Goal: Task Accomplishment & Management: Manage account settings

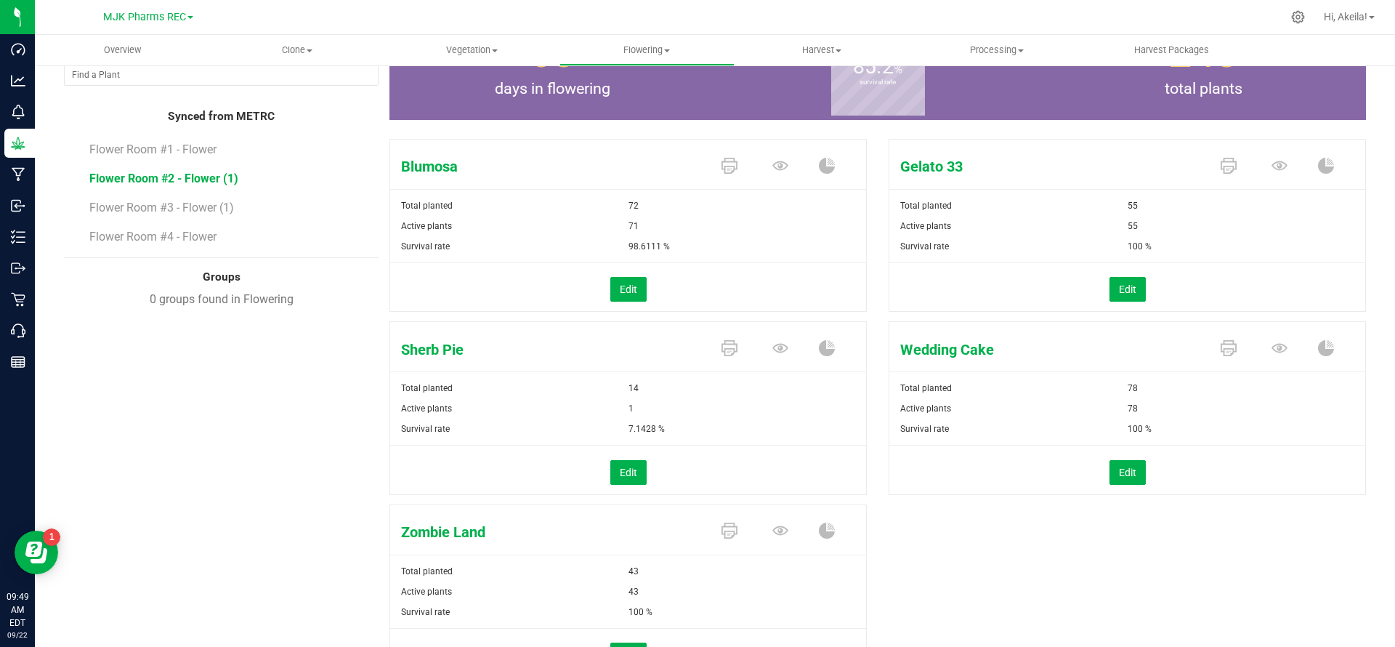
scroll to position [195, 0]
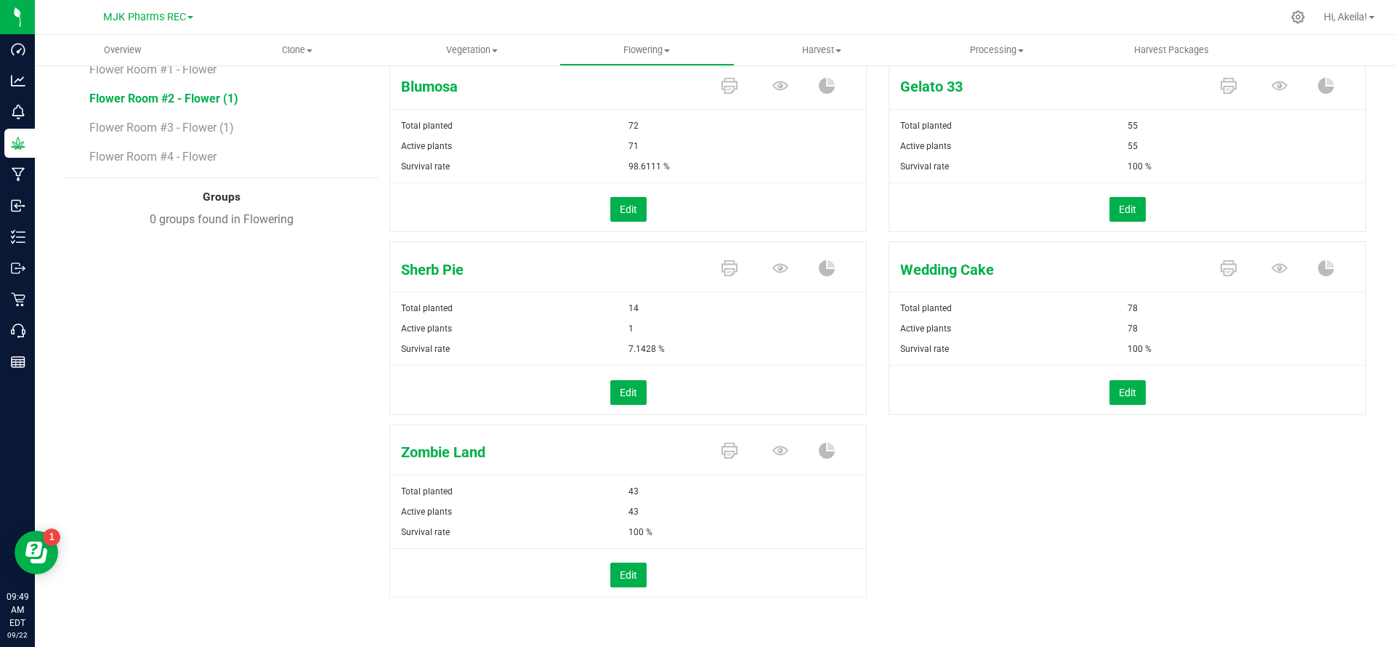
click at [1093, 389] on div "Edit" at bounding box center [1127, 392] width 498 height 25
click at [1110, 393] on button "Edit" at bounding box center [1128, 392] width 36 height 25
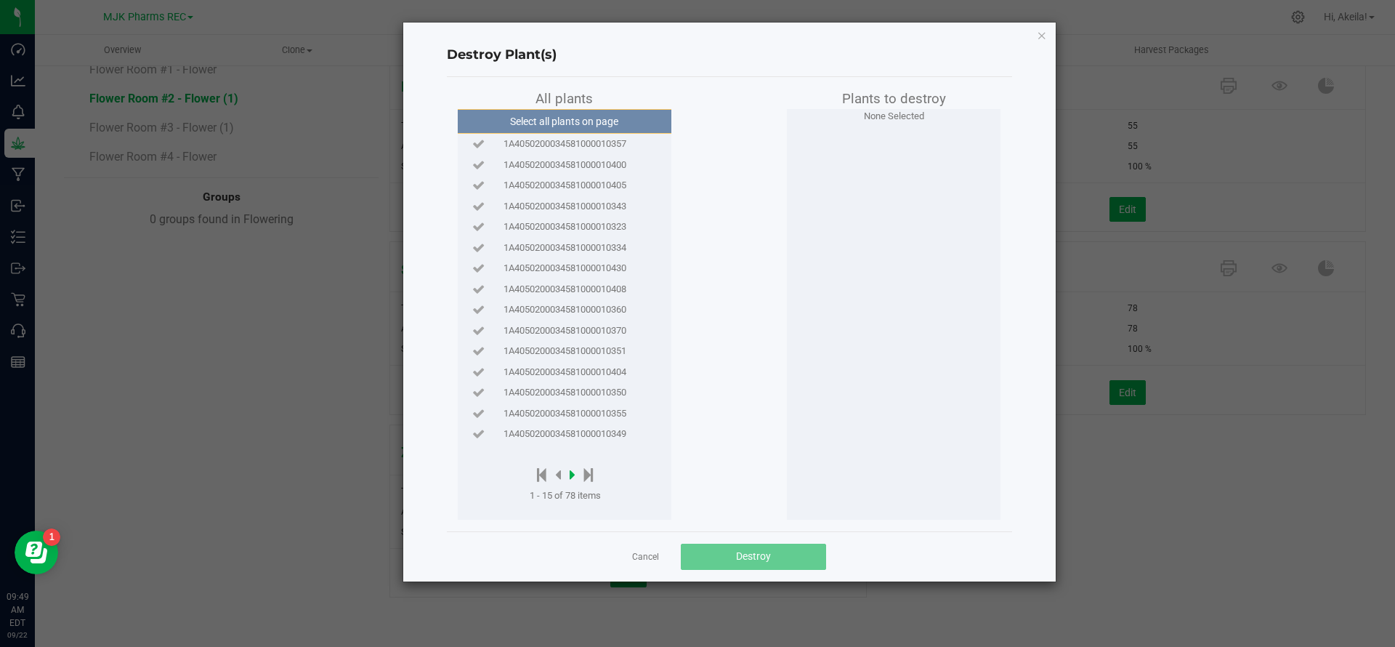
click at [573, 473] on icon at bounding box center [573, 474] width 6 height 16
click at [573, 475] on icon at bounding box center [576, 474] width 6 height 16
click at [575, 475] on icon at bounding box center [576, 474] width 6 height 16
click at [578, 467] on icon at bounding box center [576, 474] width 6 height 16
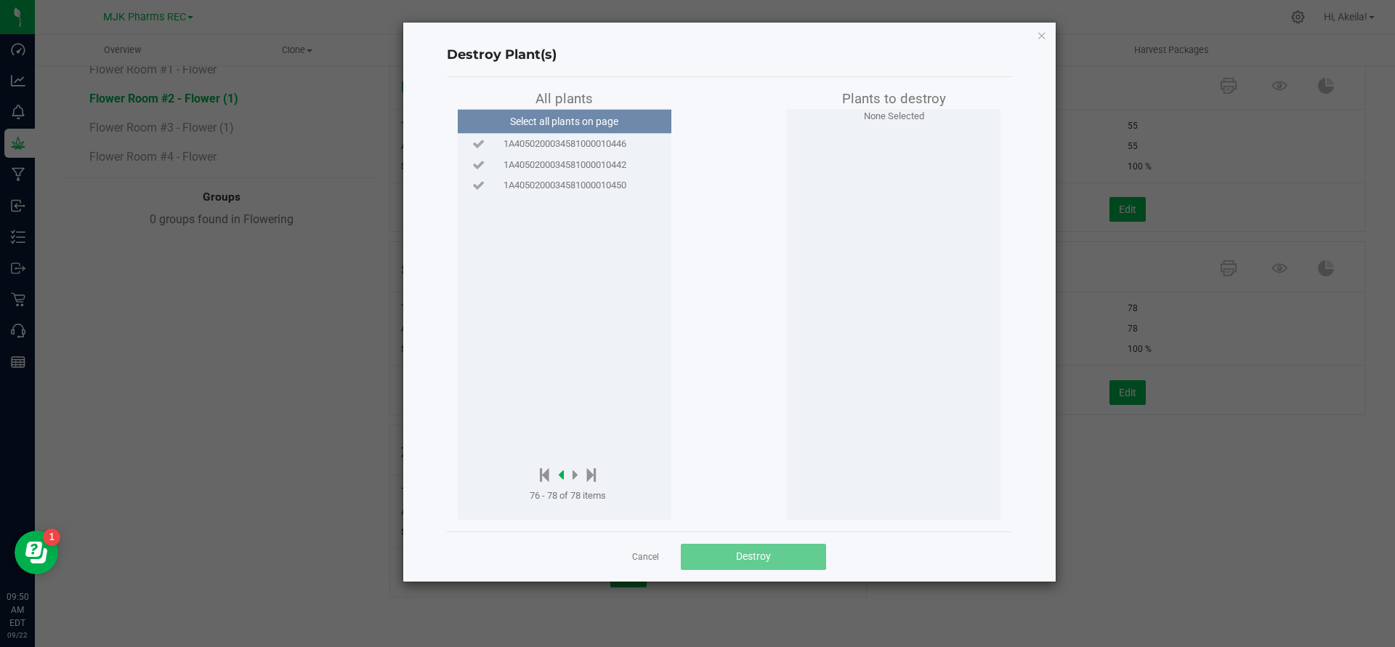
click at [563, 474] on icon at bounding box center [561, 474] width 6 height 16
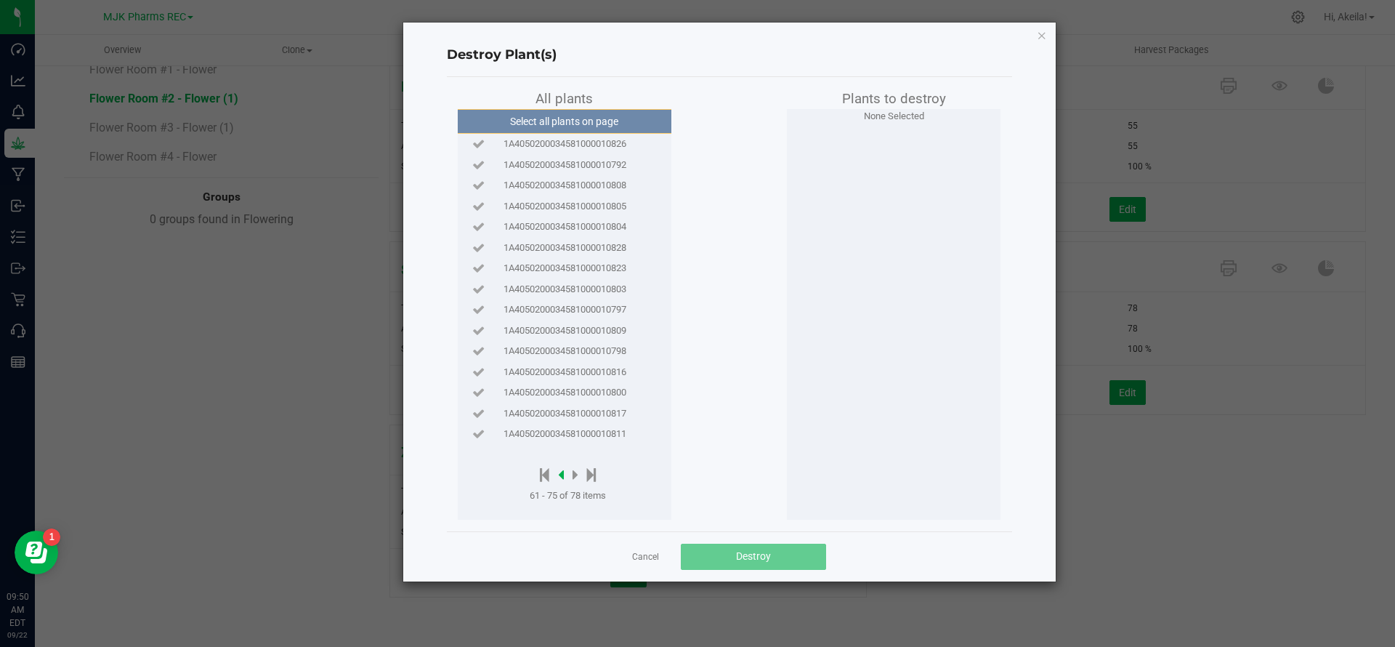
click at [563, 474] on icon at bounding box center [561, 474] width 6 height 16
click at [658, 559] on link "Cancel" at bounding box center [645, 557] width 27 height 12
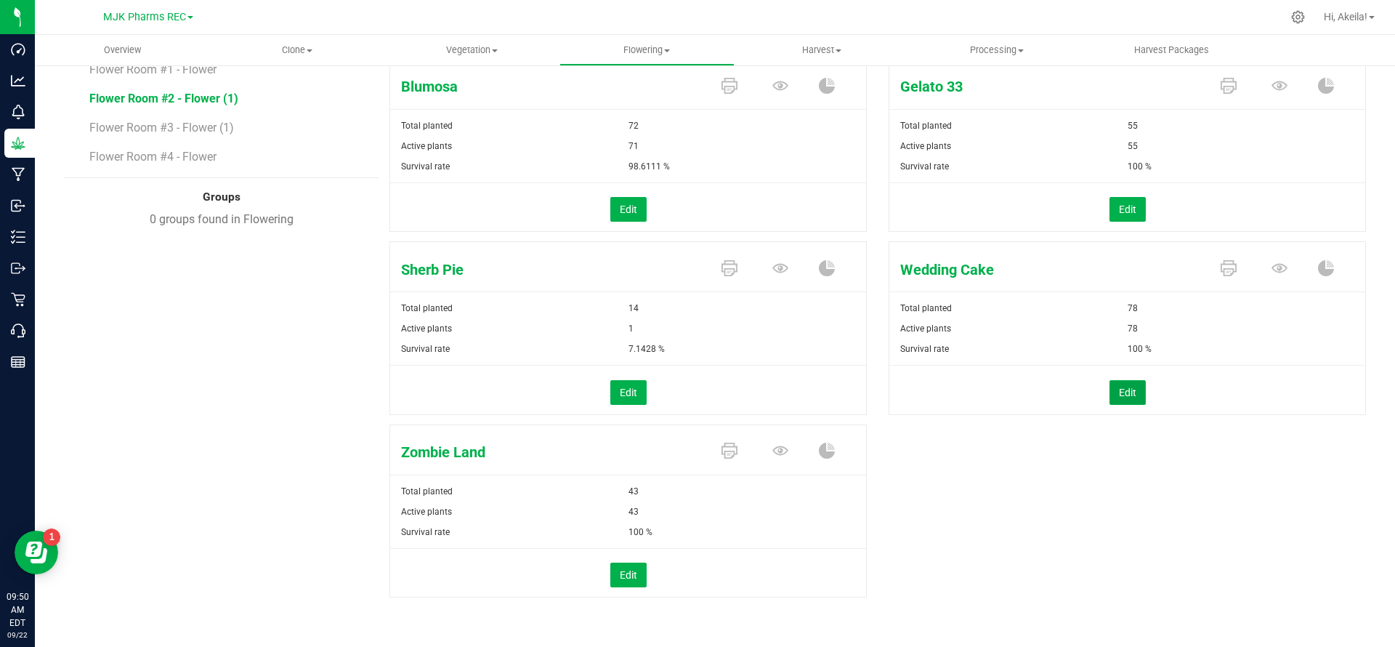
scroll to position [0, 0]
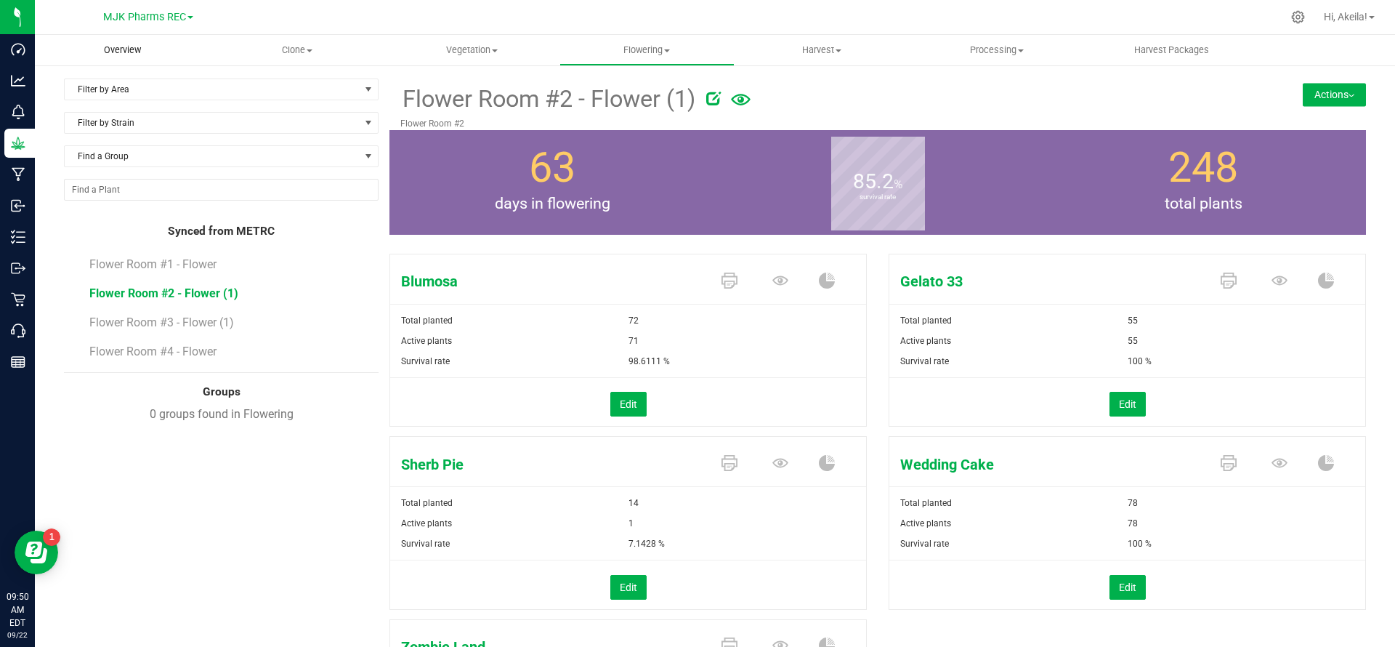
click at [124, 44] on span "Overview" at bounding box center [122, 50] width 76 height 13
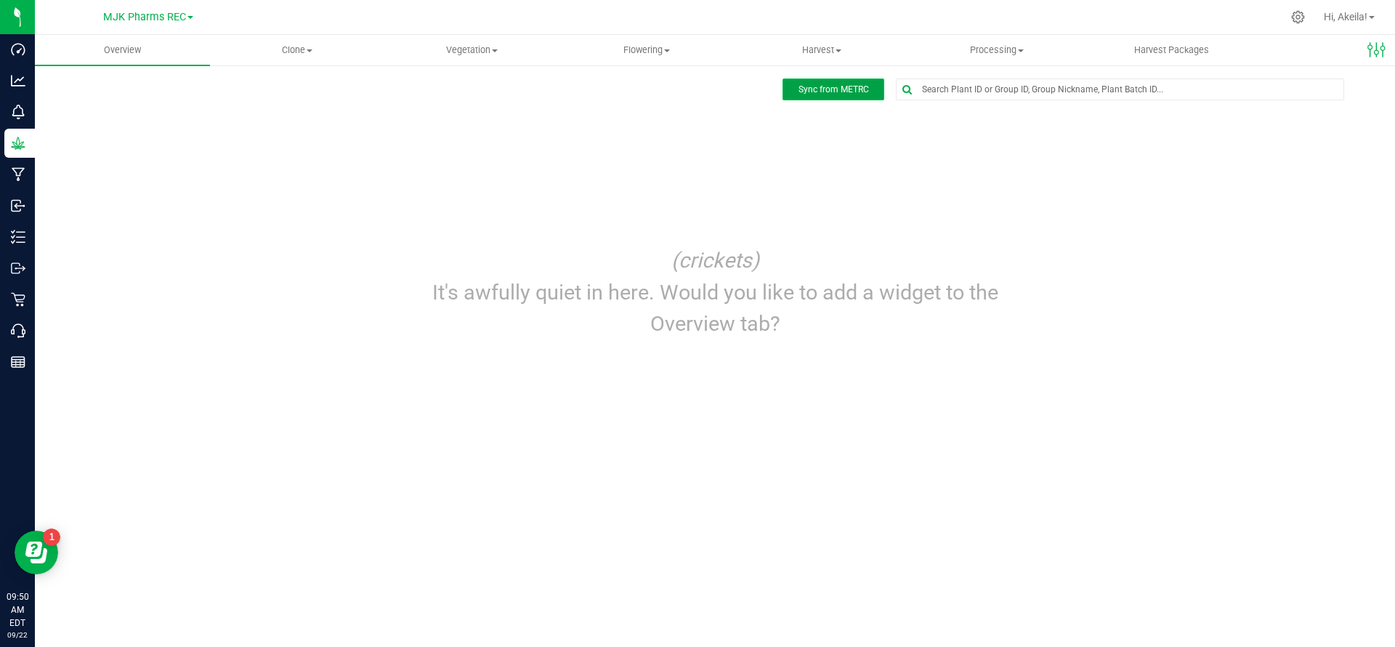
click at [832, 98] on button "Sync from METRC" at bounding box center [834, 89] width 102 height 22
click at [626, 54] on span "Flowering" at bounding box center [647, 50] width 174 height 13
click at [636, 118] on span "Flowering plants" at bounding box center [618, 122] width 118 height 12
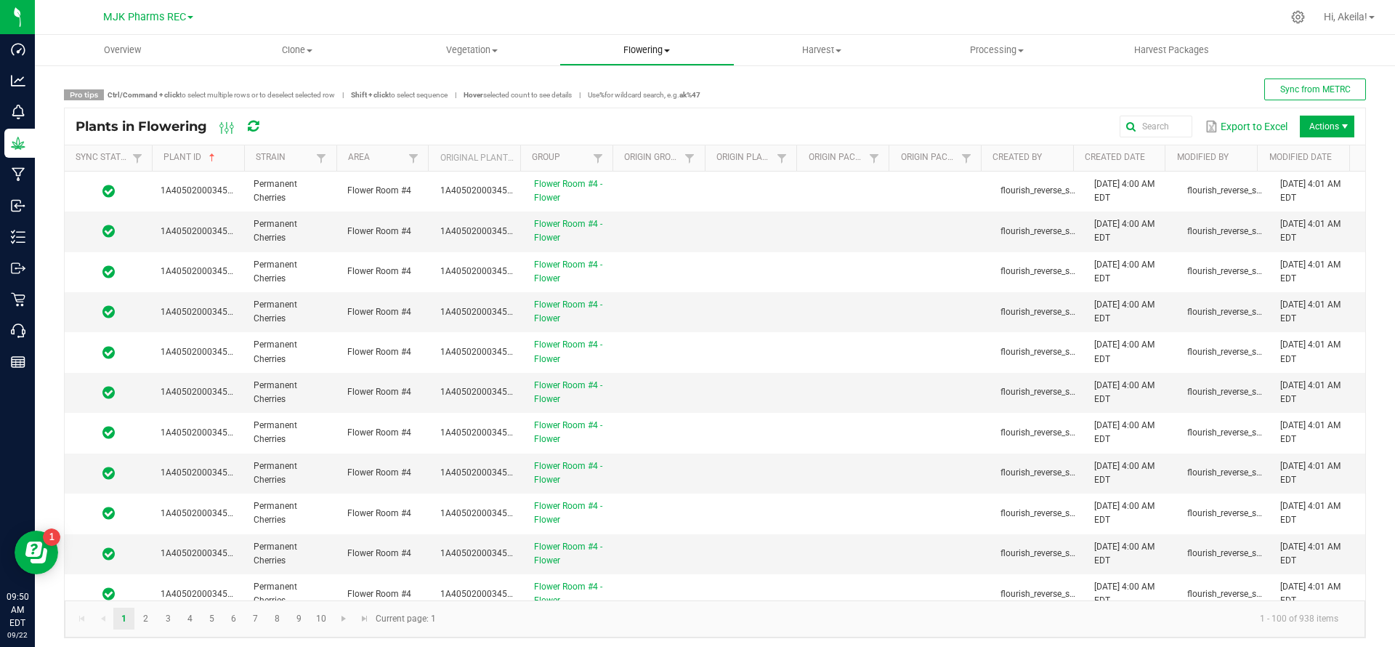
click at [669, 37] on uib-tab-heading "Flowering Create harvest Flowering groups Flowering plants Apply to plants" at bounding box center [647, 50] width 174 height 29
click at [668, 49] on span at bounding box center [667, 50] width 6 height 3
click at [655, 54] on span "Flowering" at bounding box center [646, 50] width 175 height 13
click at [626, 100] on span "Flowering groups" at bounding box center [619, 105] width 121 height 12
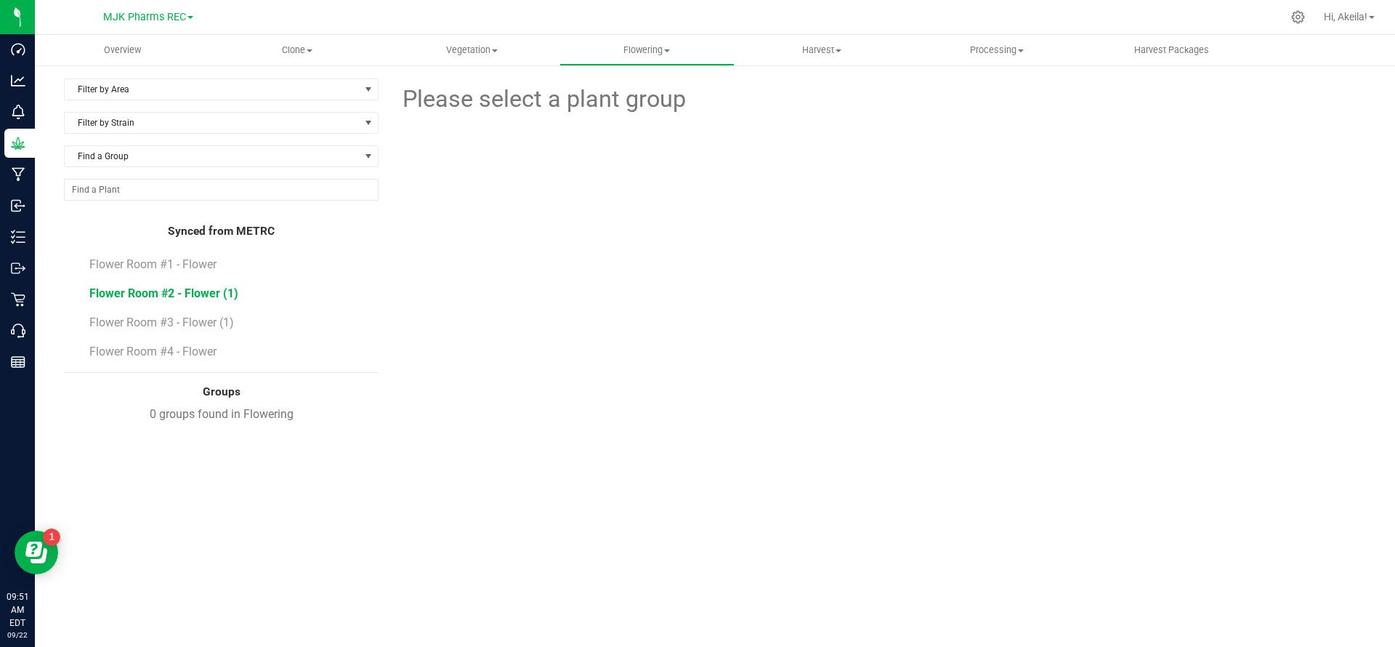
click at [211, 293] on span "Flower Room #2 - Flower (1)" at bounding box center [163, 293] width 149 height 14
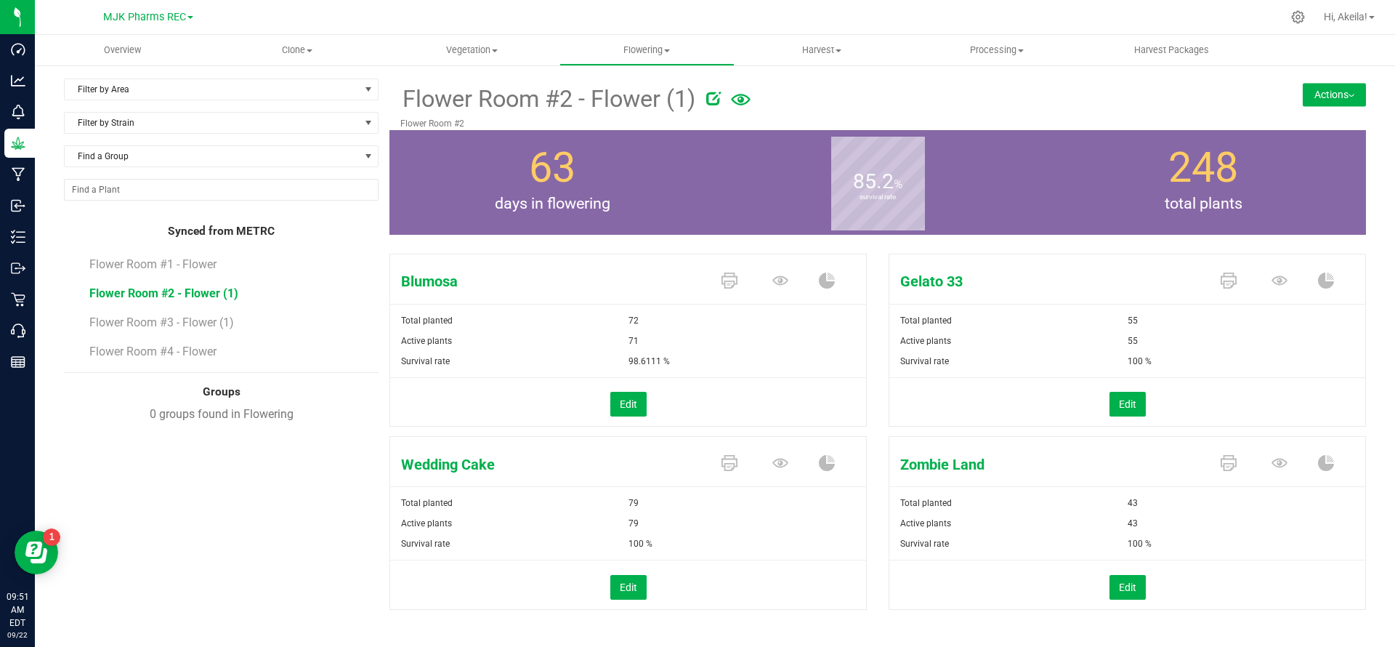
click at [1305, 94] on button "Actions" at bounding box center [1334, 94] width 63 height 23
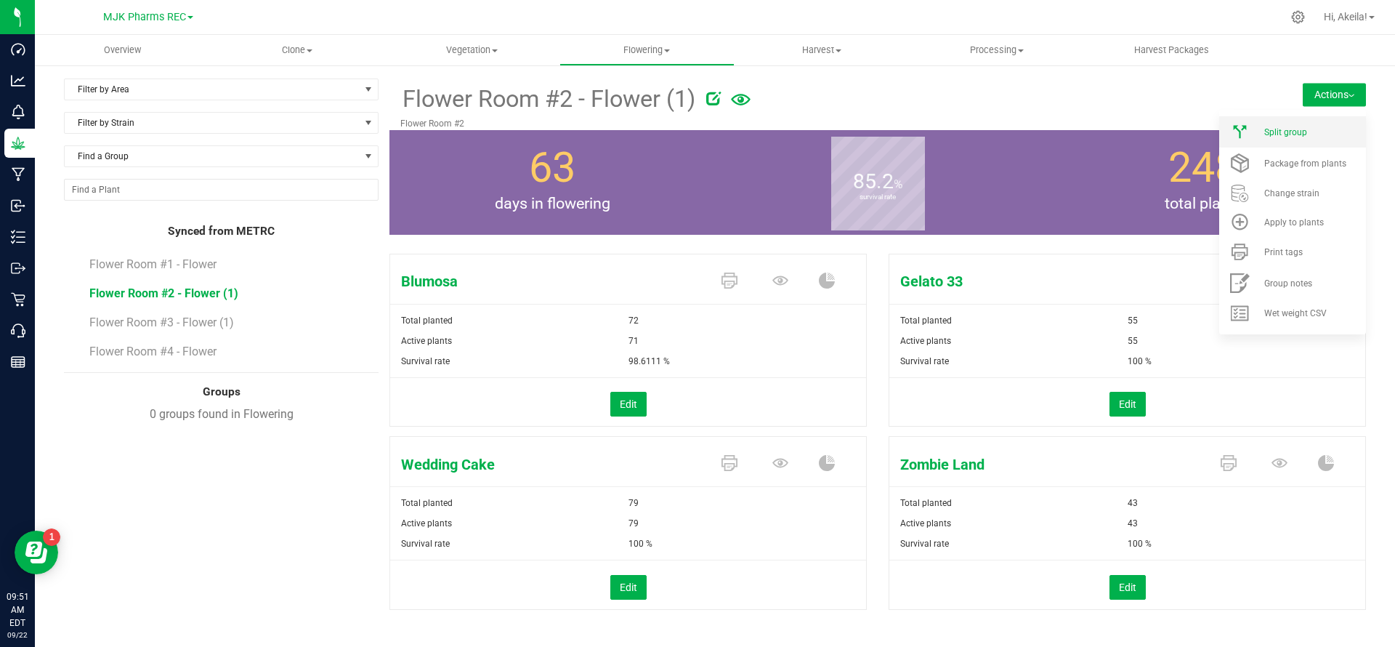
click at [1322, 117] on li "Split group" at bounding box center [1292, 131] width 147 height 31
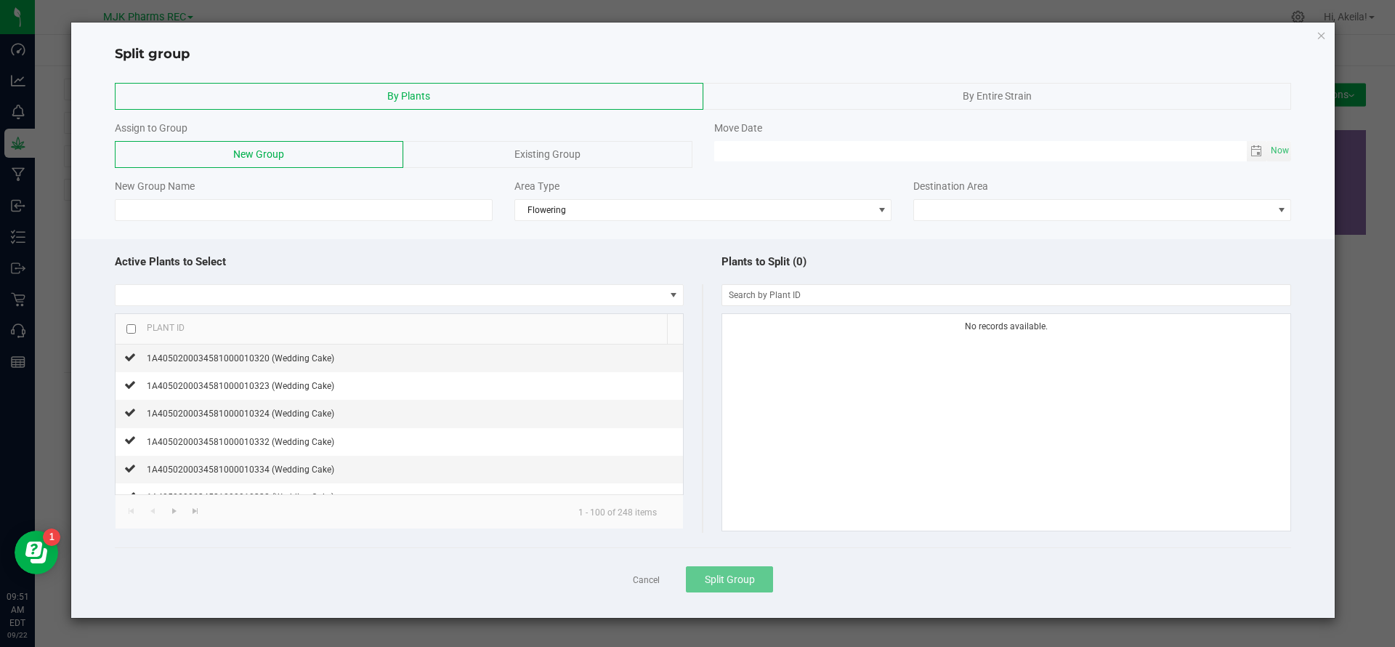
click at [754, 161] on div "Assign to Group New Group Existing Group Move Date Now" at bounding box center [703, 144] width 1199 height 47
type input "MM/dd/yy HH:MM AM"
click at [755, 155] on input "MM/dd/yy HH:MM AM" at bounding box center [980, 150] width 533 height 18
click at [1280, 142] on span "Now" at bounding box center [1280, 150] width 25 height 21
type input "[DATE] 09:51 AM"
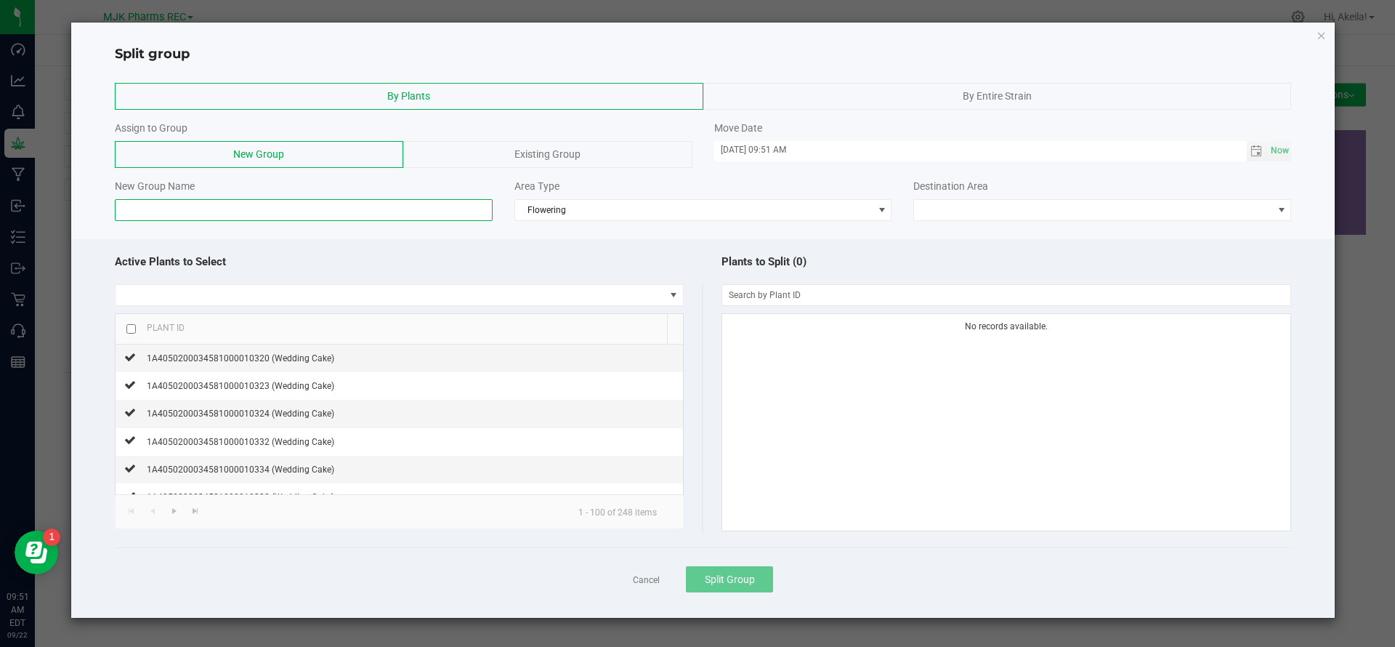
click at [249, 208] on input at bounding box center [304, 210] width 378 height 22
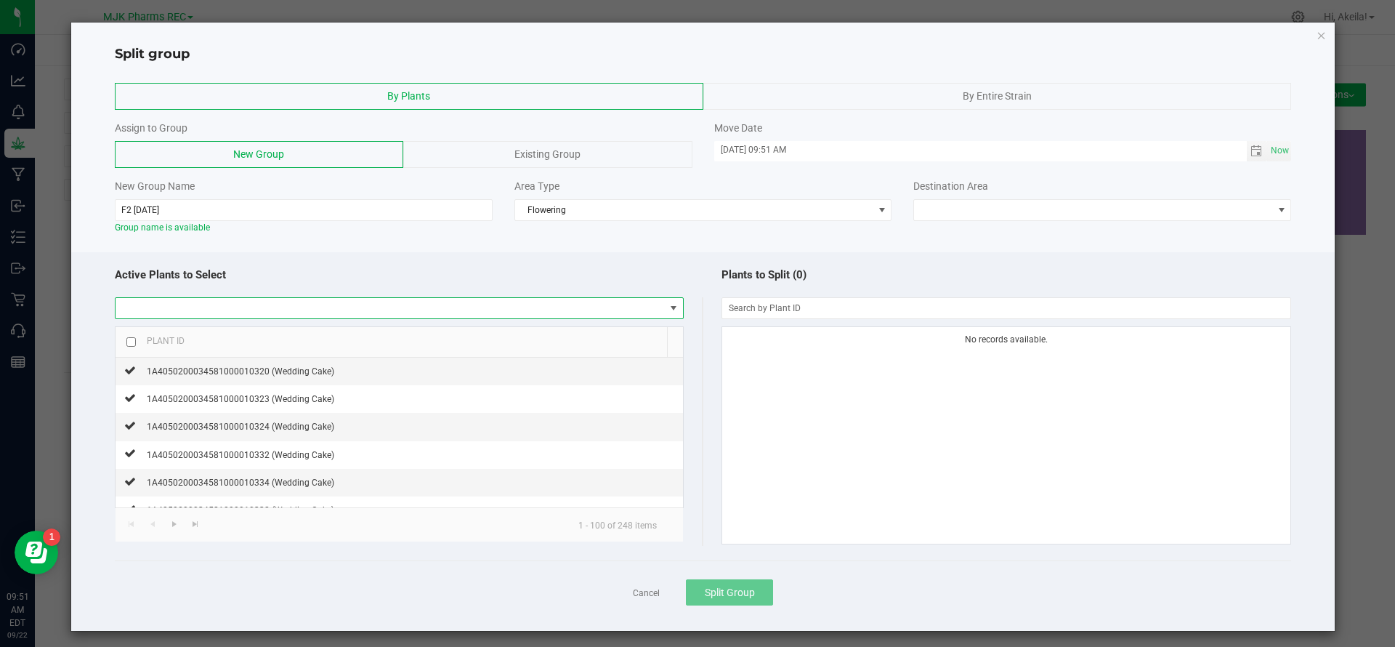
click at [327, 304] on span at bounding box center [390, 308] width 549 height 20
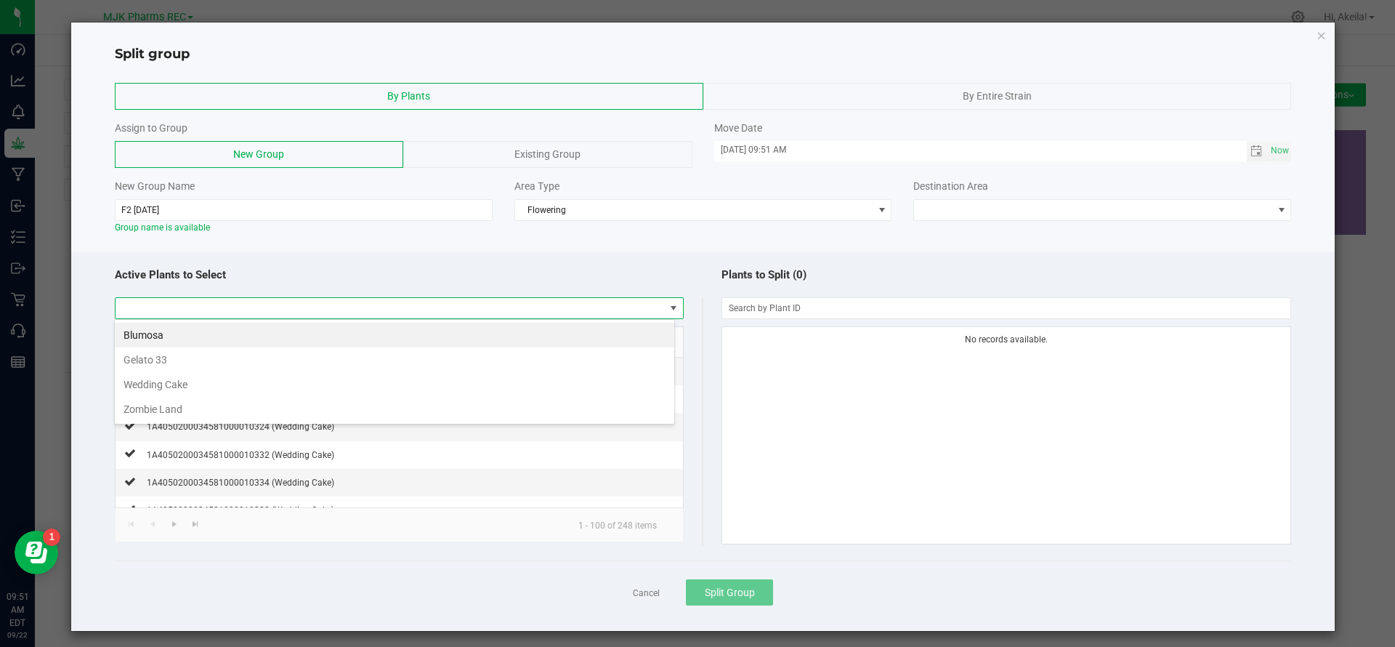
scroll to position [22, 562]
click at [305, 366] on li "Gelato 33" at bounding box center [394, 359] width 559 height 25
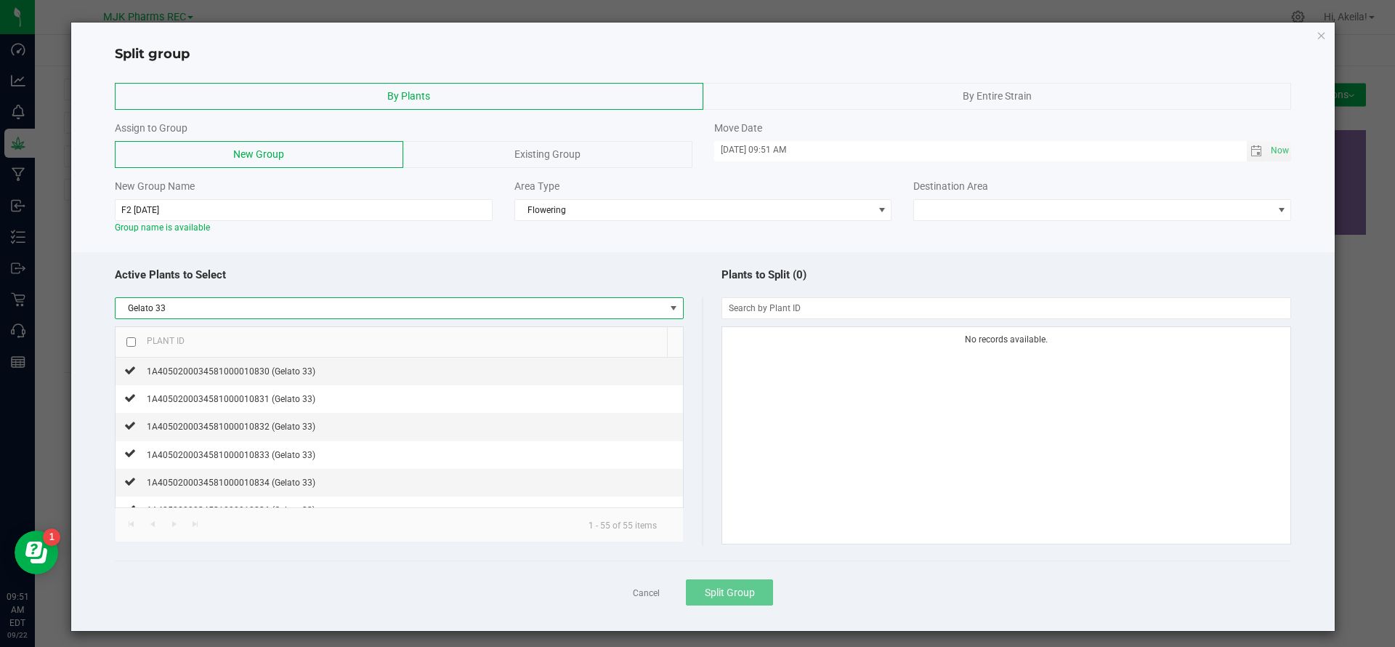
click at [349, 193] on div "New Group Name" at bounding box center [304, 186] width 378 height 15
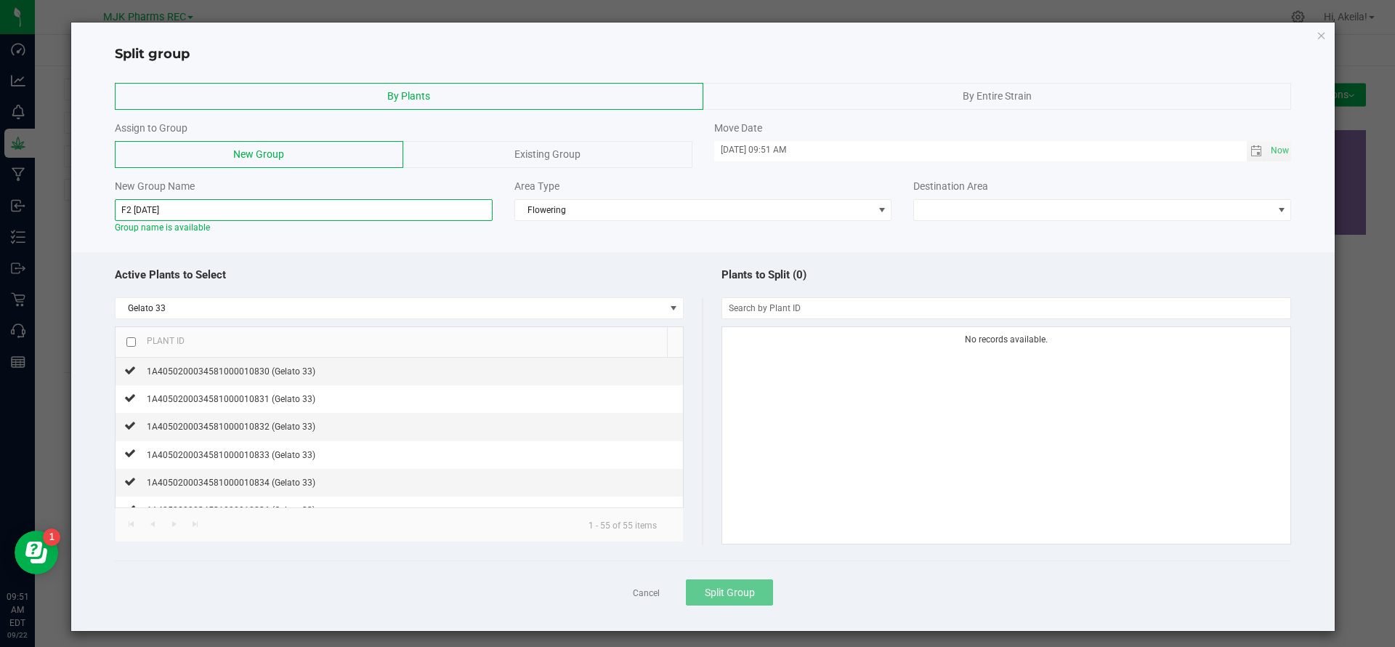
click at [348, 211] on input "F2 [DATE]" at bounding box center [304, 210] width 378 height 22
type input "F2 [DATE] Gelato 33"
click at [942, 221] on div "New Group Name F2 [DATE] Gelato 33 Group name is available Area Type Flowering …" at bounding box center [703, 206] width 1199 height 55
click at [943, 213] on span at bounding box center [1093, 210] width 358 height 20
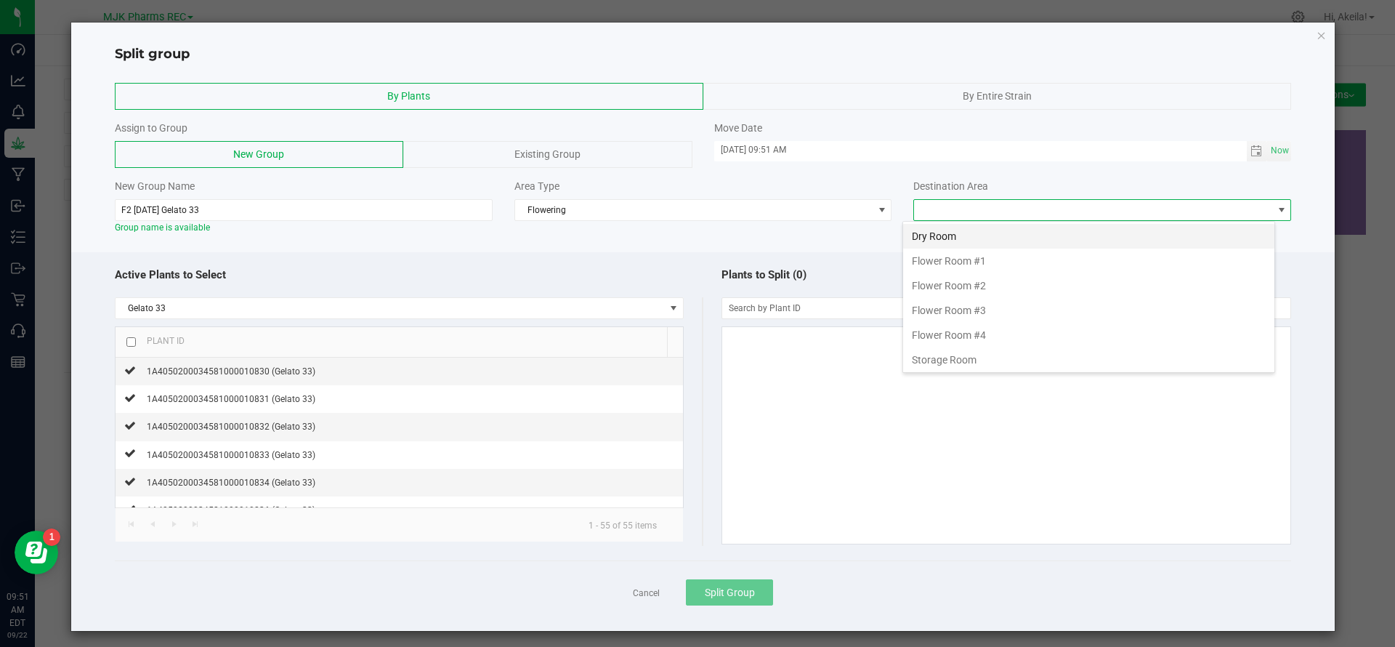
scroll to position [22, 373]
click at [922, 278] on li "Flower Room #2" at bounding box center [1088, 285] width 371 height 25
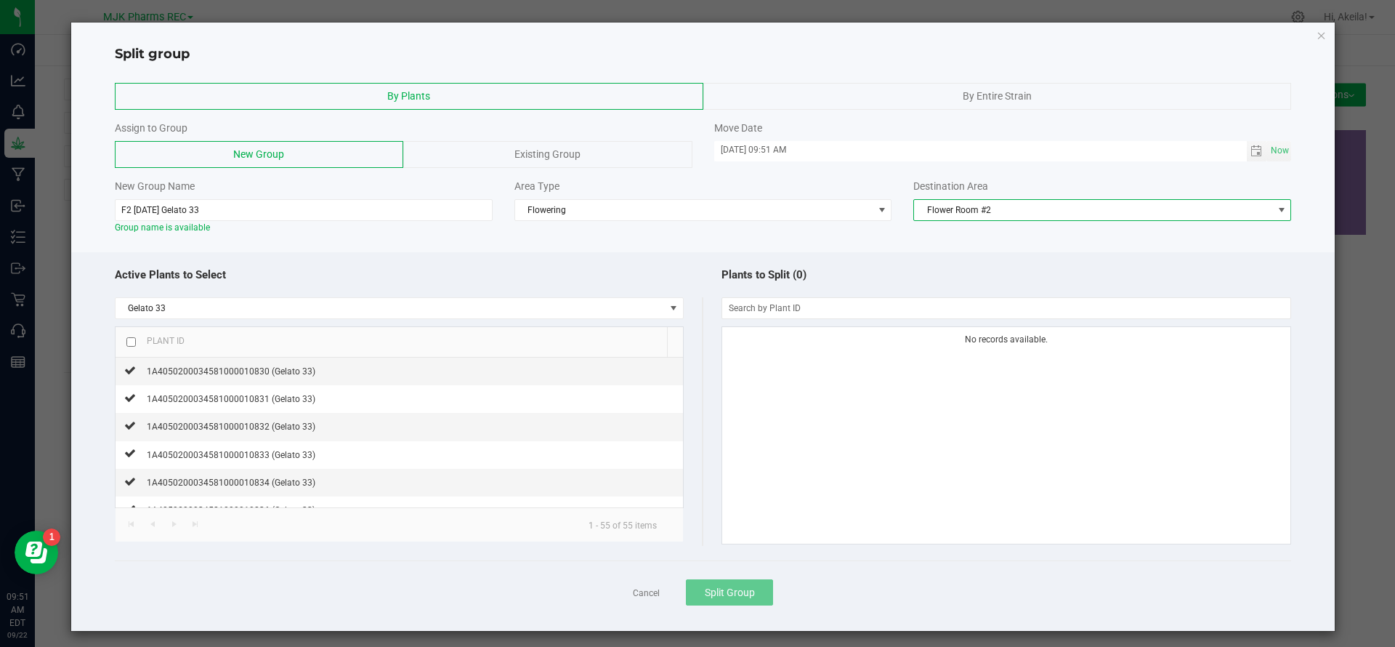
click at [124, 331] on th "Plant ID" at bounding box center [391, 342] width 551 height 31
click at [130, 334] on div at bounding box center [130, 342] width 9 height 16
click at [127, 346] on input "checkbox" at bounding box center [130, 341] width 9 height 9
checkbox input "true"
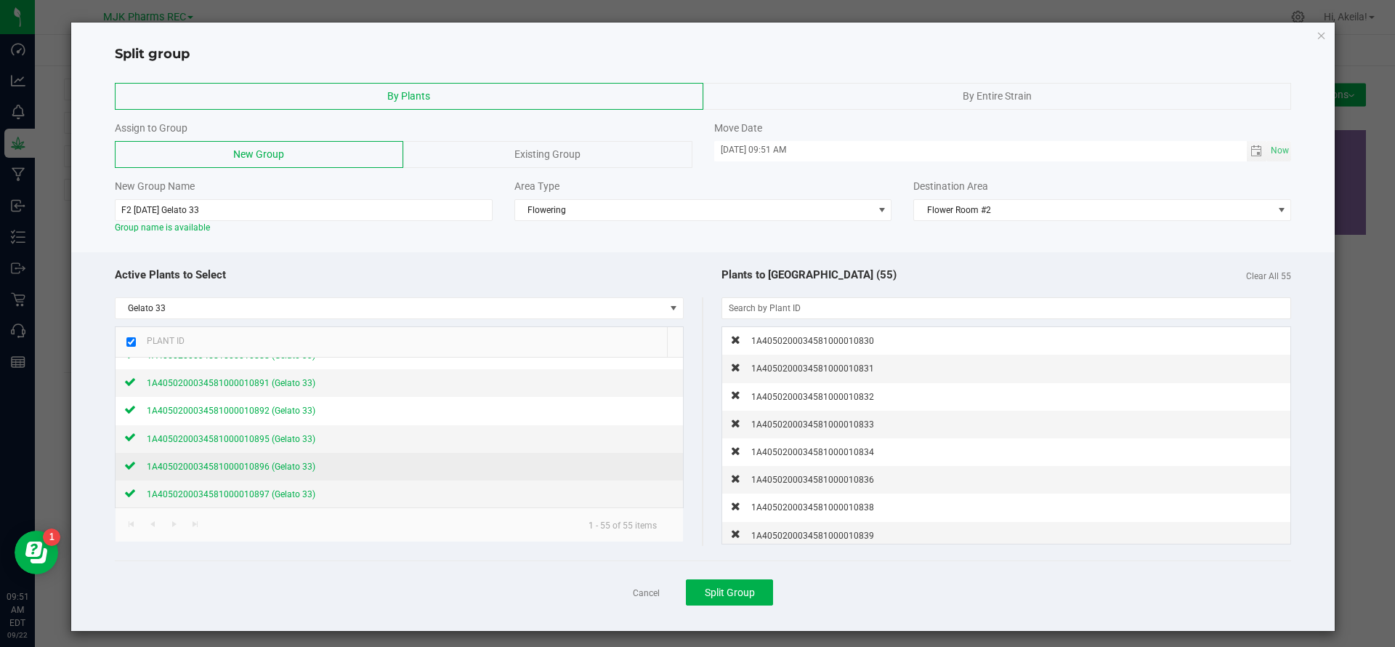
scroll to position [7, 0]
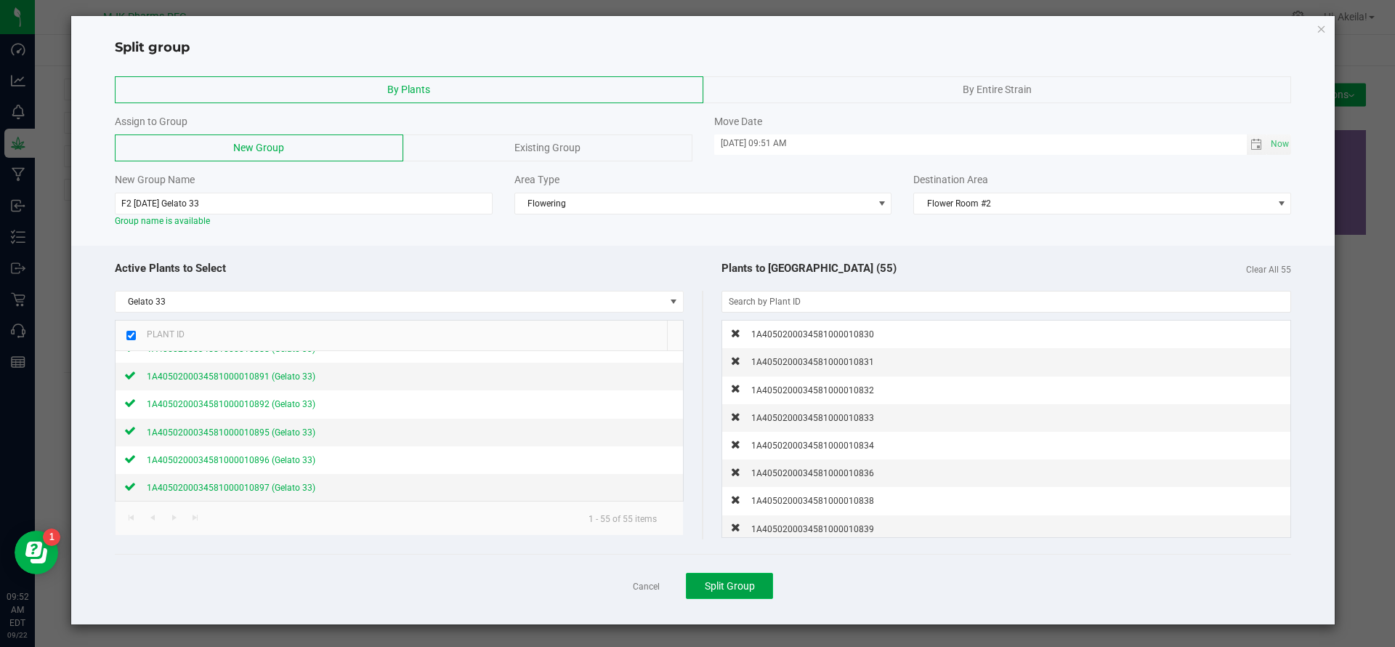
click at [697, 578] on button "Split Group" at bounding box center [729, 586] width 87 height 26
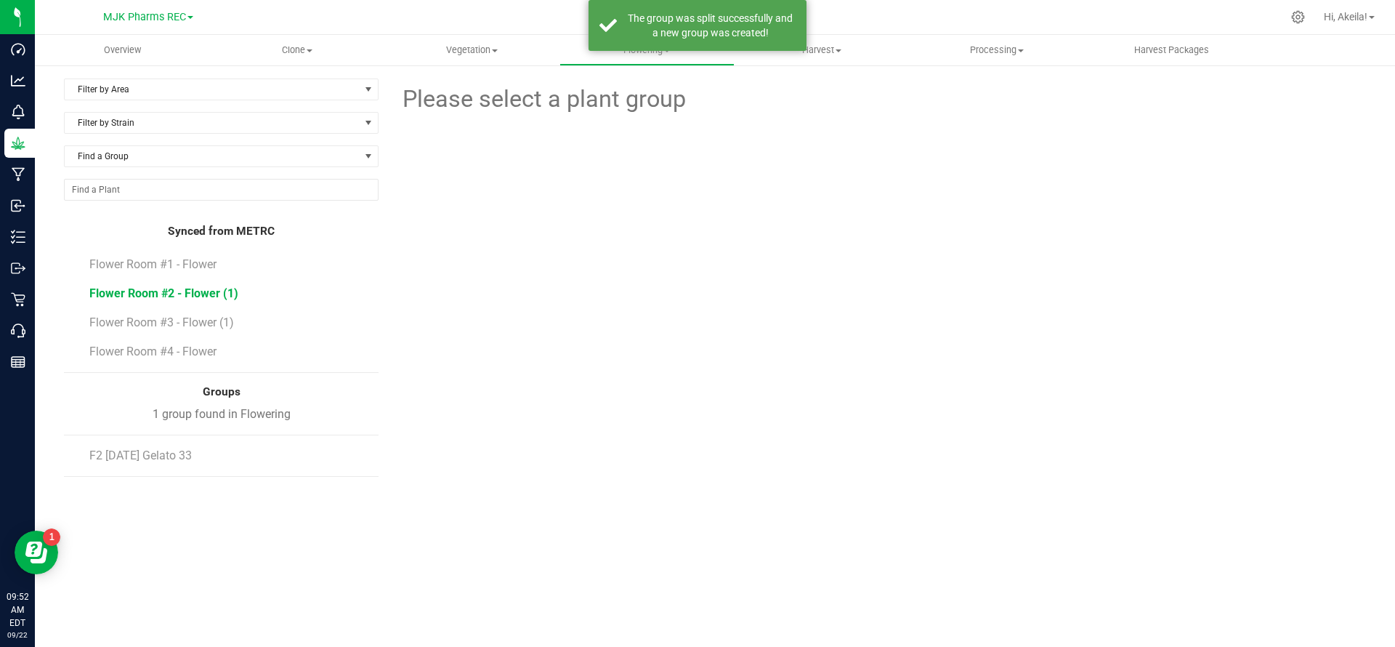
click at [212, 295] on span "Flower Room #2 - Flower (1)" at bounding box center [163, 293] width 149 height 14
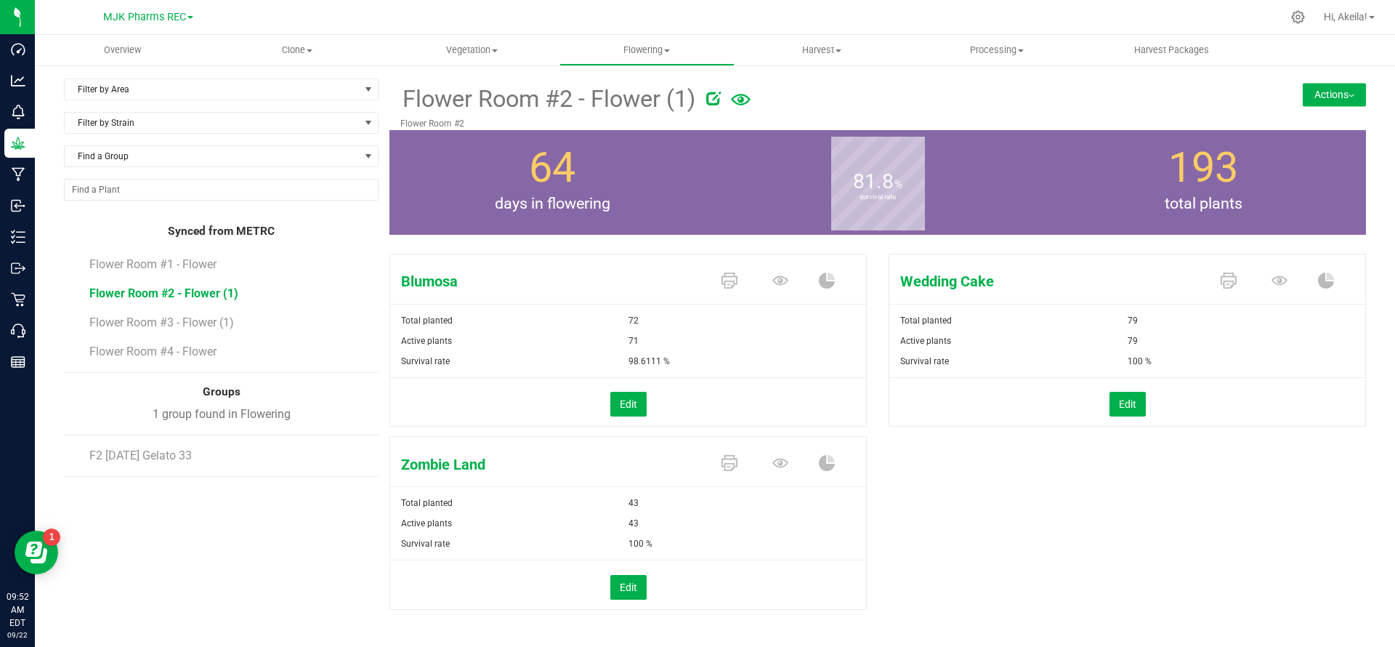
click at [1312, 90] on button "Actions" at bounding box center [1334, 94] width 63 height 23
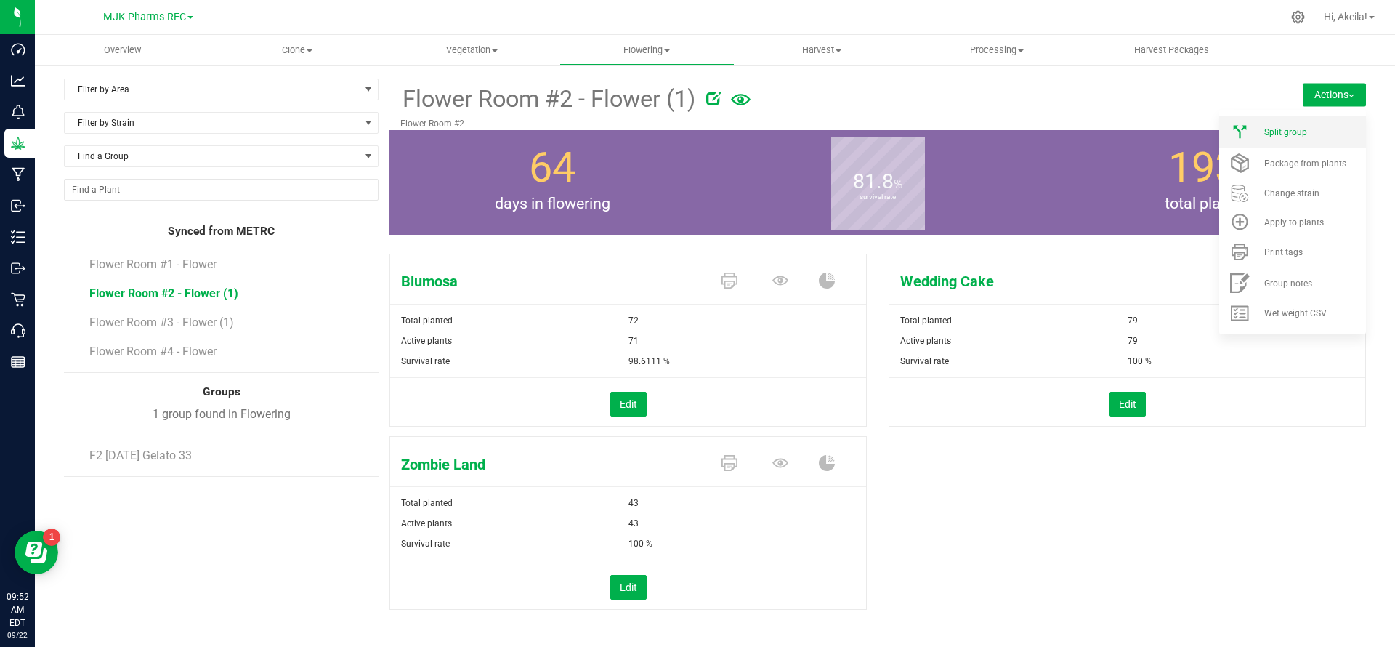
click at [1291, 127] on div "Split group" at bounding box center [1313, 132] width 99 height 10
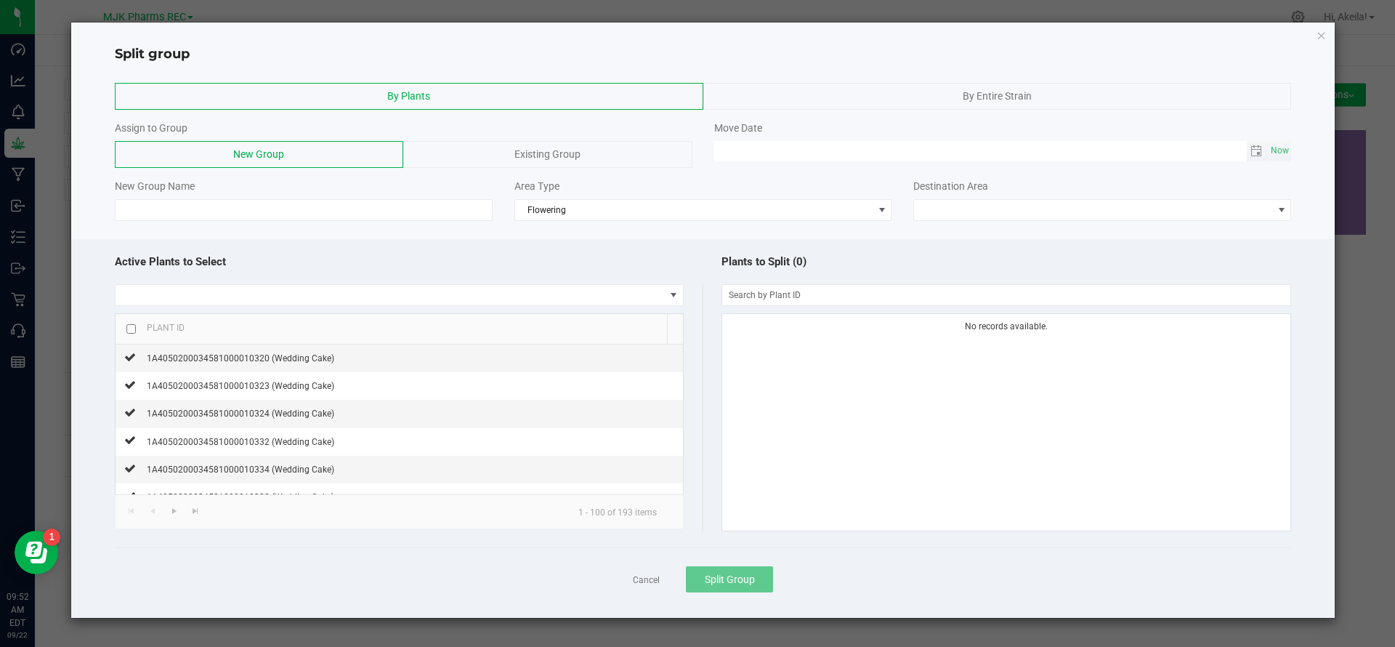
type input "MM/dd/yy HH:MM AM"
click at [823, 148] on input "MM/dd/yy HH:MM AM" at bounding box center [980, 150] width 533 height 18
click at [1260, 149] on span "Toggle calendar" at bounding box center [1256, 151] width 12 height 12
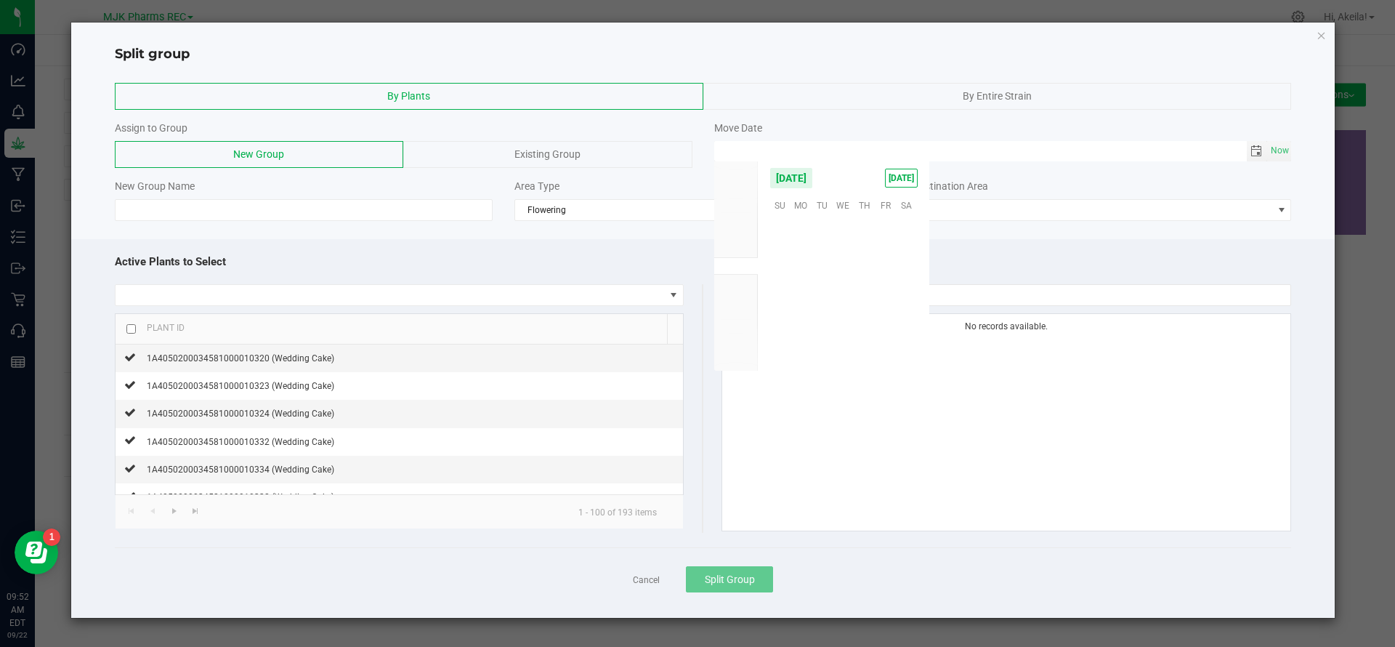
scroll to position [235650, 0]
click at [905, 185] on span "[DATE]" at bounding box center [901, 178] width 33 height 19
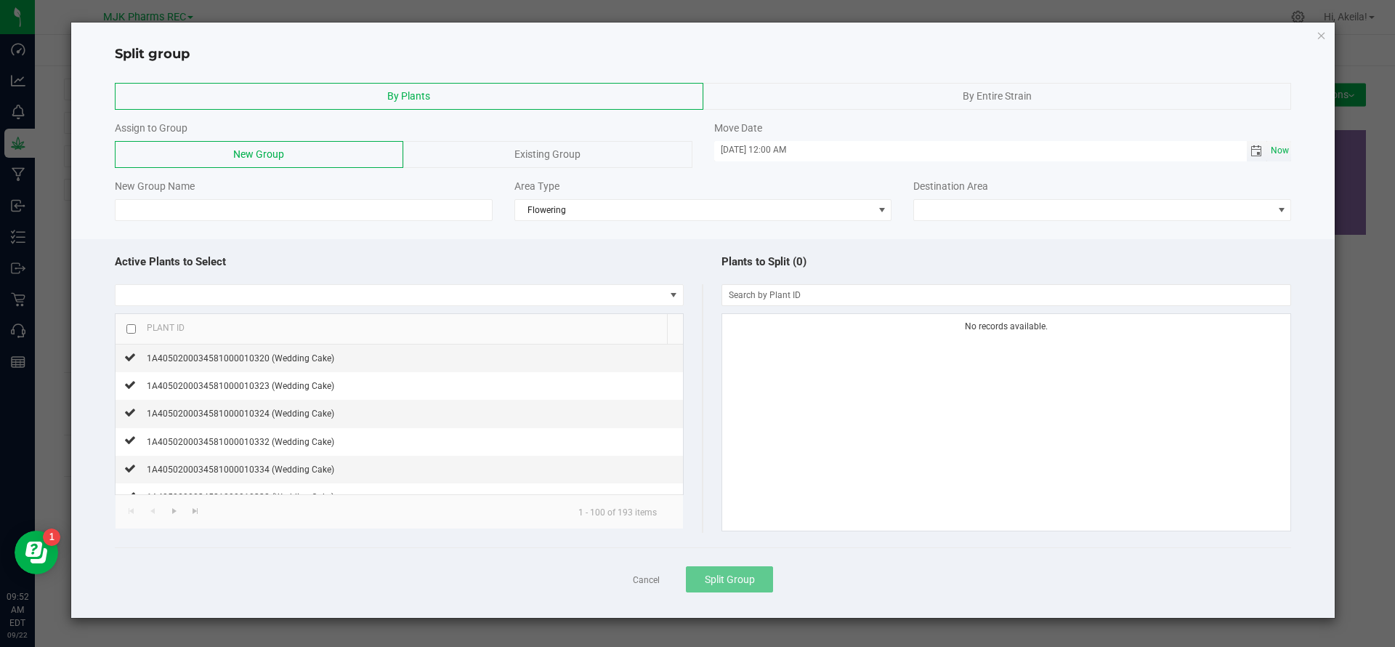
click at [1278, 146] on span "Now" at bounding box center [1280, 150] width 25 height 21
type input "[DATE] 09:52 AM"
click at [457, 223] on div "By Plants By Entire Strain Assign to Group New Group Existing Group Move Date […" at bounding box center [703, 152] width 1264 height 153
click at [456, 217] on input at bounding box center [304, 210] width 378 height 22
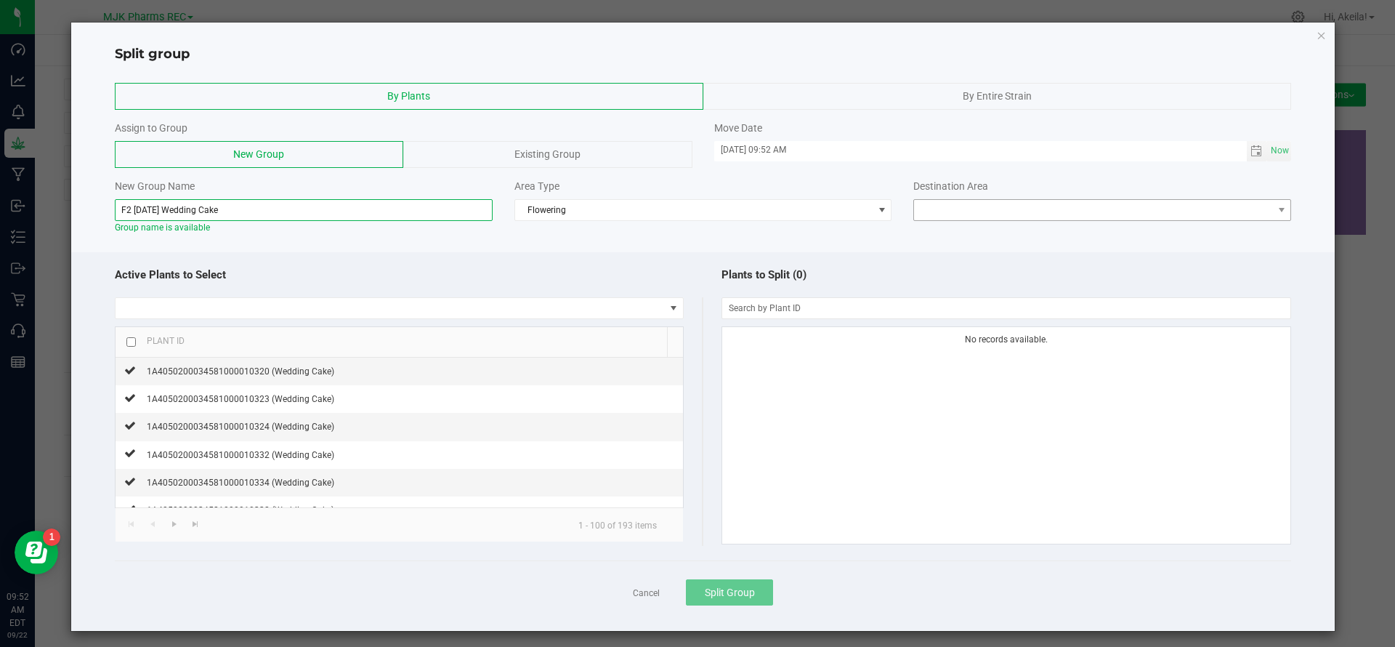
type input "F2 [DATE] Wedding Cake"
click at [997, 214] on span at bounding box center [1093, 210] width 358 height 20
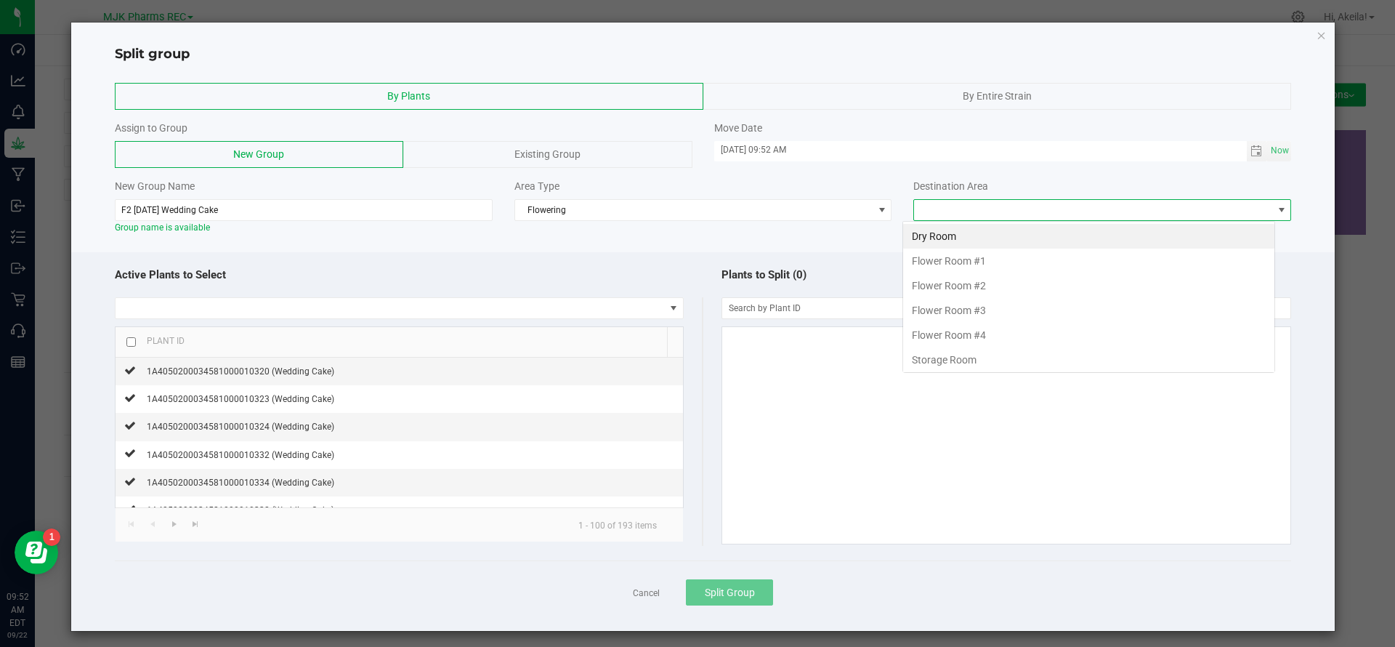
scroll to position [22, 373]
click at [977, 290] on li "Flower Room #2" at bounding box center [1088, 285] width 371 height 25
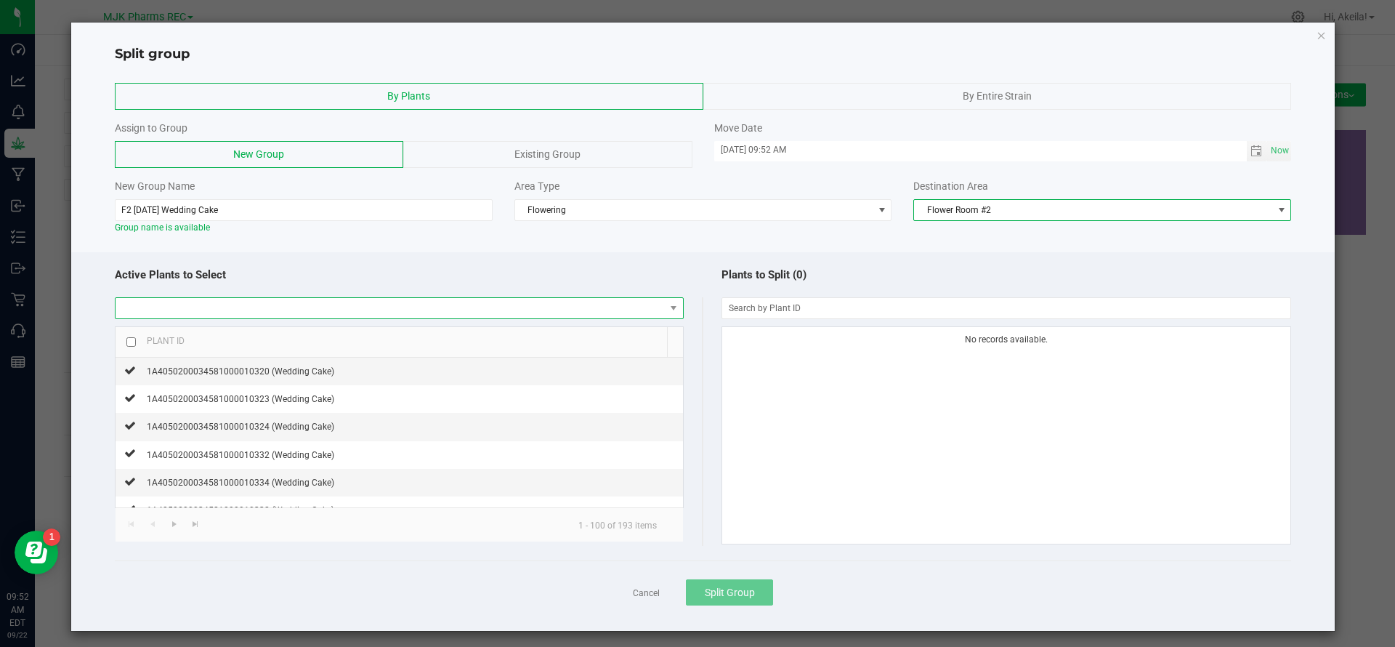
click at [648, 305] on span at bounding box center [390, 308] width 549 height 20
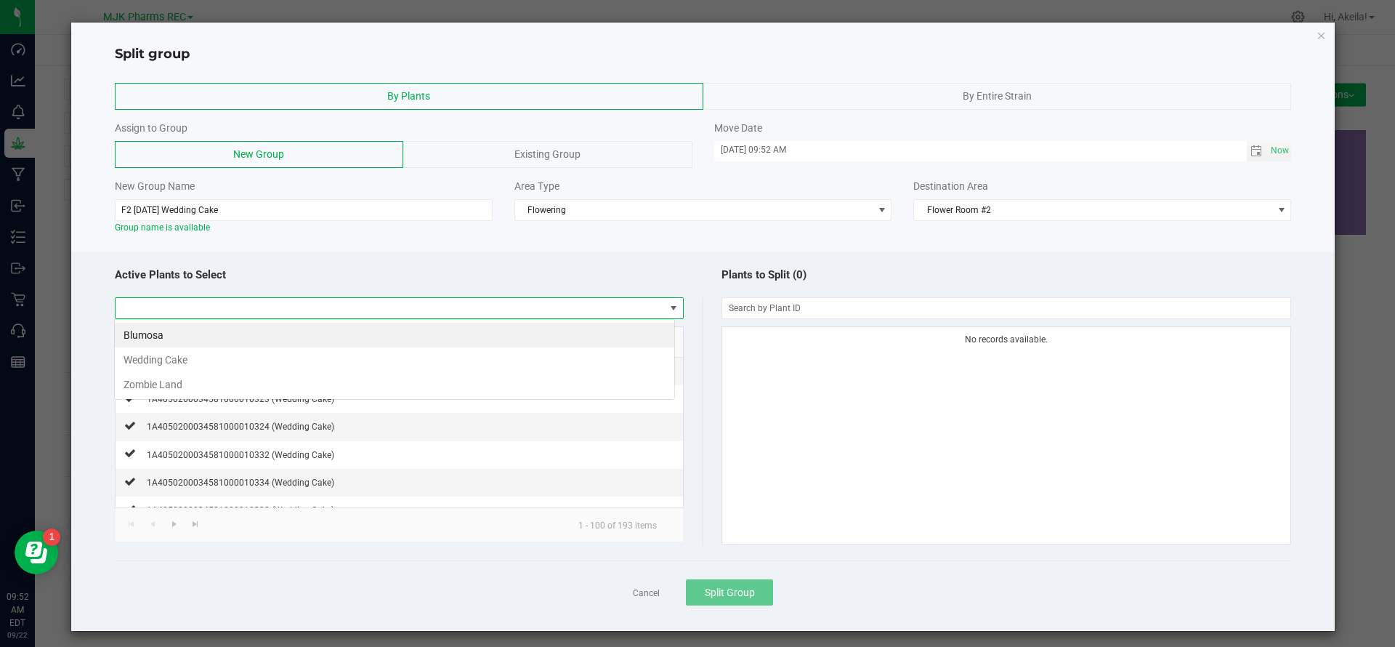
scroll to position [22, 562]
click at [405, 354] on li "Wedding Cake" at bounding box center [394, 359] width 559 height 25
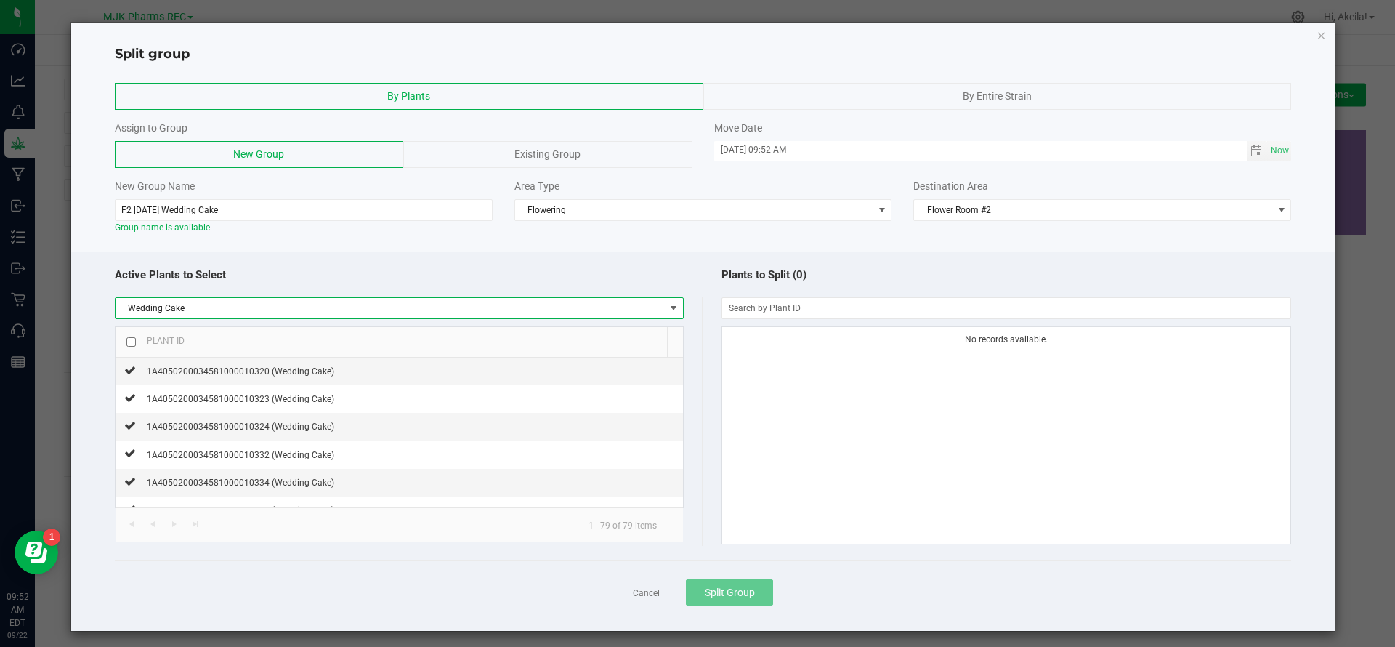
click at [134, 342] on input "checkbox" at bounding box center [130, 341] width 9 height 9
checkbox input "true"
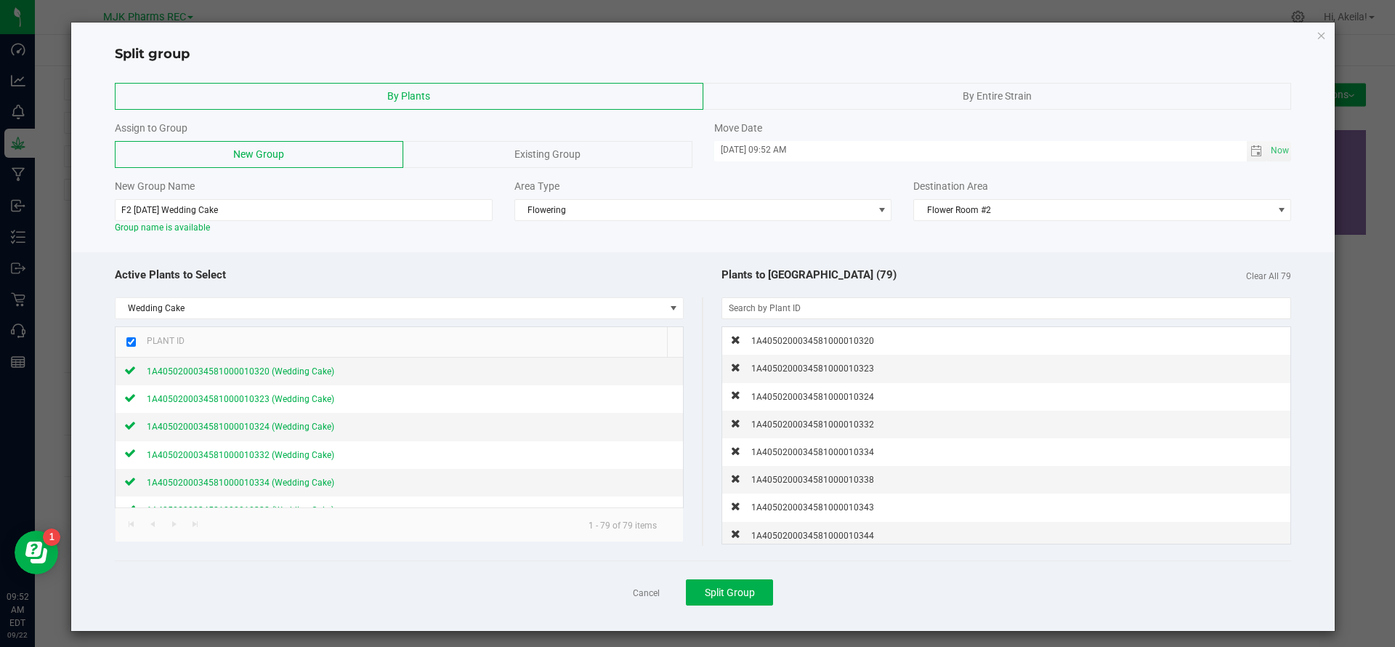
click at [701, 610] on div "Cancel Split Group" at bounding box center [703, 591] width 1177 height 63
click at [708, 599] on button "Split Group" at bounding box center [729, 592] width 87 height 26
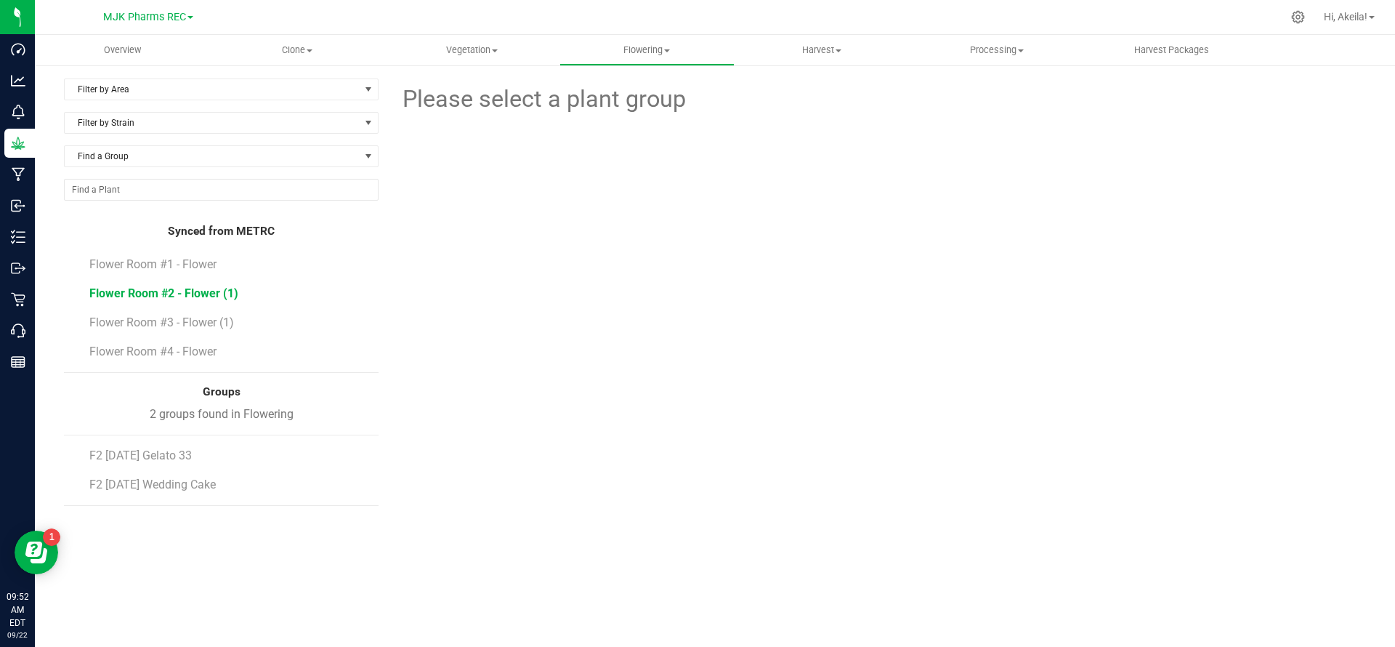
click at [184, 297] on span "Flower Room #2 - Flower (1)" at bounding box center [163, 293] width 149 height 14
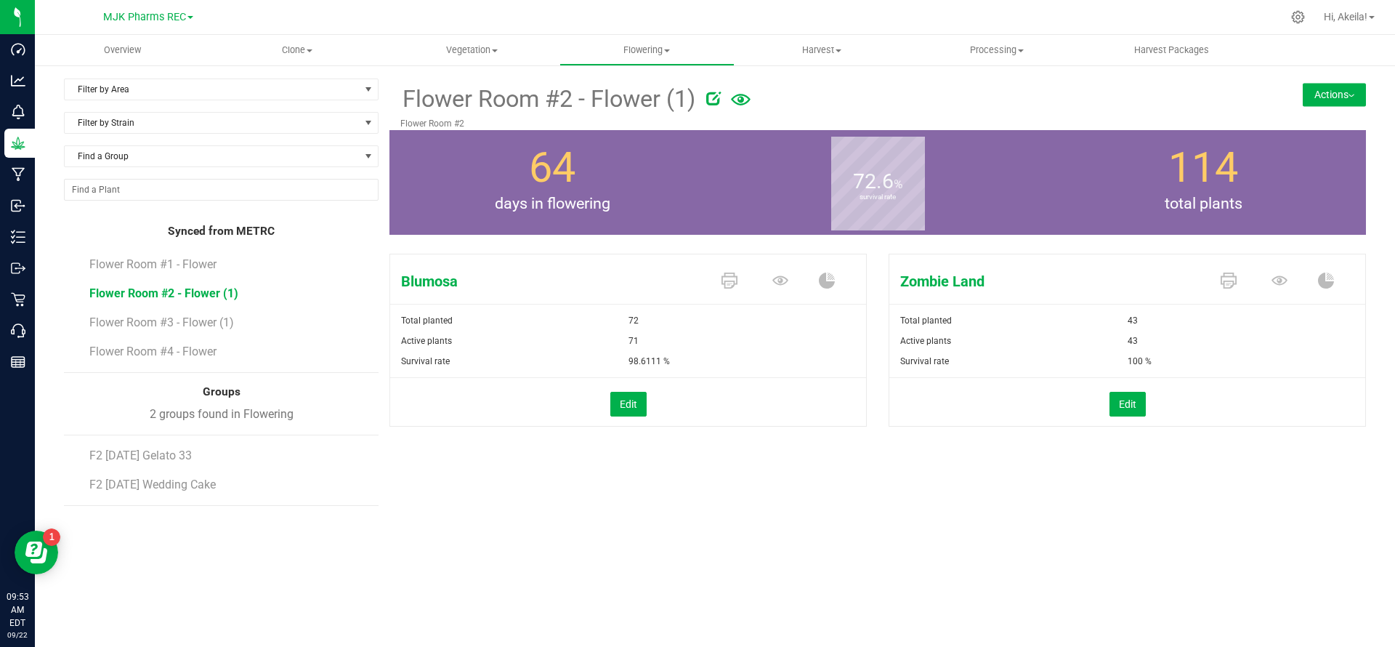
click at [1341, 78] on div "Actions Split group Package from plants Change strain" at bounding box center [1284, 78] width 163 height 1
click at [1341, 80] on div "Flower Room #2 - Flower (1) Flower Room #2 Actions Split group Package from pla…" at bounding box center [877, 104] width 977 height 52
click at [1332, 91] on button "Actions" at bounding box center [1334, 94] width 63 height 23
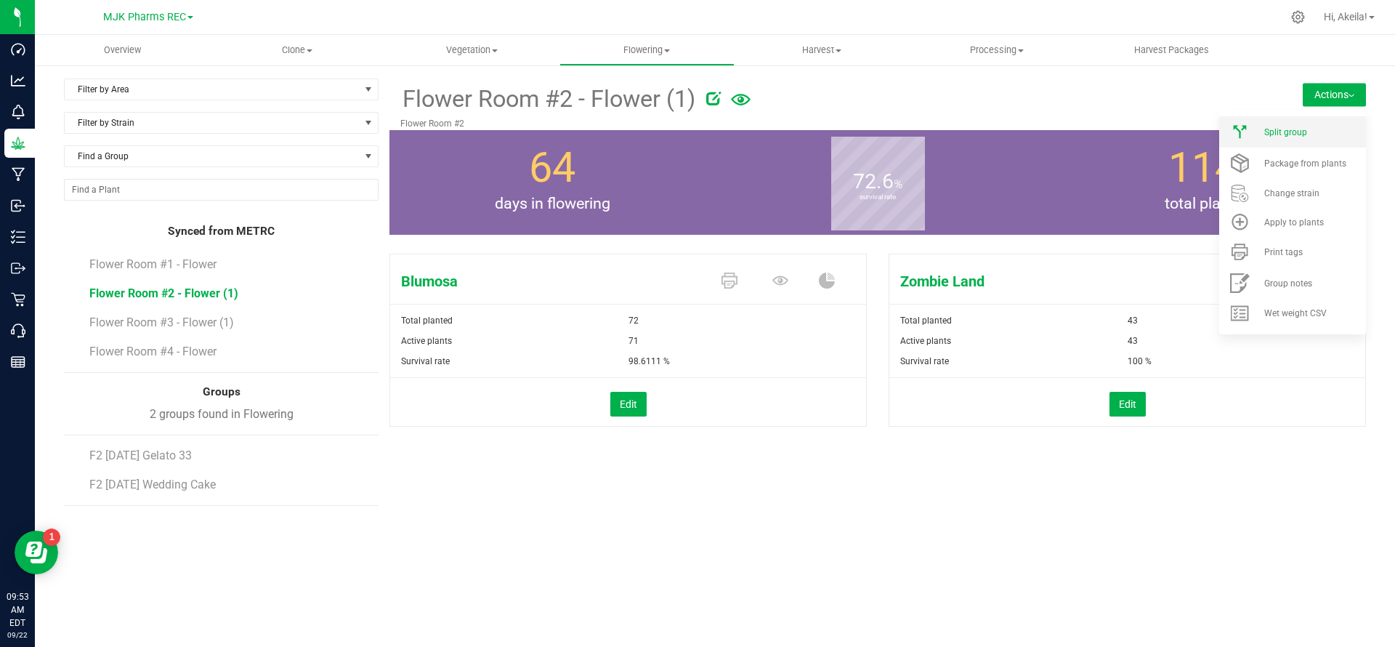
click at [1277, 129] on span "Split group" at bounding box center [1285, 132] width 43 height 10
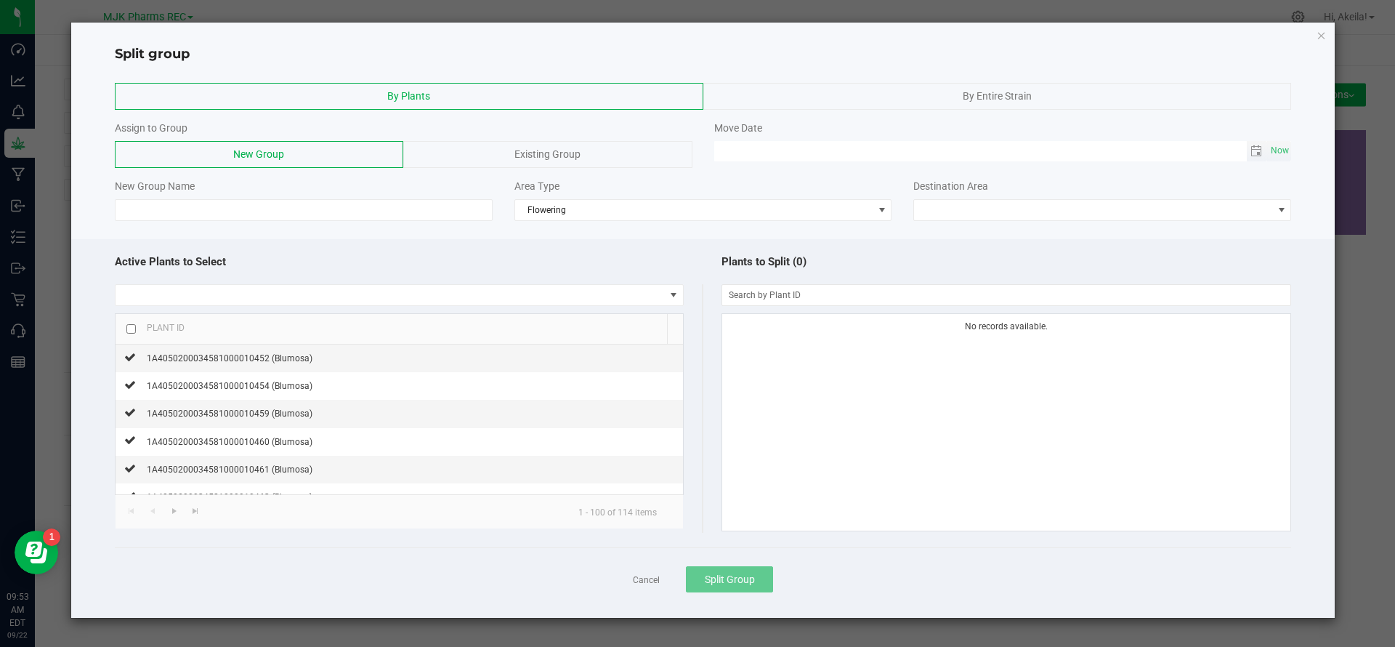
type input "MM/dd/yy HH:MM AM"
click at [896, 155] on input "MM/dd/yy HH:MM AM" at bounding box center [980, 150] width 533 height 18
click at [1254, 152] on span "Toggle calendar" at bounding box center [1256, 151] width 12 height 12
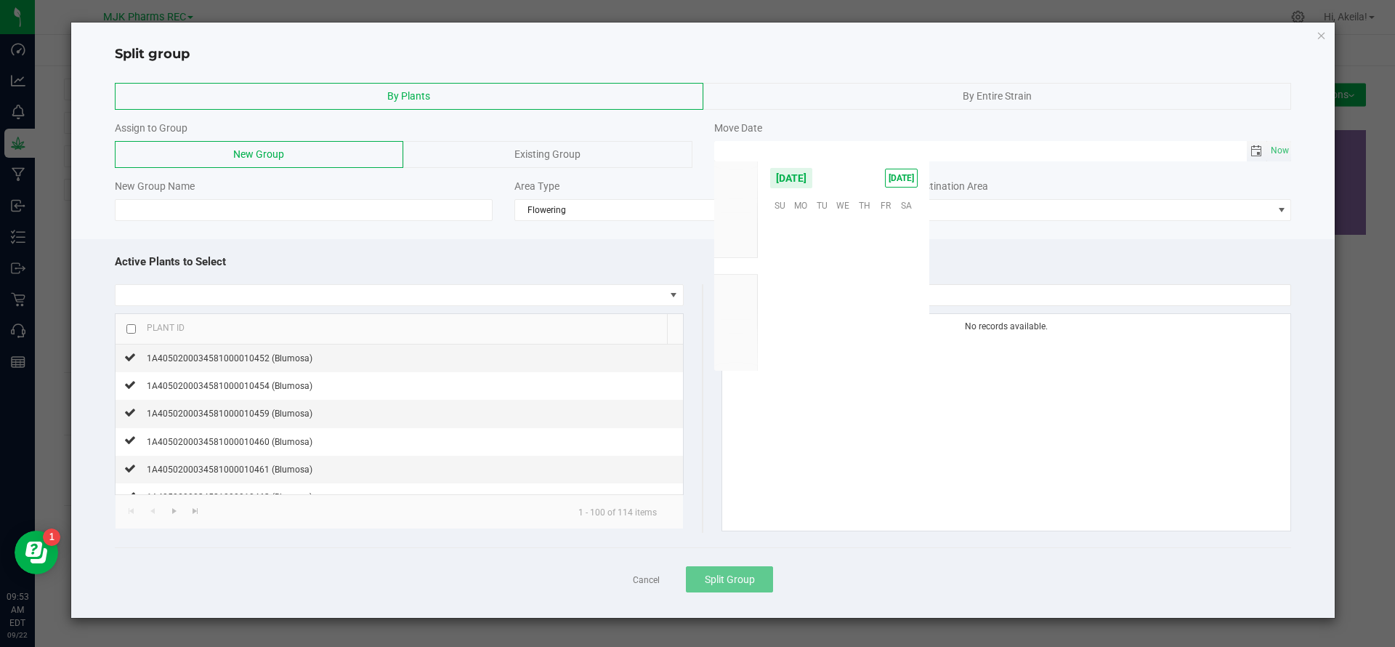
scroll to position [235650, 0]
click at [905, 184] on span "[DATE]" at bounding box center [901, 178] width 33 height 19
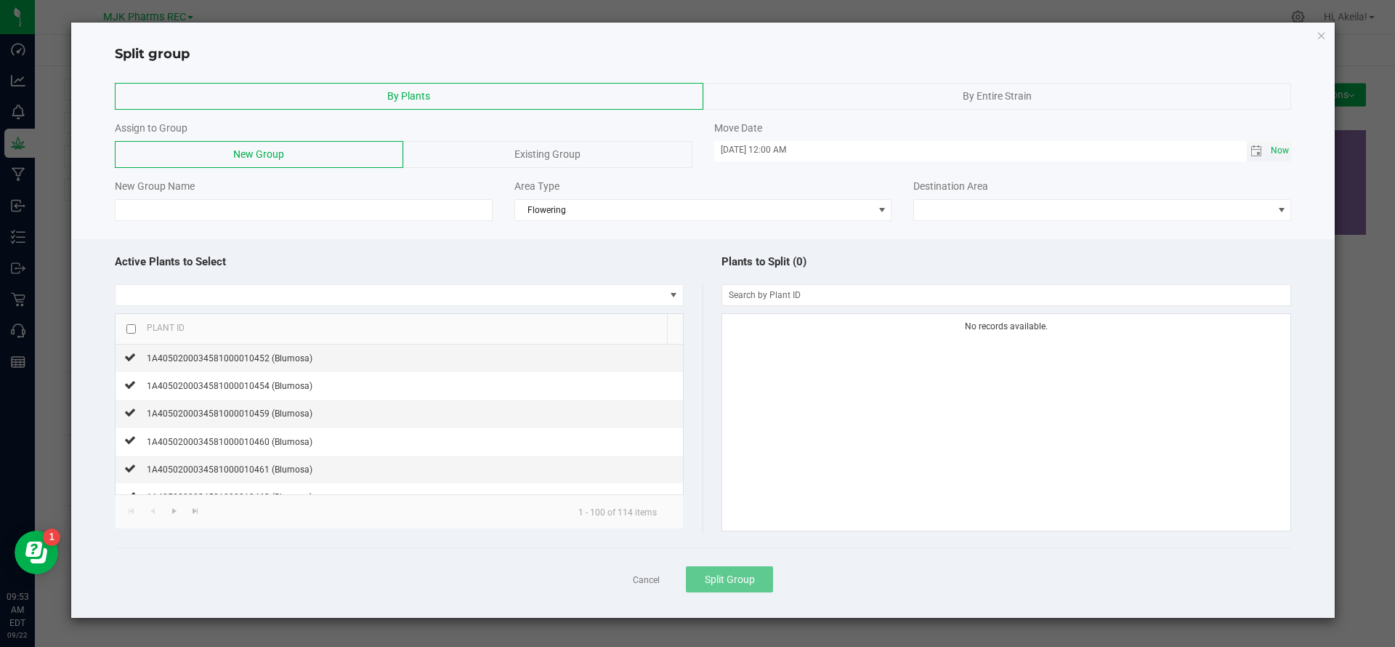
click at [1275, 147] on span "Now" at bounding box center [1280, 150] width 25 height 21
type input "[DATE] 09:53 AM"
click at [472, 210] on input at bounding box center [304, 210] width 378 height 22
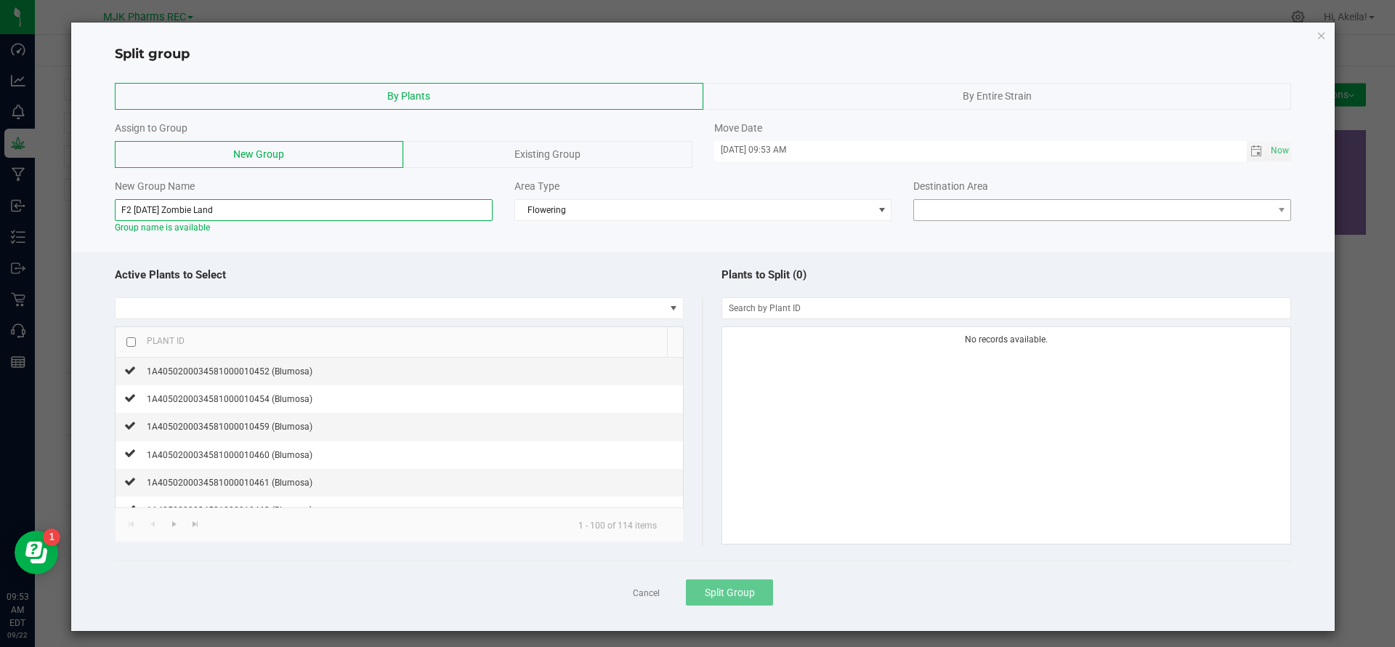
type input "F2 [DATE] Zombie Land"
click at [966, 211] on span at bounding box center [1093, 210] width 358 height 20
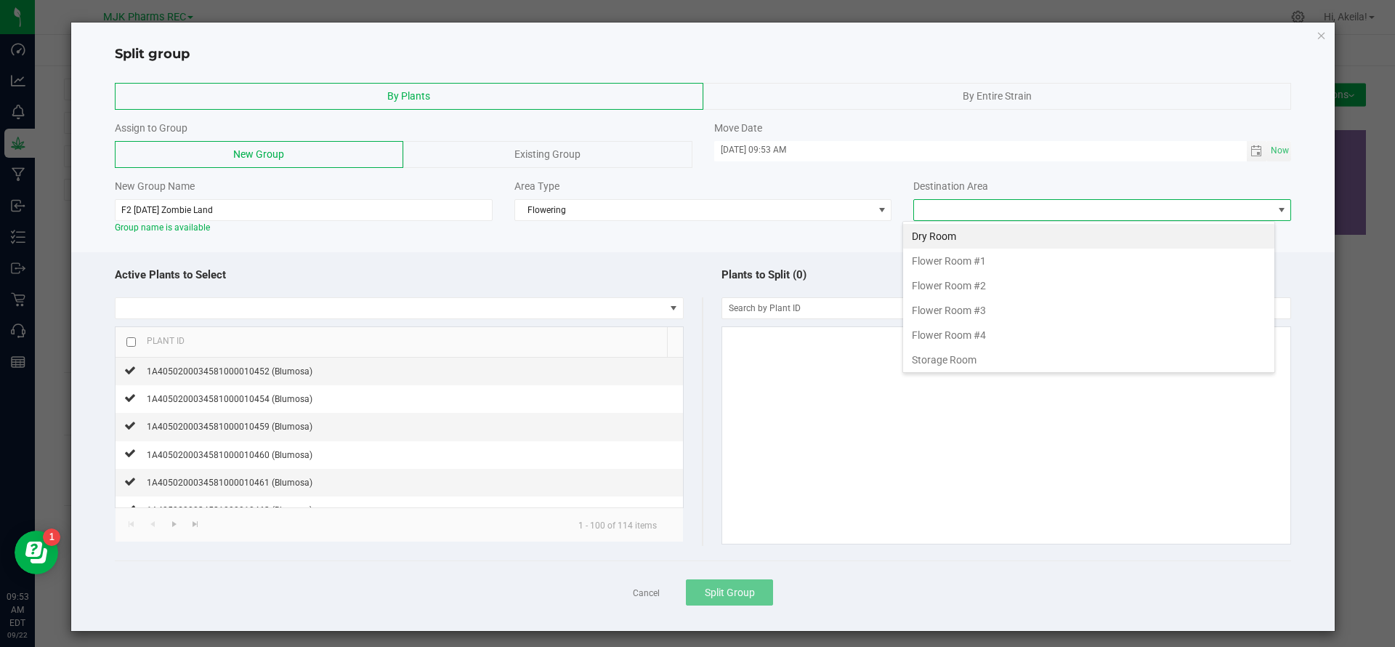
scroll to position [22, 373]
click at [952, 296] on li "Flower Room #2" at bounding box center [1088, 285] width 371 height 25
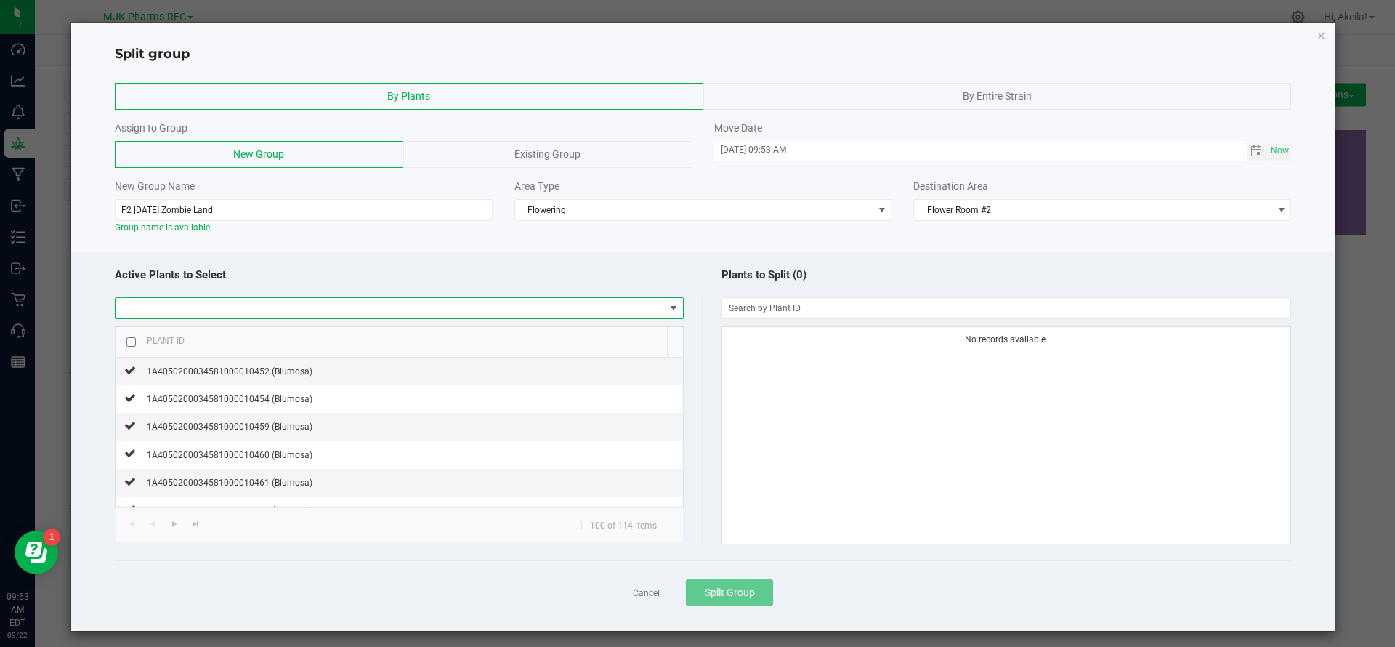
drag, startPoint x: 594, startPoint y: 307, endPoint x: 599, endPoint y: 300, distance: 8.7
click at [596, 302] on span at bounding box center [390, 308] width 549 height 20
click at [268, 351] on li "Zombie Land" at bounding box center [394, 359] width 559 height 25
click at [134, 342] on input "checkbox" at bounding box center [130, 341] width 9 height 9
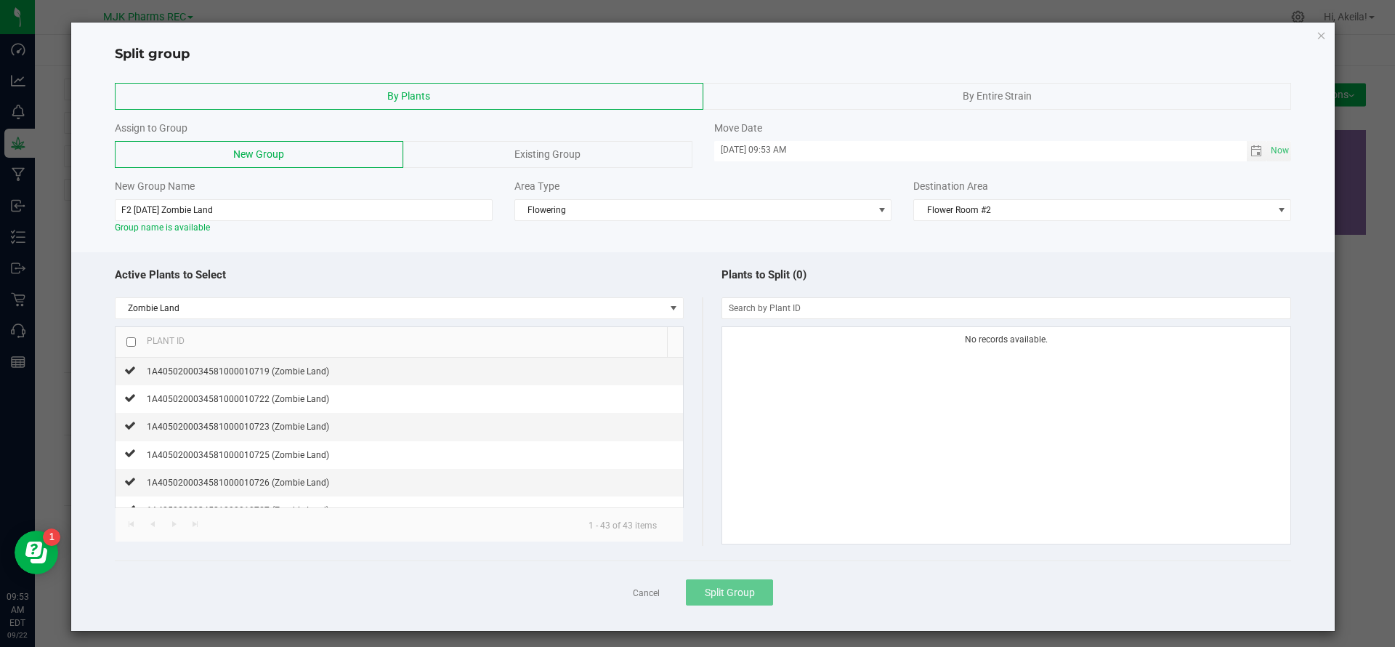
checkbox input "true"
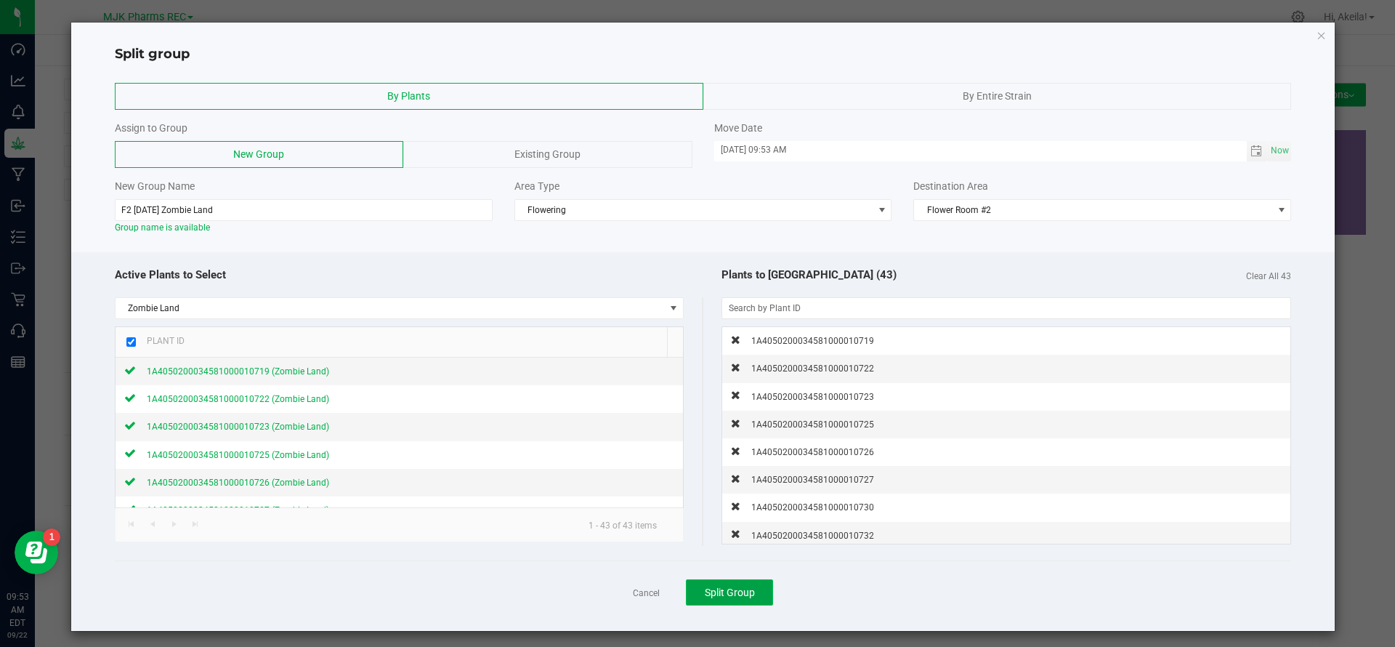
click at [705, 585] on button "Split Group" at bounding box center [729, 592] width 87 height 26
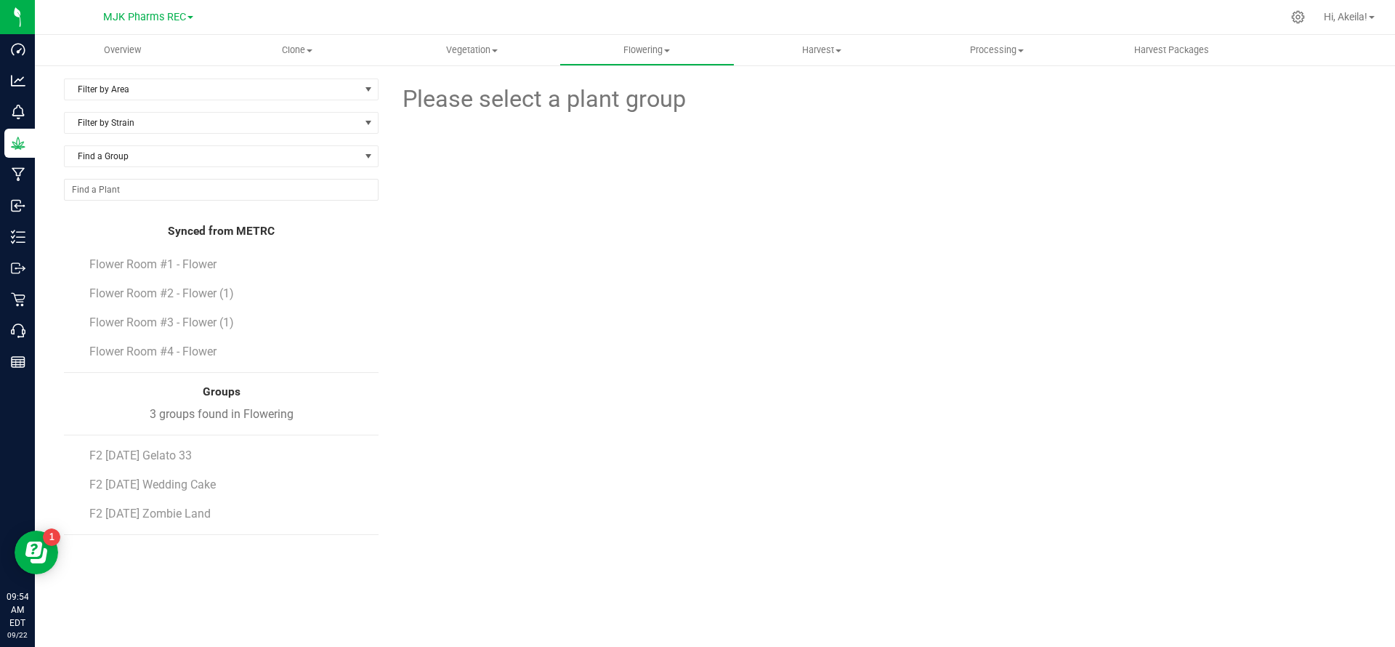
click at [227, 285] on li "Flower Room #2 - Flower (1)" at bounding box center [228, 287] width 279 height 29
click at [230, 295] on span "Flower Room #2 - Flower (1)" at bounding box center [163, 293] width 149 height 14
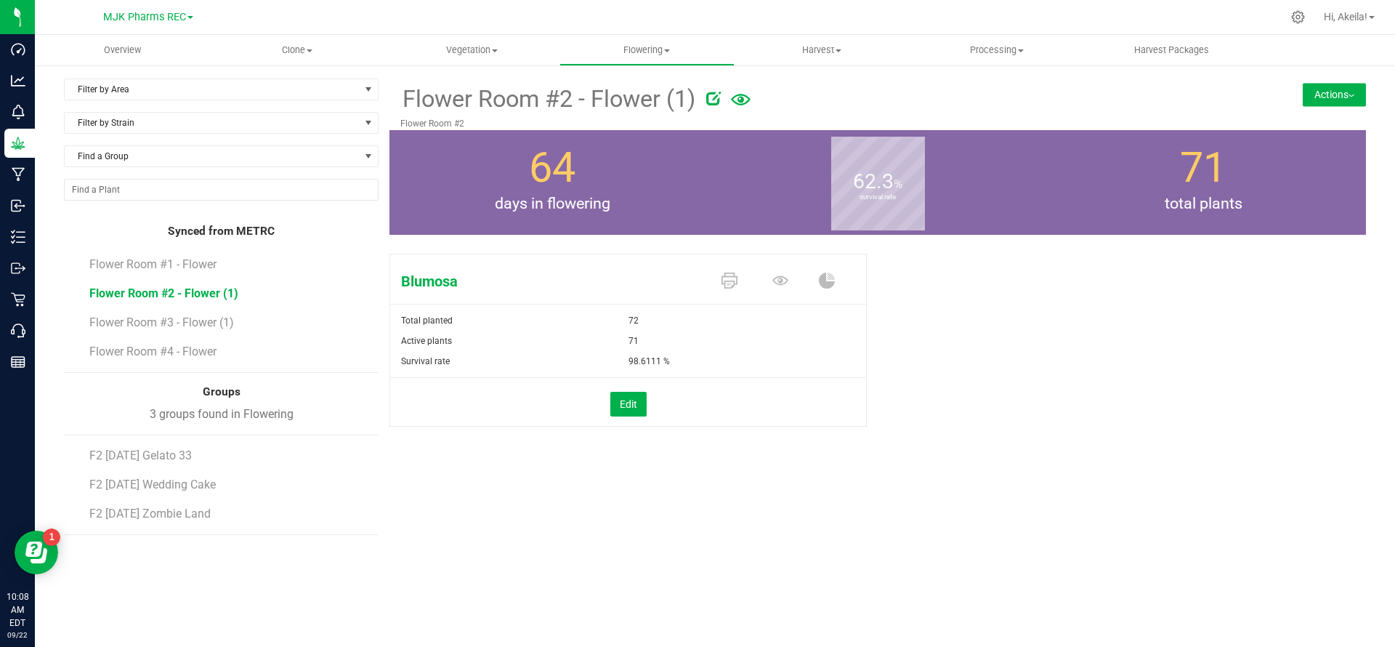
click at [1333, 94] on button "Actions" at bounding box center [1334, 94] width 63 height 23
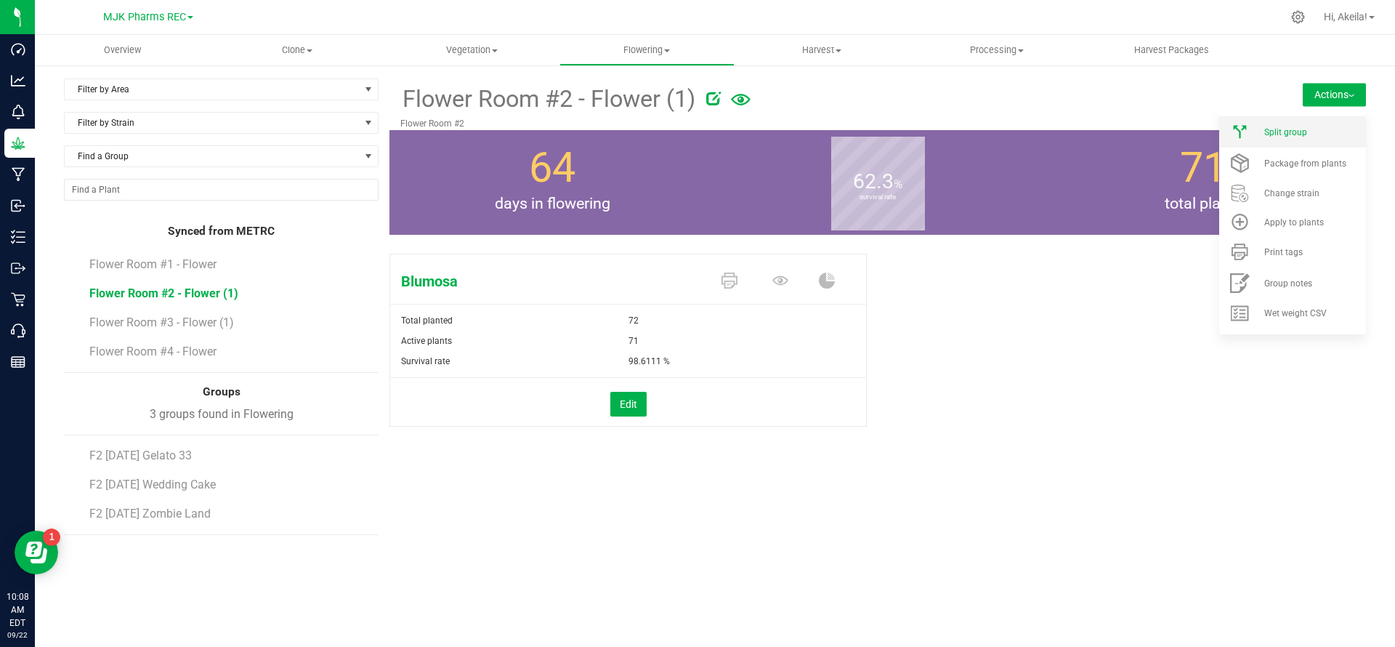
click at [1269, 140] on li "Split group" at bounding box center [1292, 131] width 147 height 31
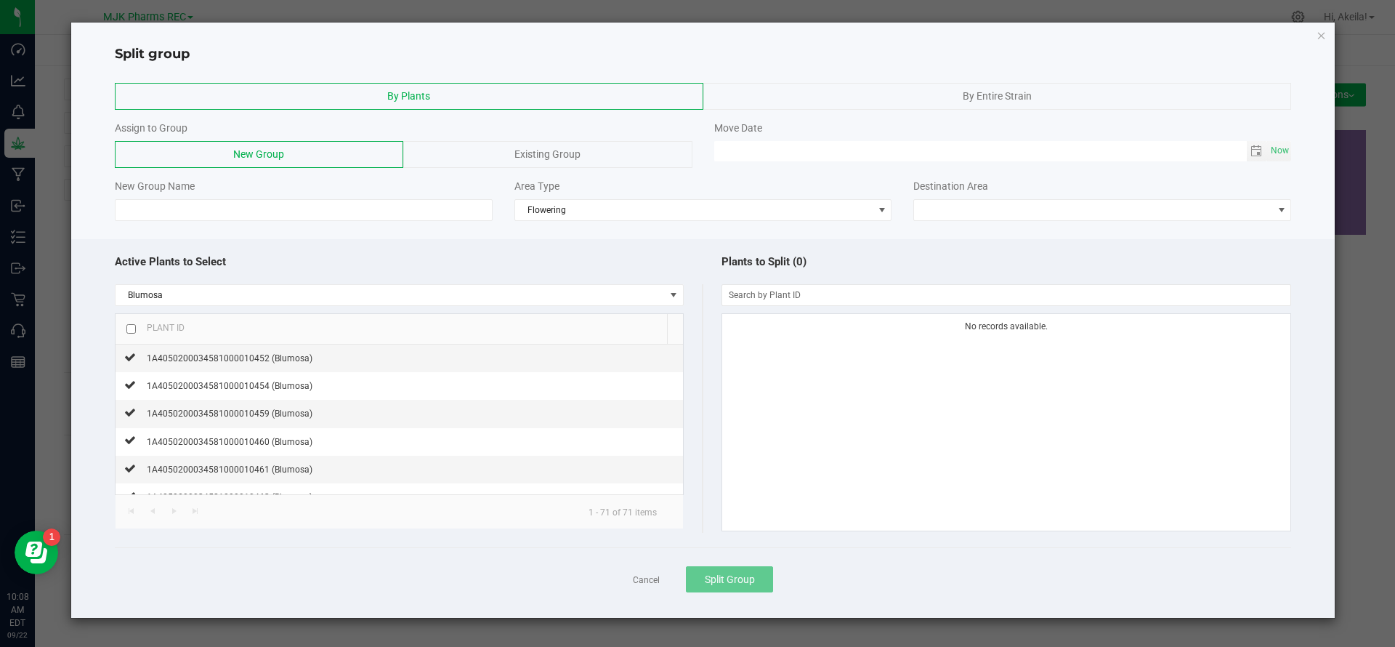
click at [136, 331] on div "Plant ID" at bounding box center [160, 327] width 49 height 12
click at [132, 320] on th "Plant ID" at bounding box center [391, 329] width 551 height 31
click at [132, 323] on th "Plant ID" at bounding box center [391, 329] width 551 height 31
click at [133, 330] on input "checkbox" at bounding box center [130, 328] width 9 height 9
checkbox input "true"
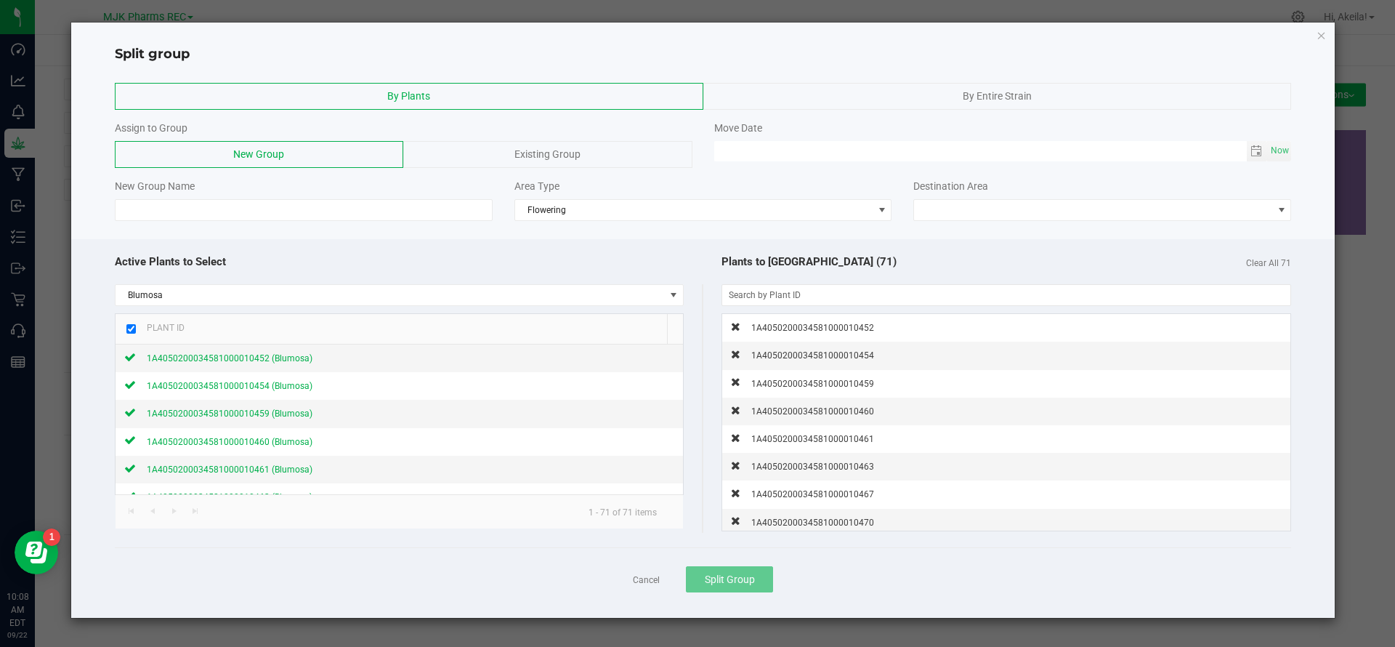
click at [166, 222] on div "By Plants By Entire Strain Assign to Group New Group Existing Group Move Date N…" at bounding box center [703, 152] width 1264 height 153
click at [166, 209] on input at bounding box center [304, 210] width 378 height 22
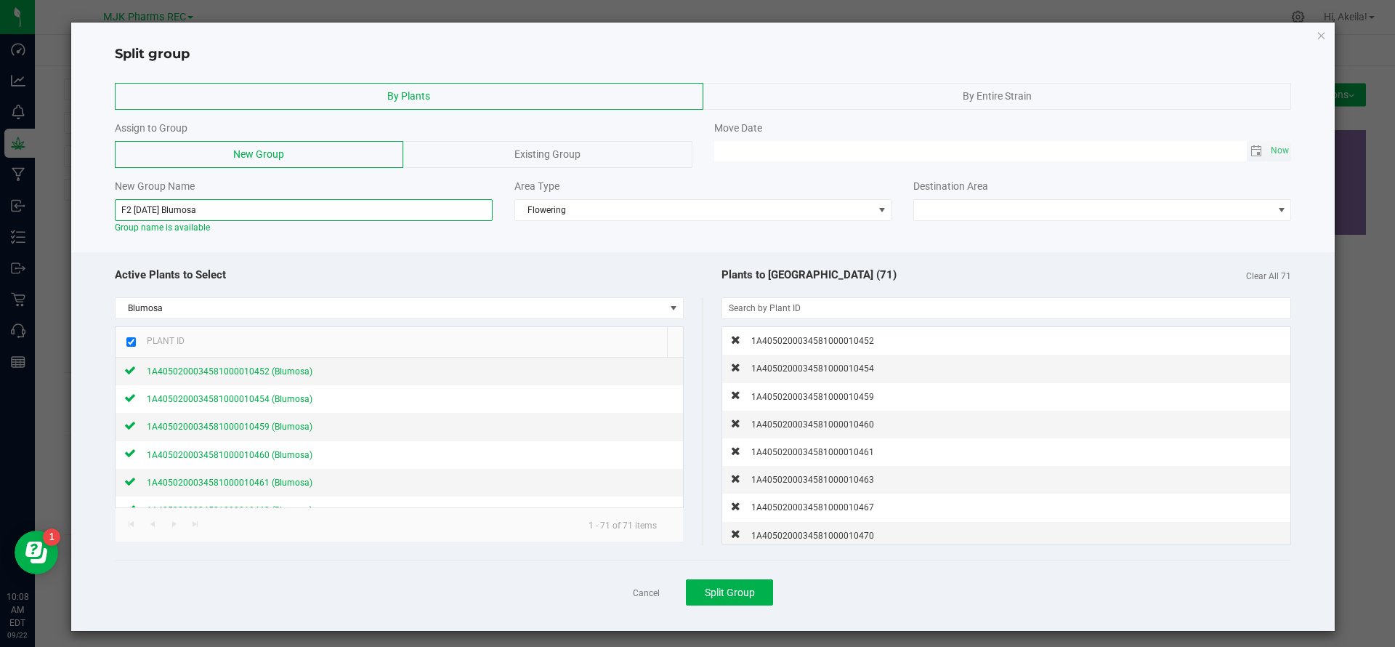
type input "F2 [DATE] Blumosa"
type input "MM/dd/yy HH:MM AM"
click at [777, 150] on input "MM/dd/yy HH:MM AM" at bounding box center [980, 150] width 533 height 18
click at [1250, 147] on span "Toggle calendar" at bounding box center [1256, 151] width 12 height 12
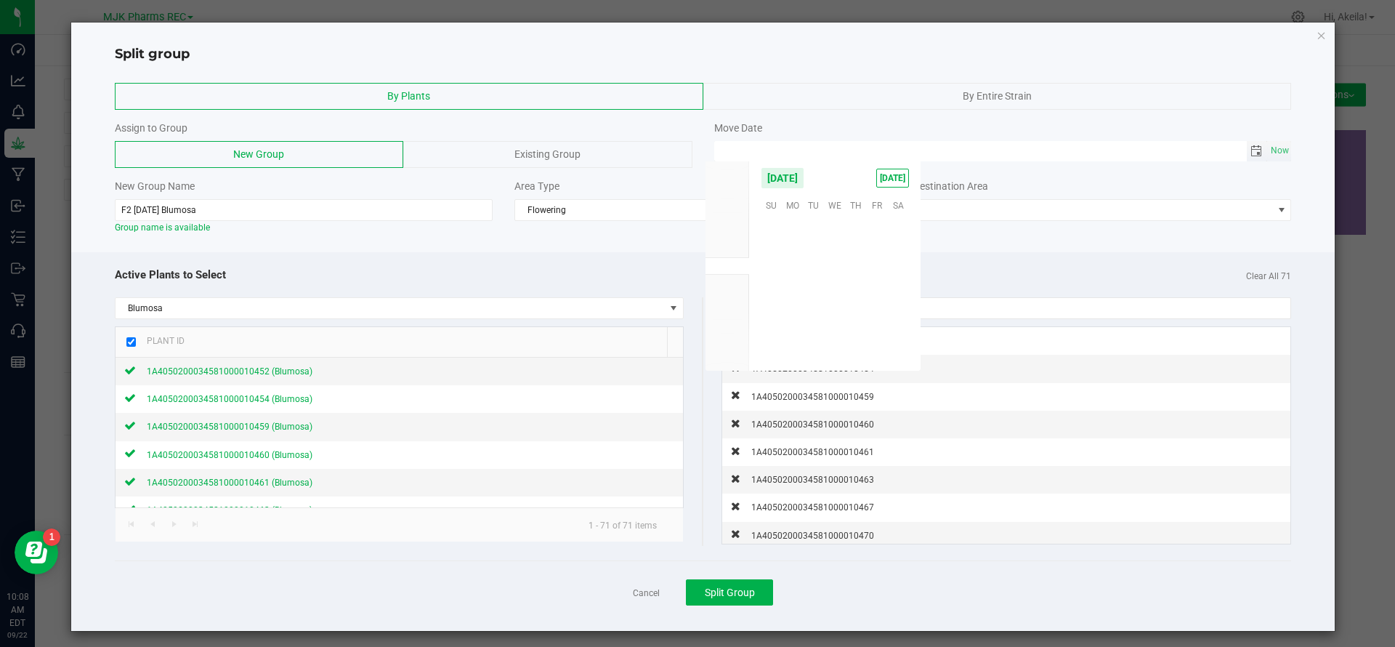
scroll to position [235650, 0]
click at [907, 183] on span "[DATE]" at bounding box center [892, 178] width 33 height 19
type input "[DATE] 12:00 AM"
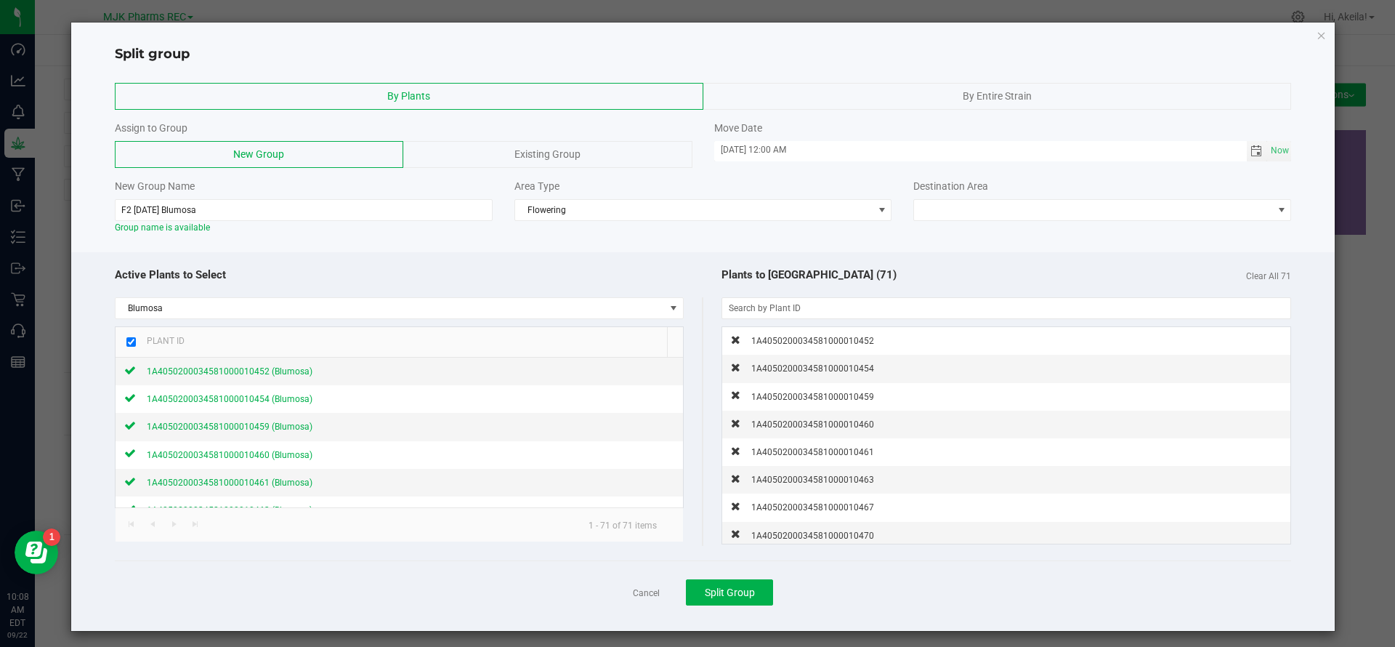
click at [1068, 222] on div "New Group Name F2 [DATE] Blumosa Group name is available Area Type Flowering De…" at bounding box center [703, 206] width 1199 height 55
click at [1067, 215] on span at bounding box center [1093, 210] width 358 height 20
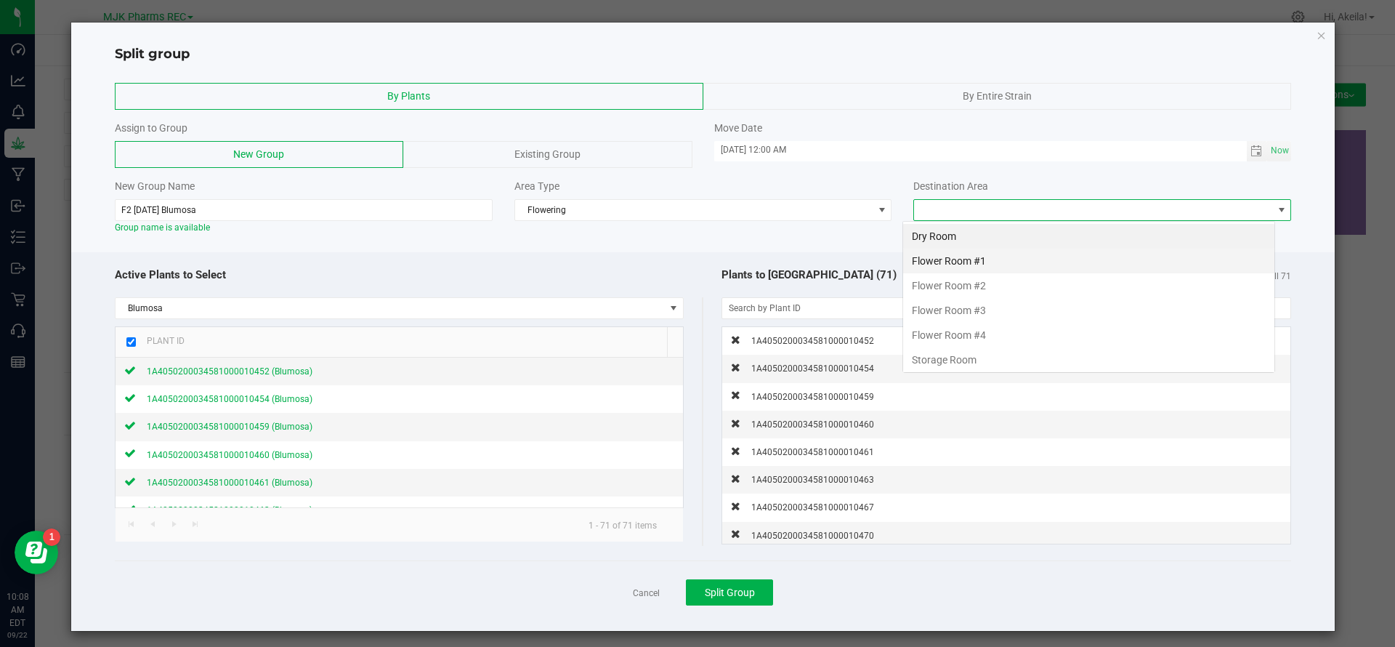
scroll to position [22, 373]
click at [1040, 275] on li "Flower Room #2" at bounding box center [1088, 285] width 371 height 25
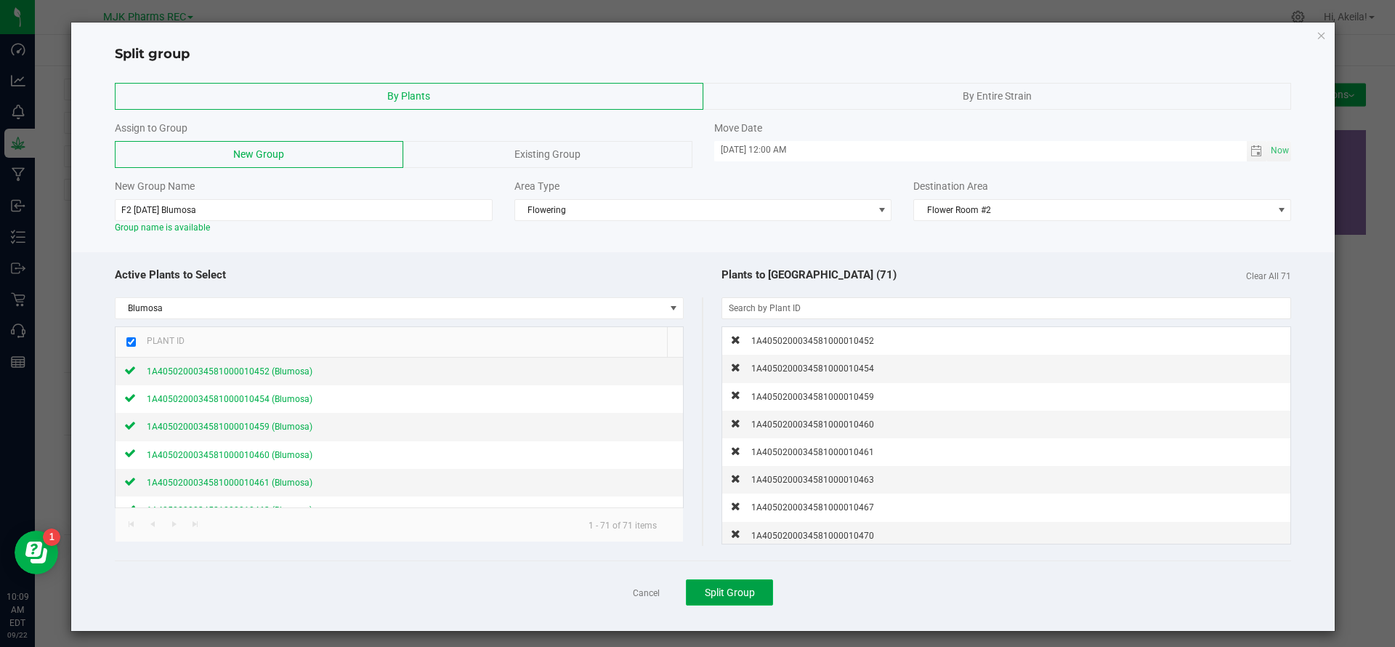
click at [737, 588] on span "Split Group" at bounding box center [730, 592] width 50 height 12
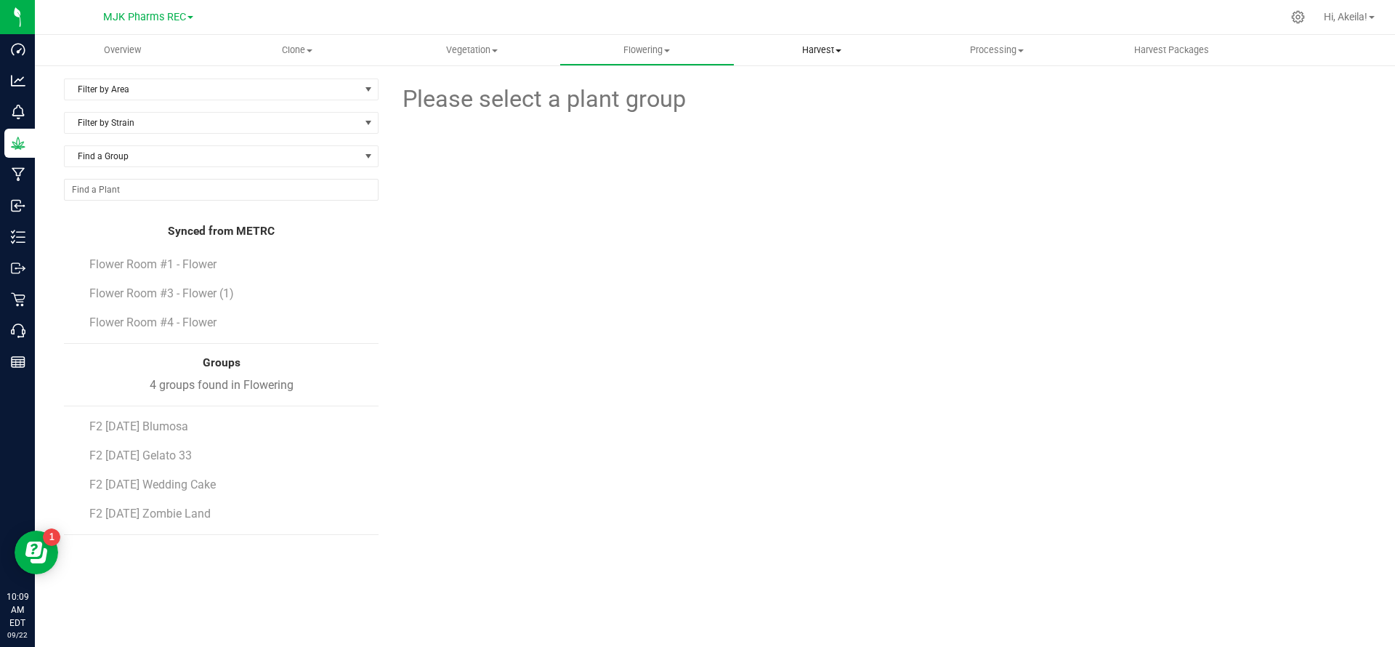
click at [805, 49] on span "Harvest" at bounding box center [822, 50] width 174 height 13
click at [137, 430] on span "F2 [DATE] Blumosa" at bounding box center [138, 426] width 99 height 14
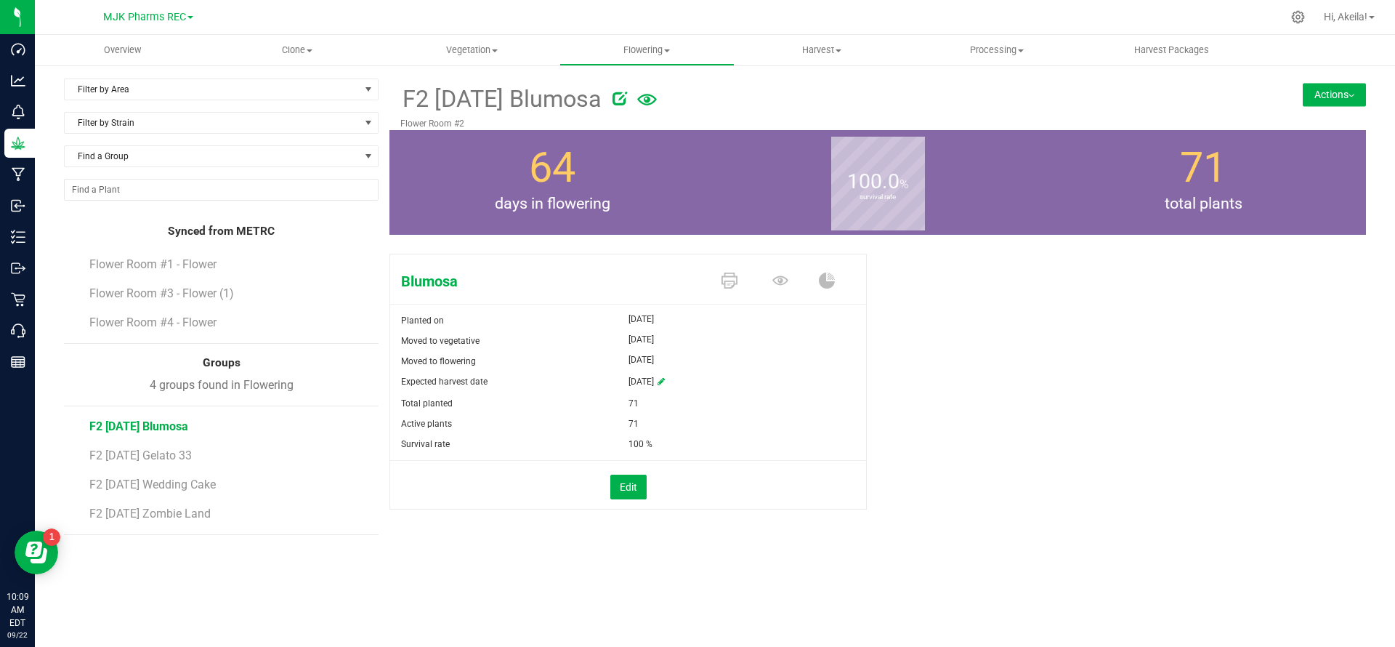
click at [1325, 101] on button "Actions" at bounding box center [1334, 94] width 63 height 23
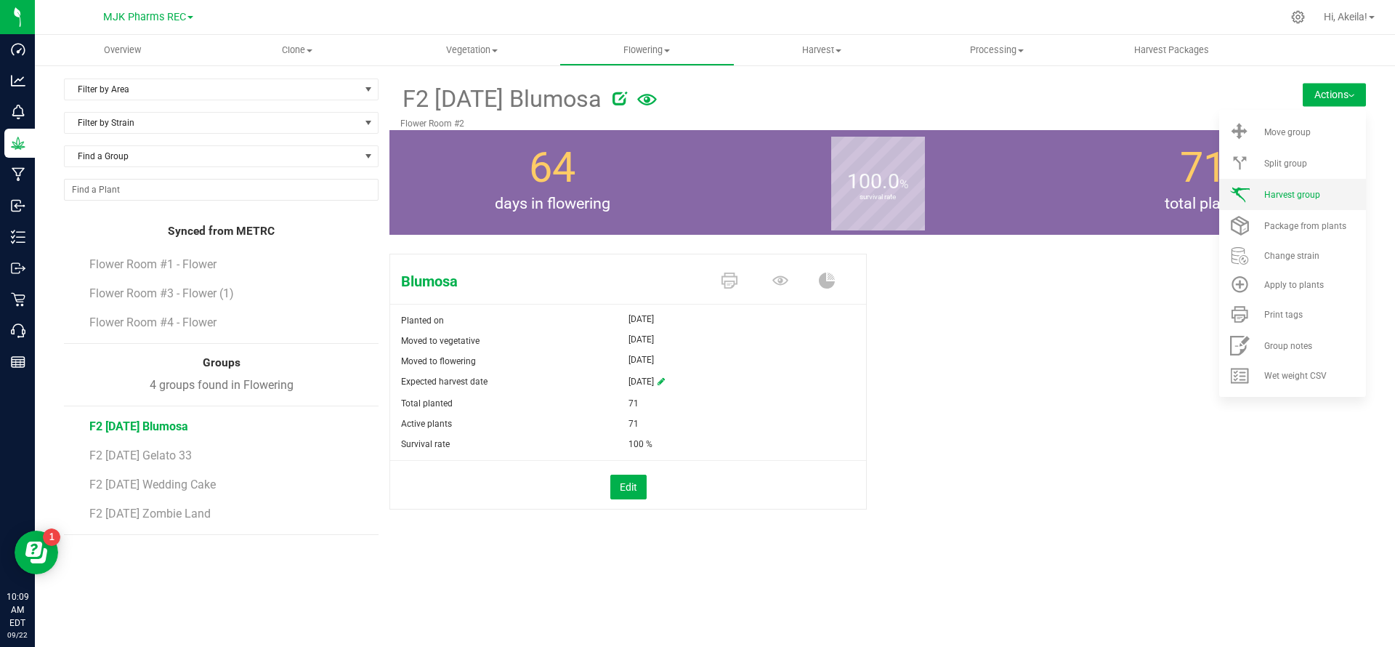
click at [1332, 196] on div "Harvest group" at bounding box center [1313, 195] width 99 height 10
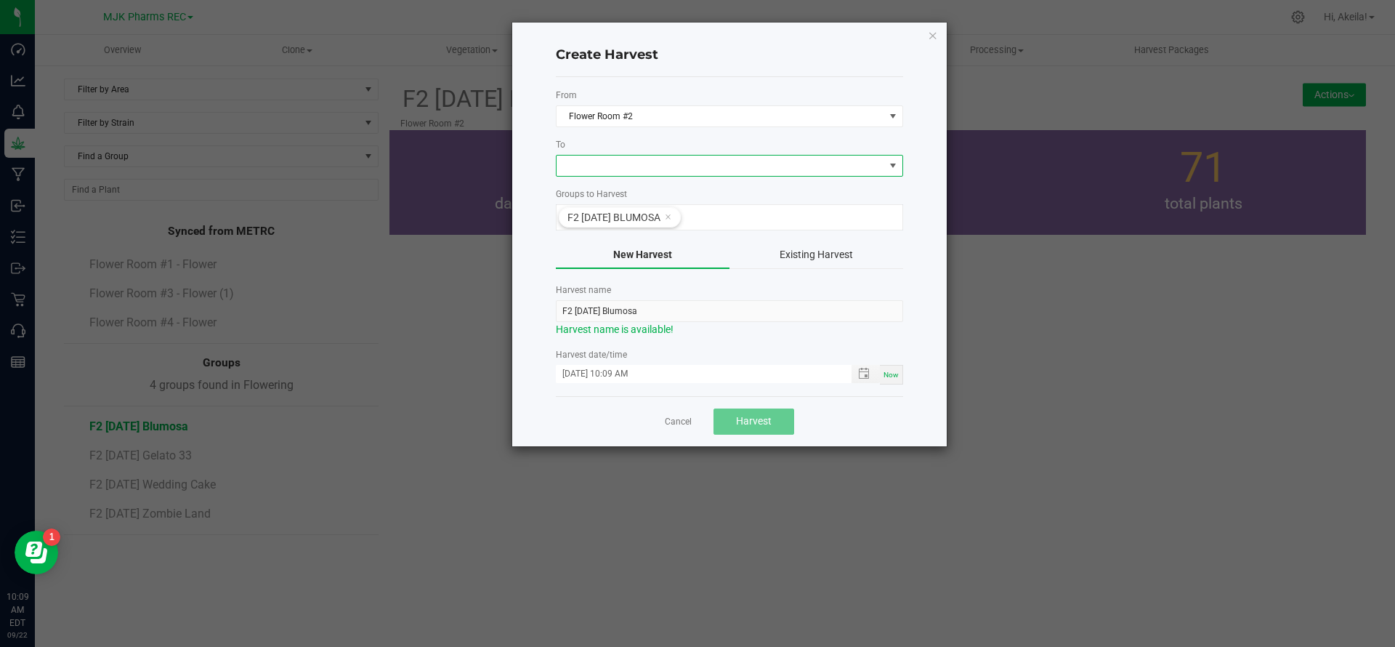
click at [642, 161] on span at bounding box center [721, 165] width 328 height 20
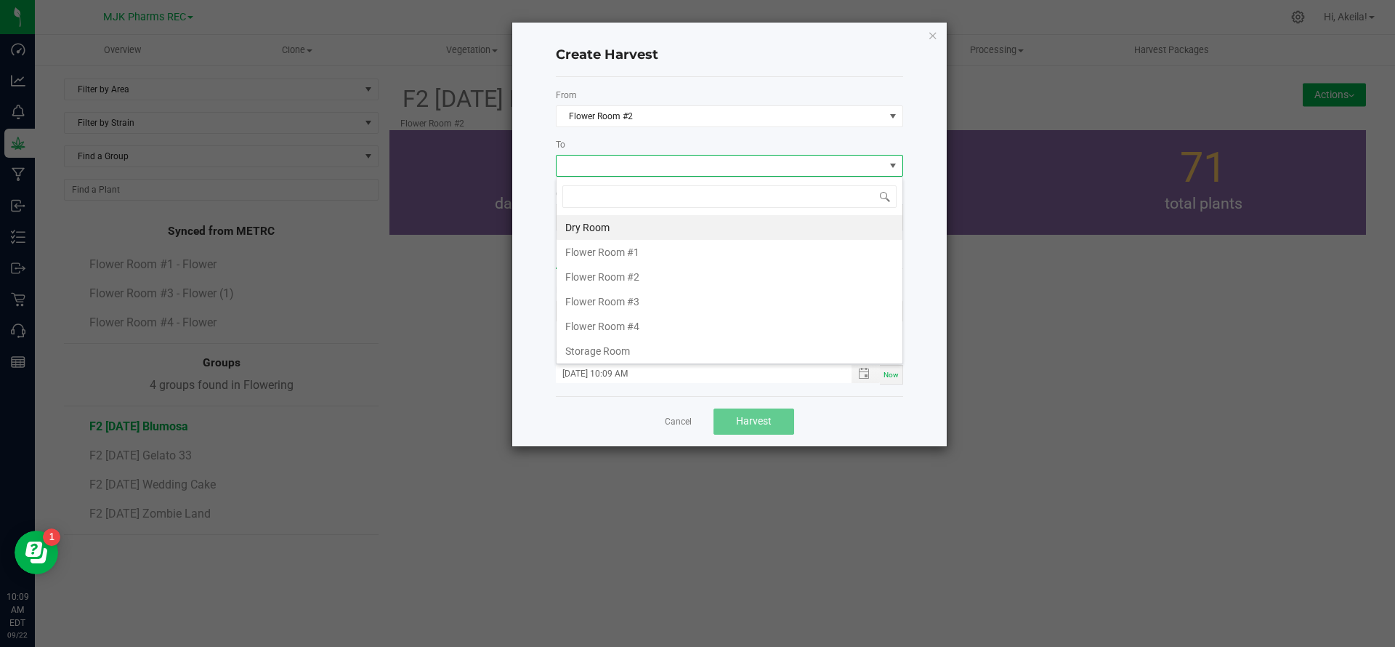
scroll to position [22, 347]
click at [618, 219] on li "Dry Room" at bounding box center [730, 227] width 346 height 25
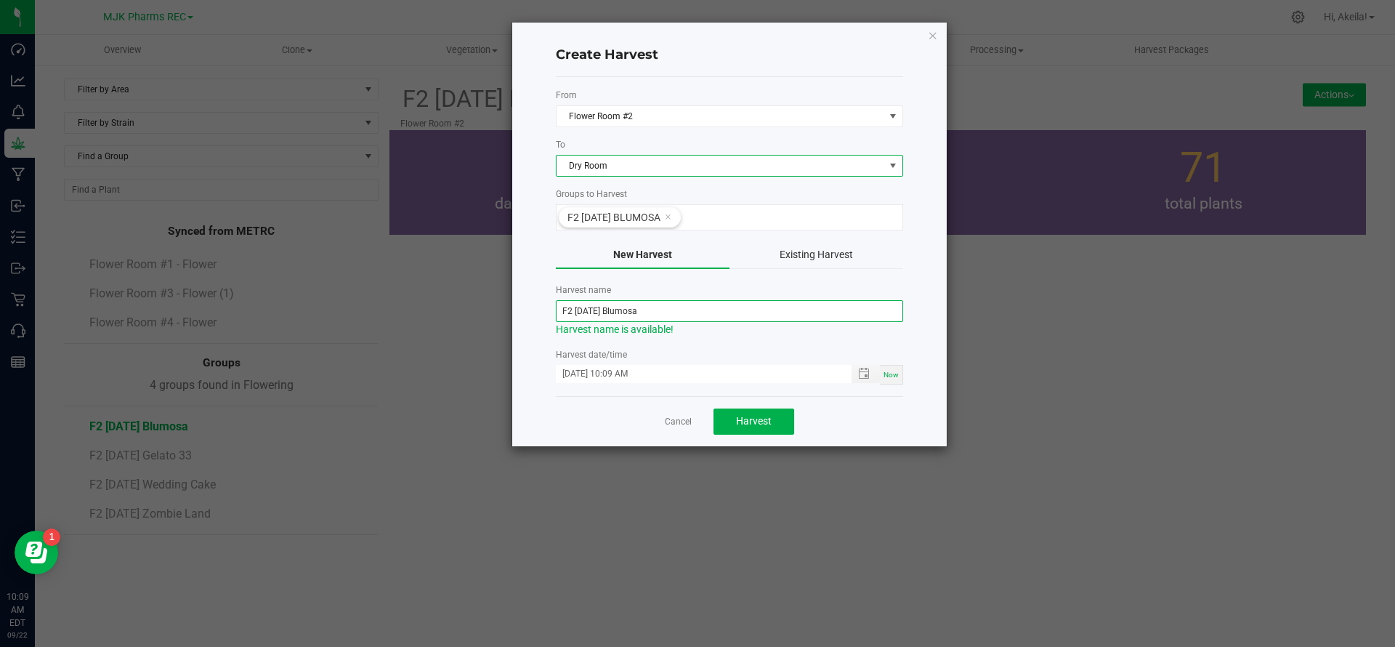
click at [641, 312] on input "F2 [DATE] Blumosa" at bounding box center [729, 311] width 347 height 22
type input "F2 Harvest [DATE] - Blumosa"
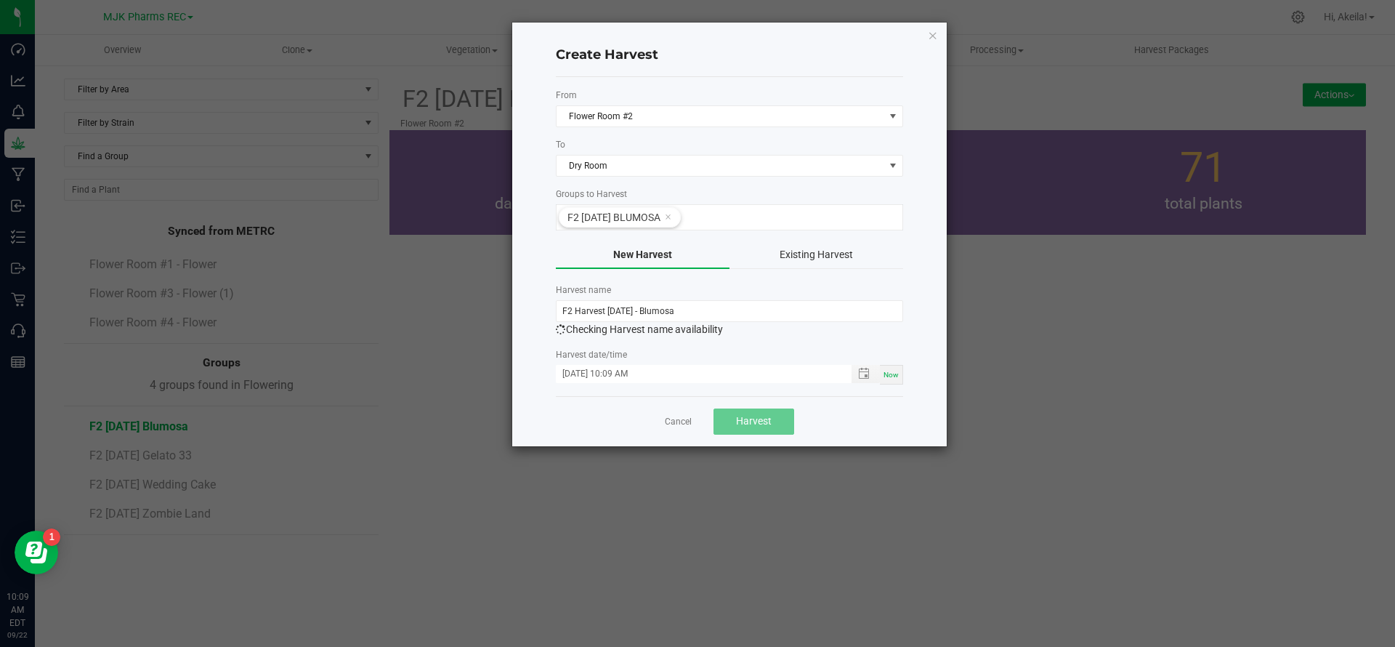
click at [889, 375] on span "Now" at bounding box center [891, 375] width 15 height 8
click at [746, 415] on span "Harvest" at bounding box center [754, 421] width 36 height 12
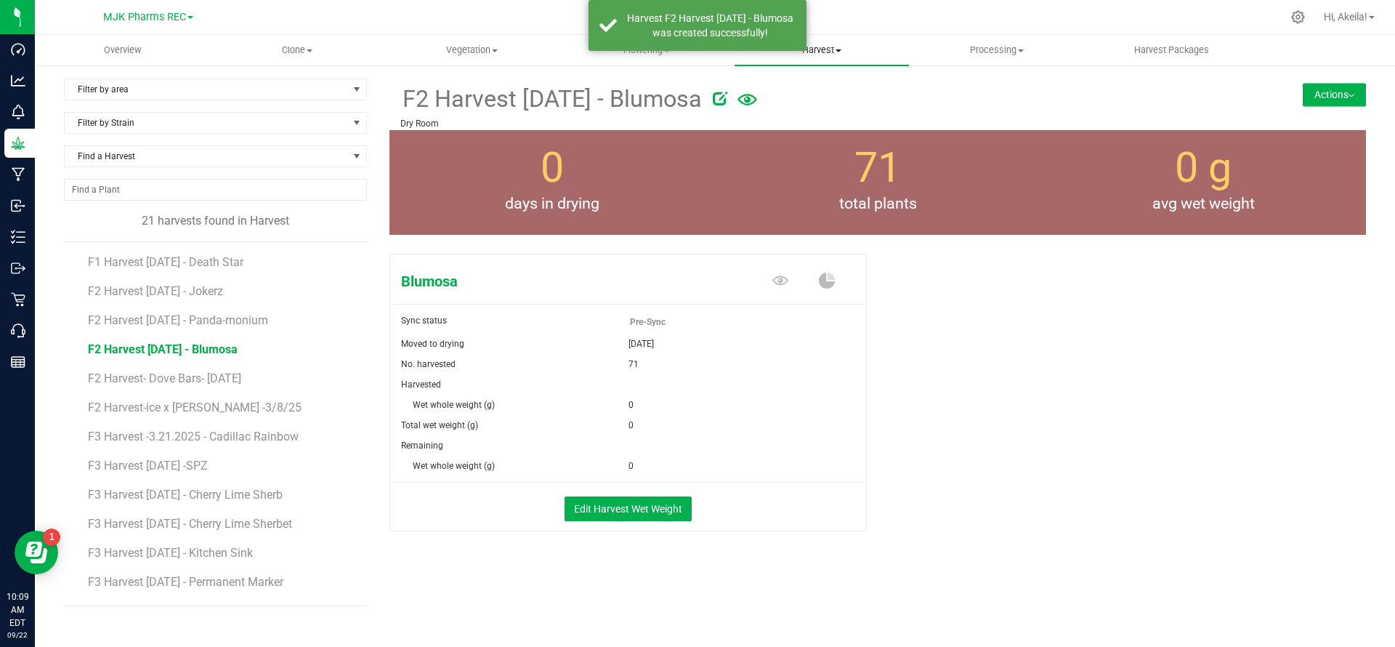
click at [812, 57] on uib-tab-heading "Harvest Harvests Harvested plants" at bounding box center [822, 50] width 175 height 31
click at [801, 84] on span "Harvests" at bounding box center [775, 87] width 81 height 12
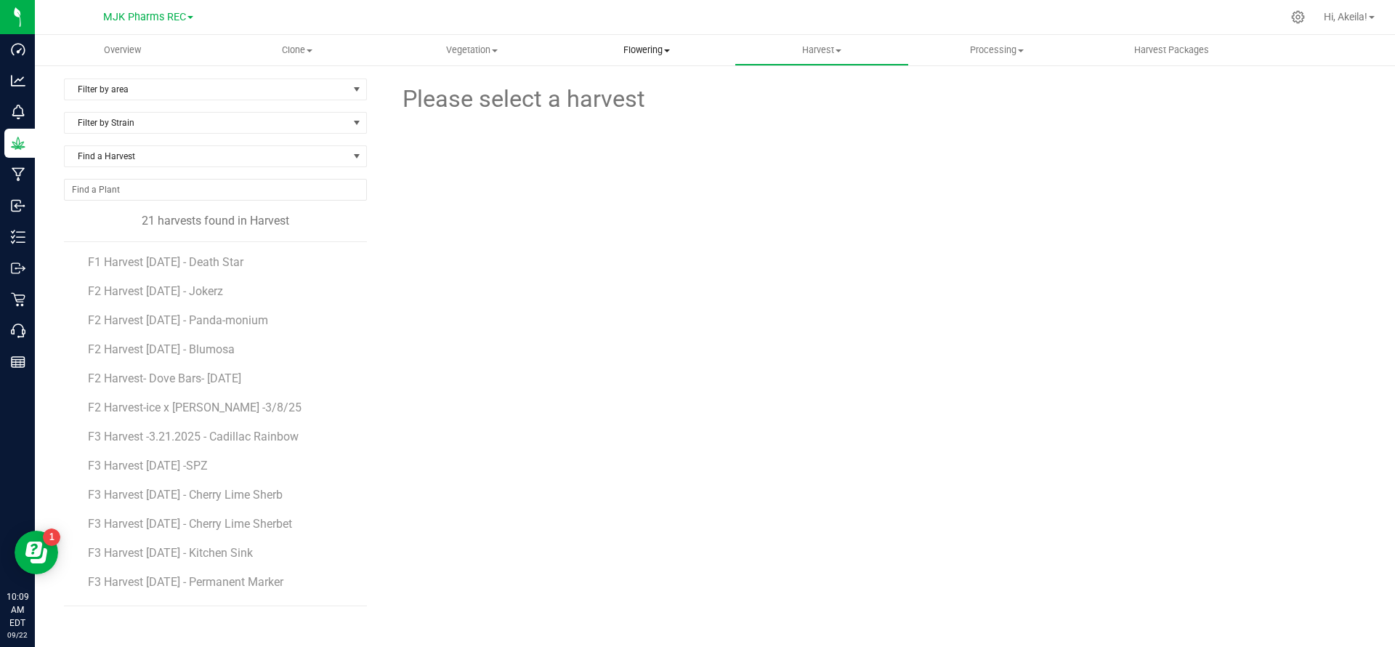
click at [626, 53] on span "Flowering" at bounding box center [647, 50] width 174 height 13
click at [623, 94] on li "Create harvest" at bounding box center [646, 87] width 175 height 17
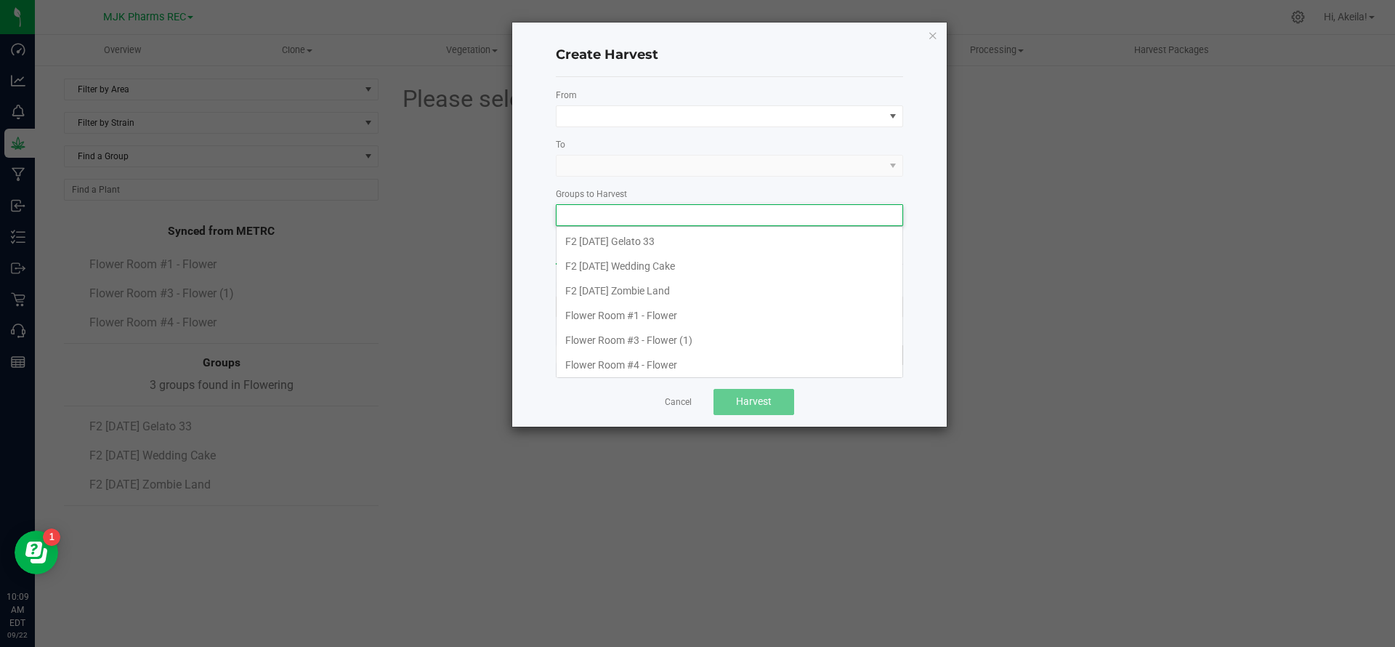
click at [652, 216] on input at bounding box center [721, 215] width 328 height 20
click at [652, 249] on li "F2 [DATE] Gelato 33" at bounding box center [730, 241] width 346 height 25
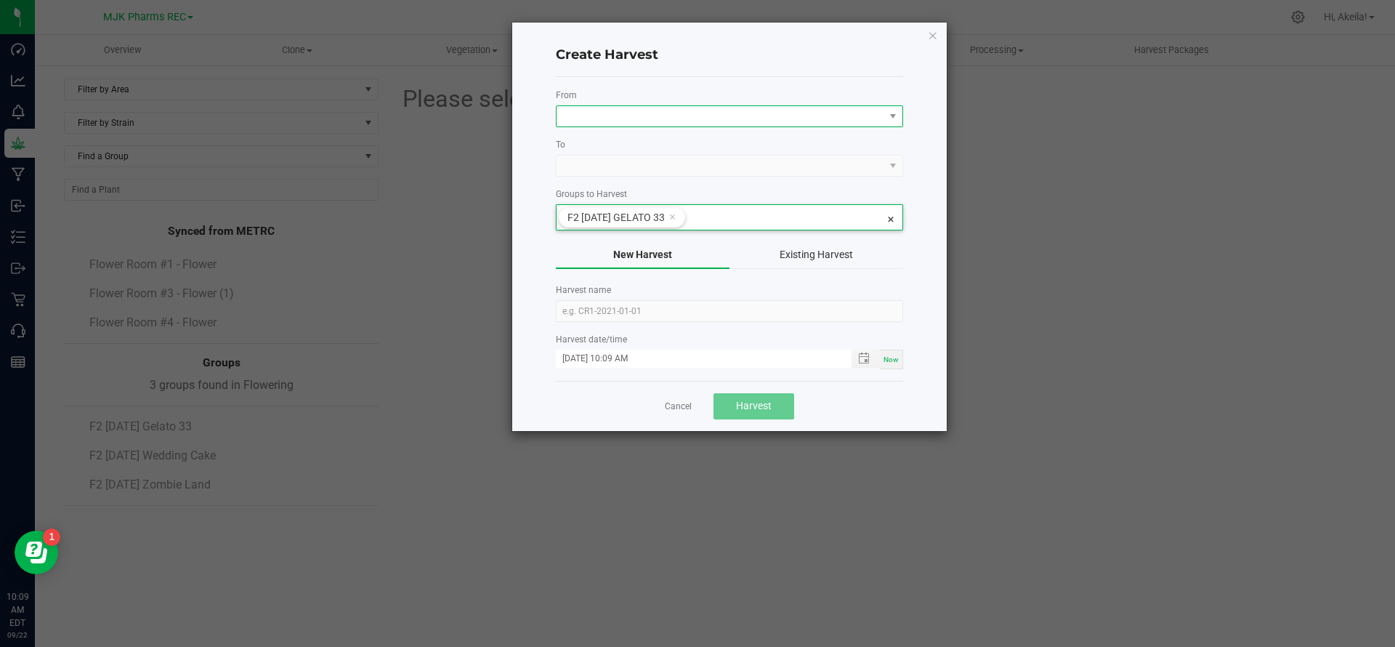
click at [671, 123] on span at bounding box center [721, 116] width 328 height 20
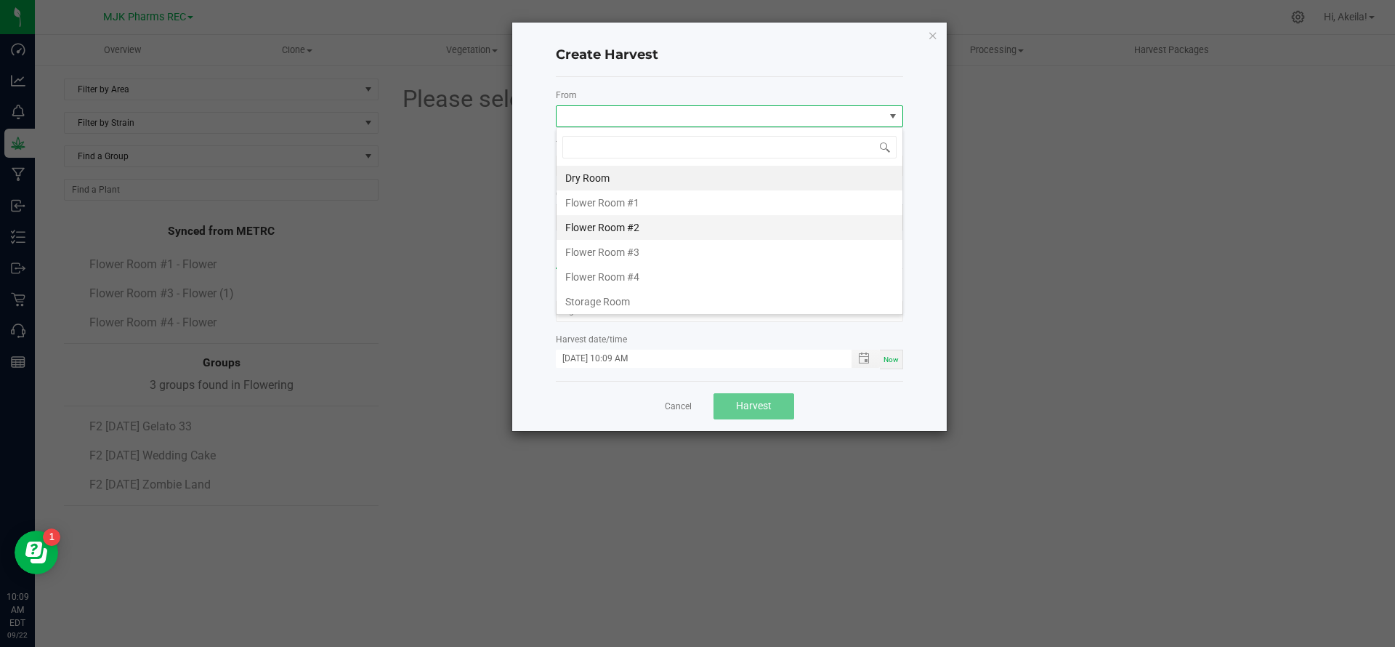
click at [652, 230] on li "Flower Room #2" at bounding box center [730, 227] width 346 height 25
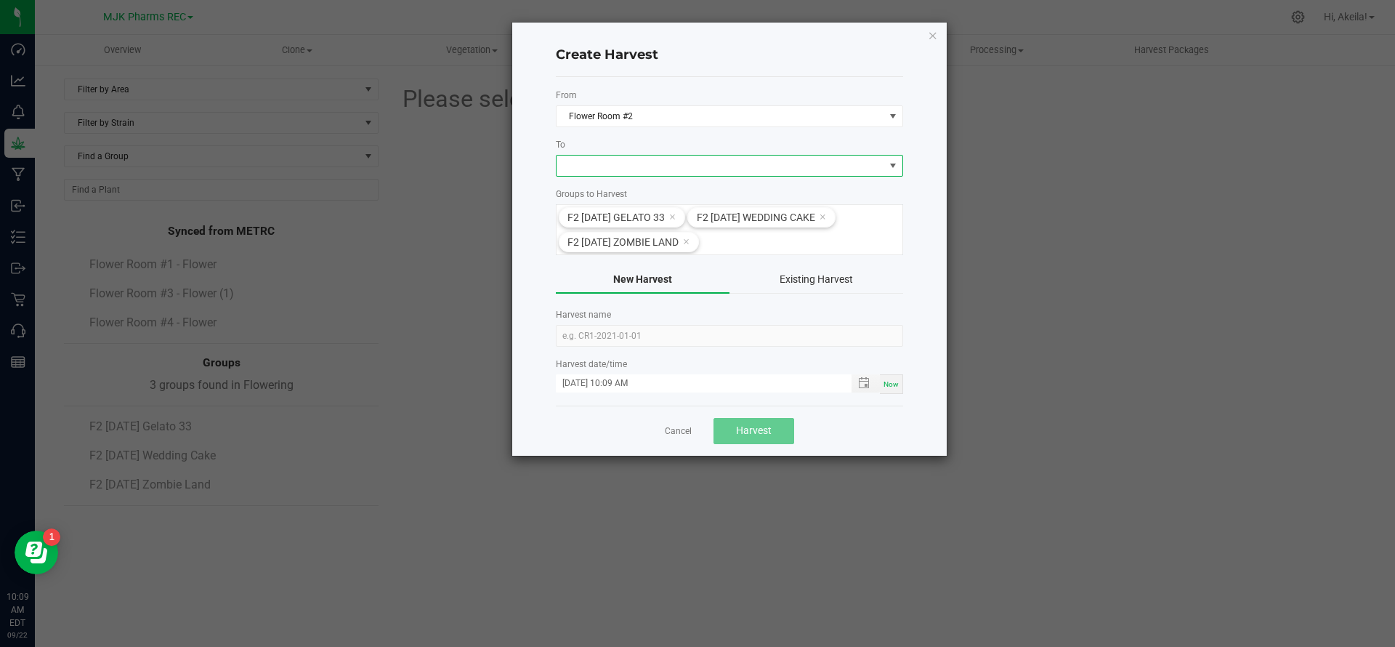
click at [652, 171] on span at bounding box center [721, 165] width 328 height 20
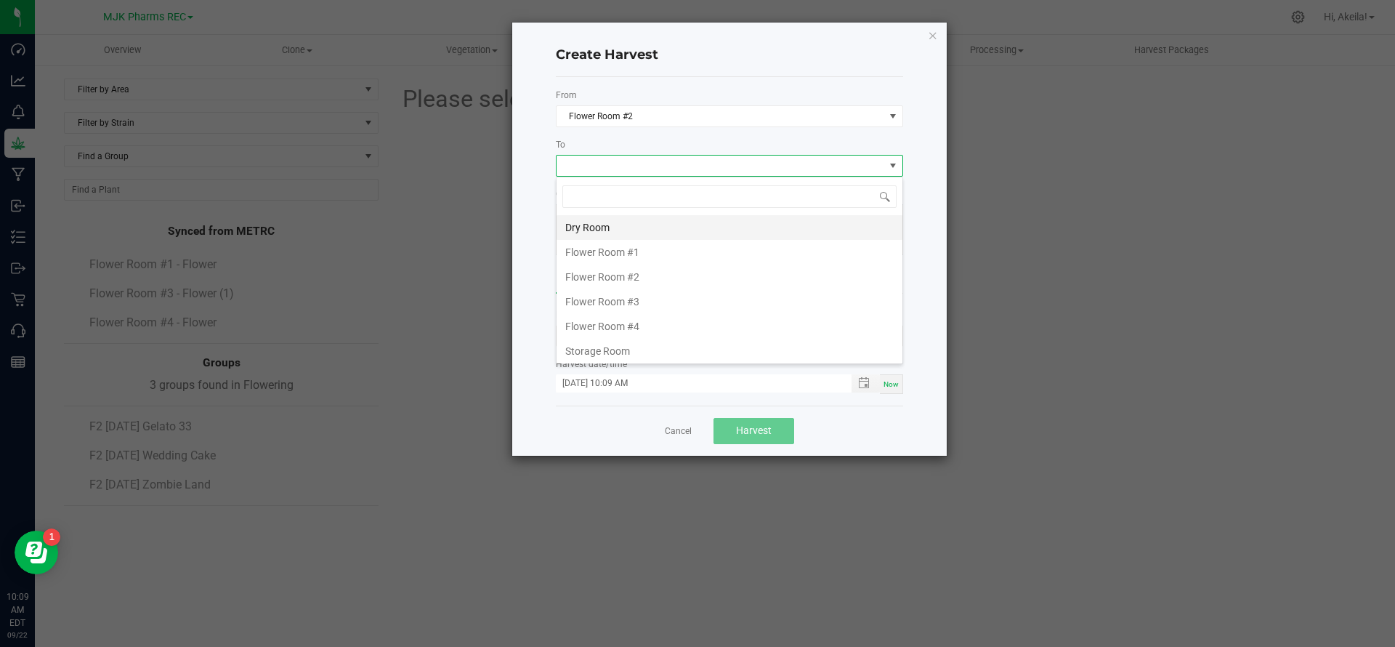
click at [631, 224] on li "Dry Room" at bounding box center [730, 227] width 346 height 25
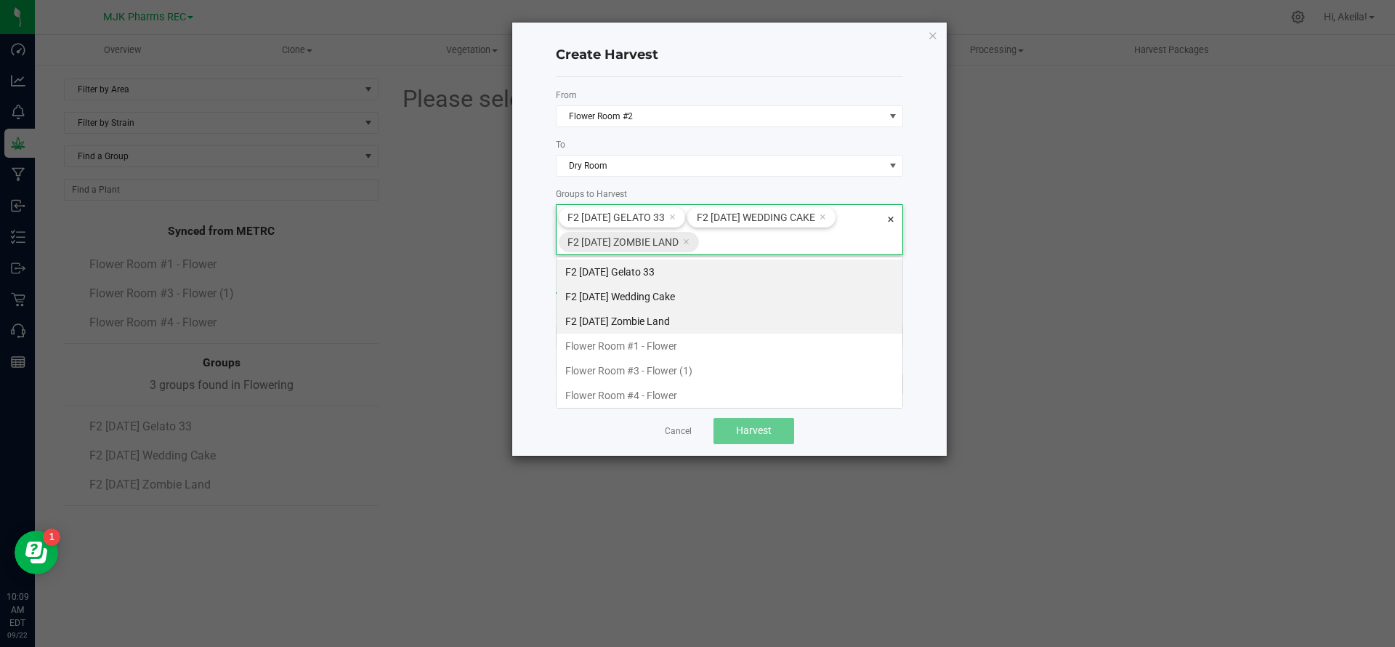
click at [689, 241] on icon at bounding box center [686, 241] width 7 height 12
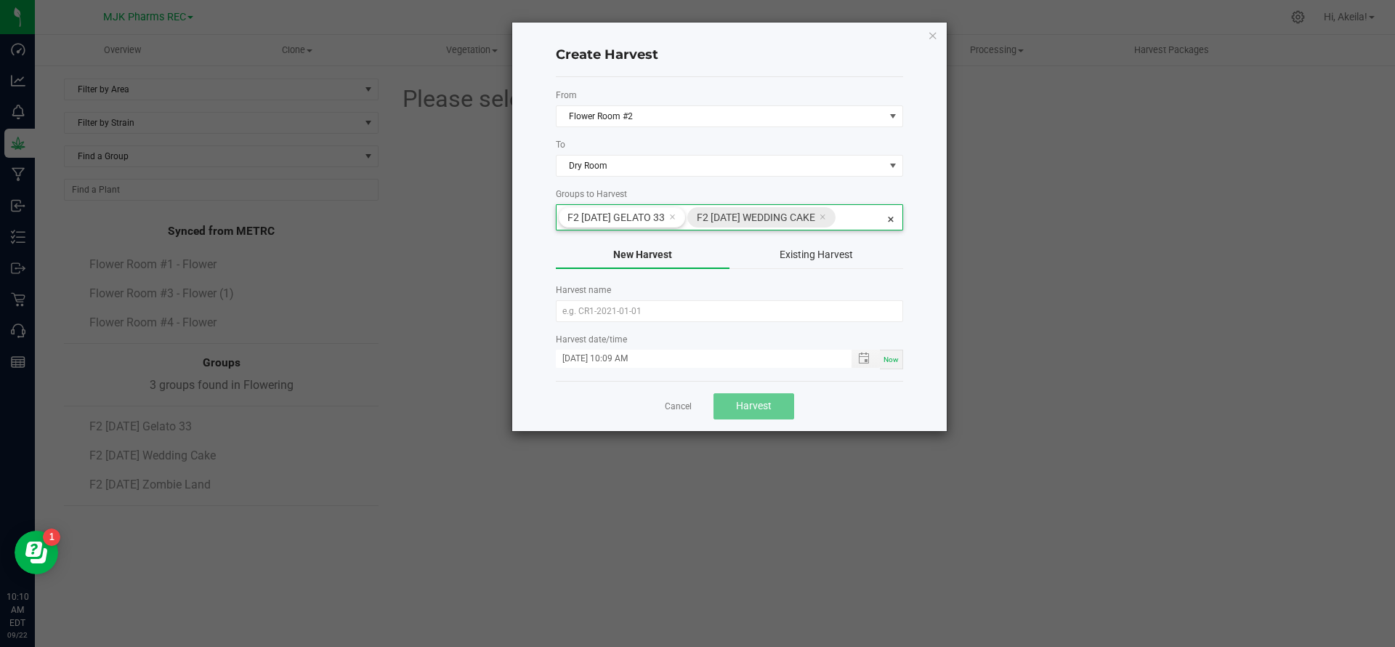
click at [826, 214] on icon at bounding box center [823, 217] width 7 height 12
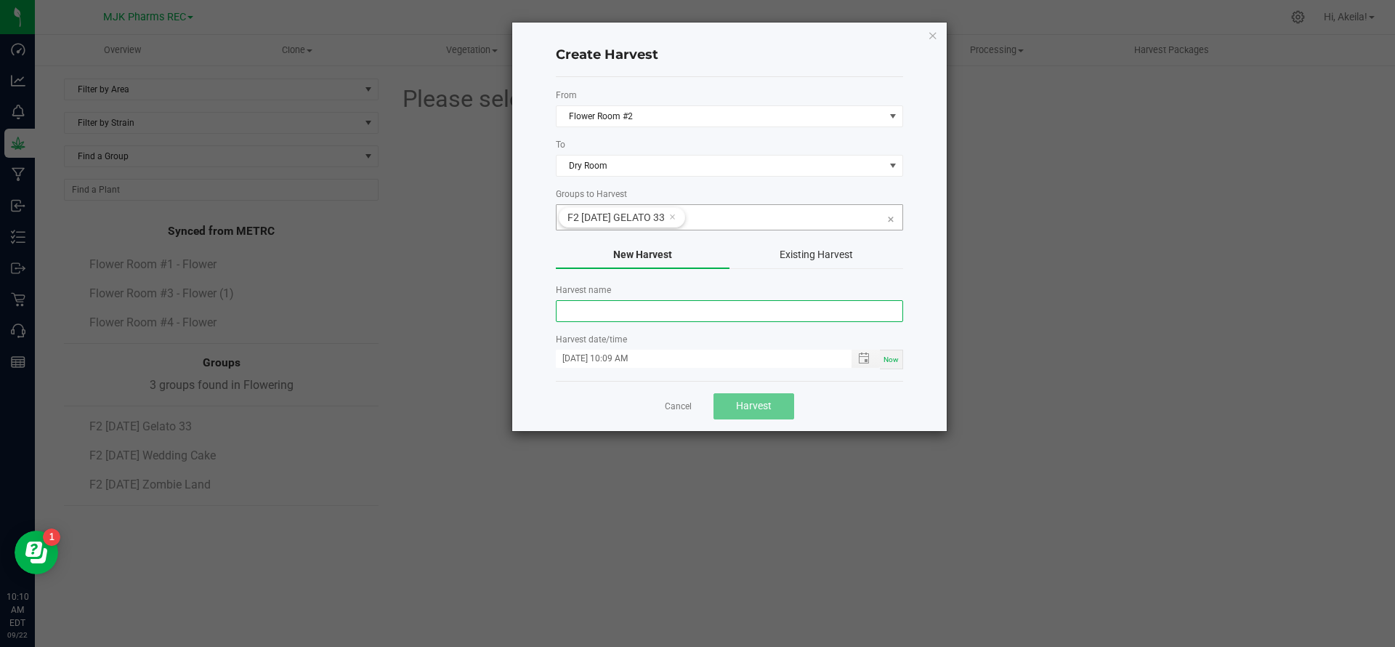
click at [597, 318] on input "text" at bounding box center [729, 311] width 347 height 22
click at [690, 306] on input "F2 Harvest [DATE] - Blumosa" at bounding box center [729, 311] width 347 height 22
type input "F2 Harvest [DATE] - Gelato 33"
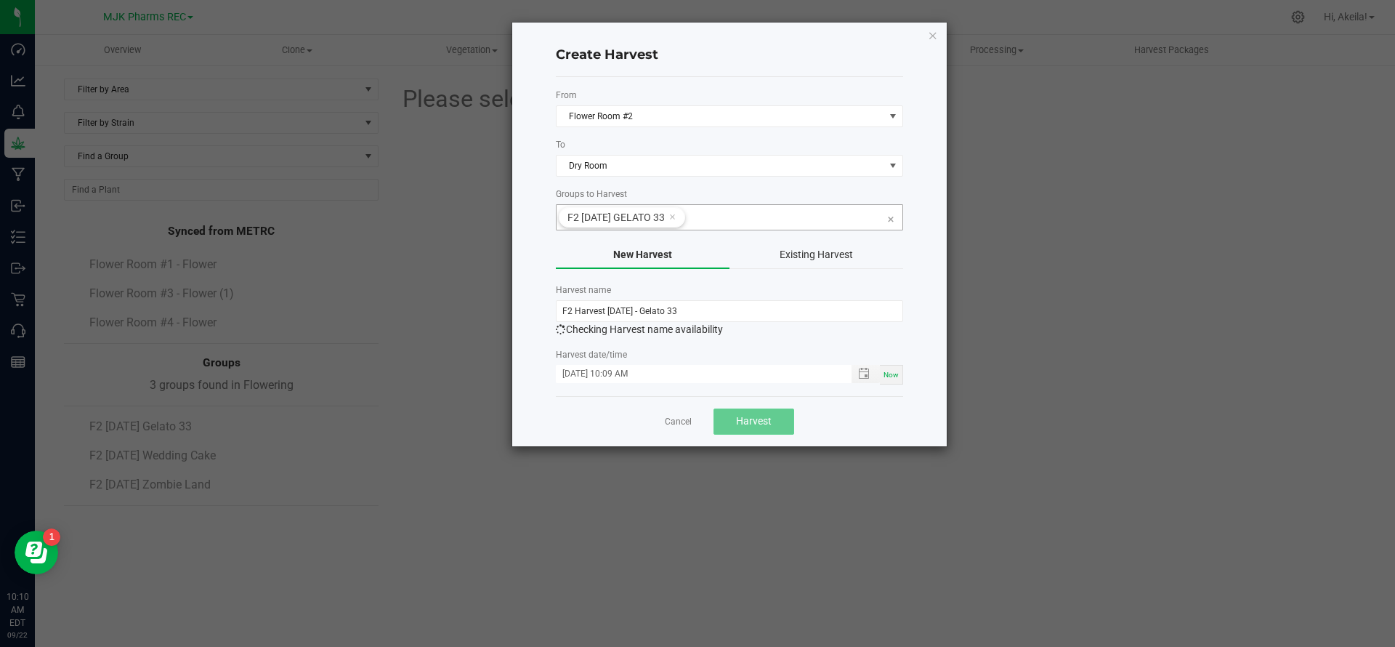
click at [740, 396] on div "Create Harvest From Flower Room #2 To Dry Room Groups to Harvest F2 [DATE] Gela…" at bounding box center [729, 235] width 435 height 424
click at [767, 418] on span "Harvest" at bounding box center [754, 421] width 36 height 12
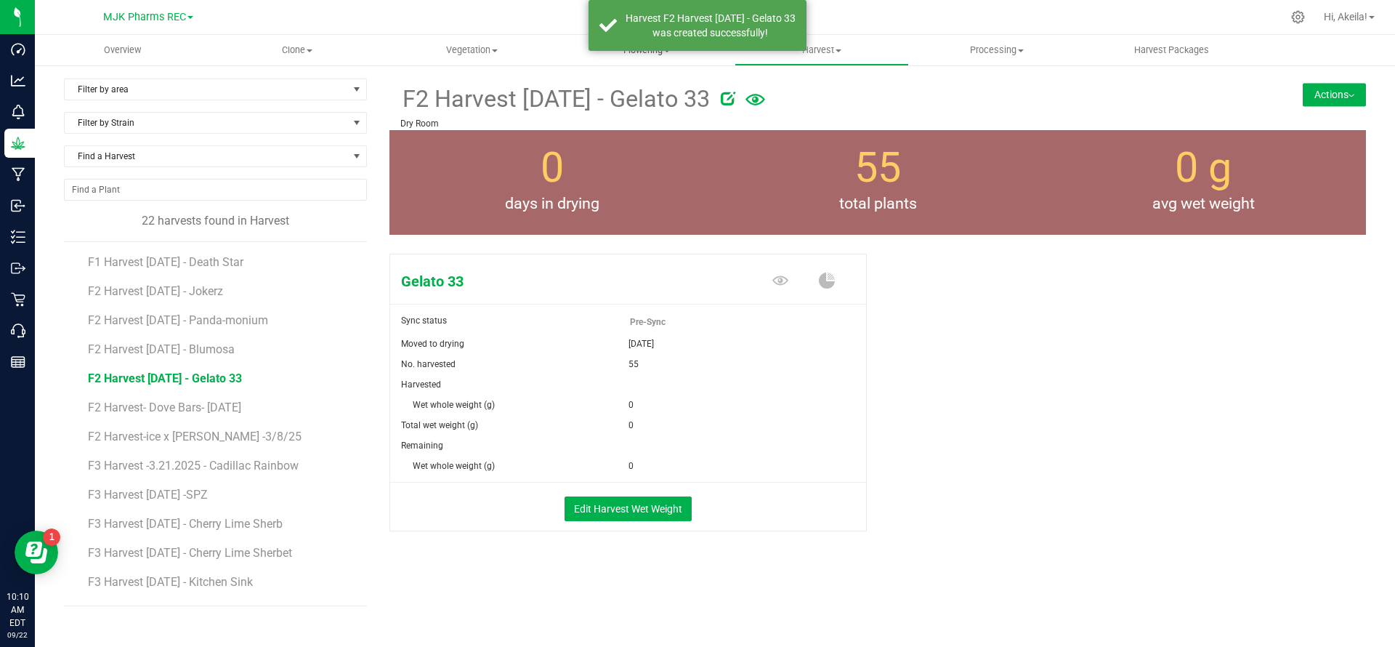
click at [626, 51] on span "Flowering" at bounding box center [647, 50] width 174 height 13
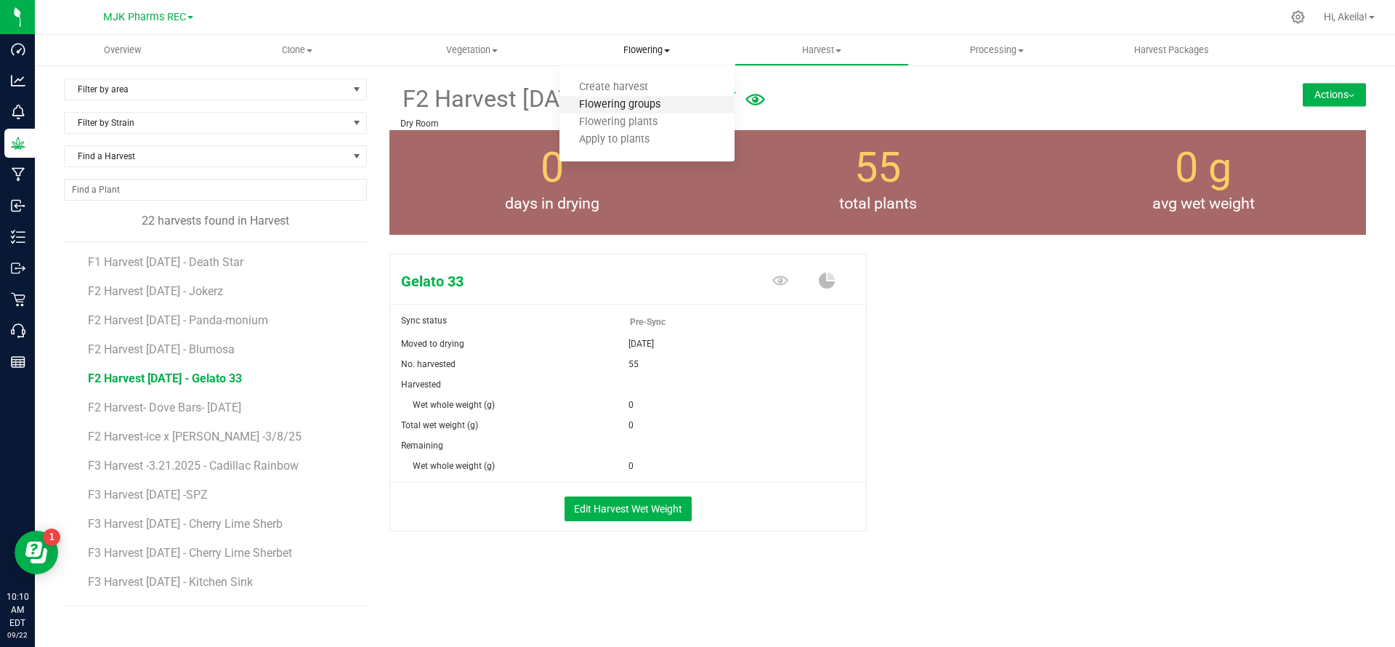
click at [620, 110] on span "Flowering groups" at bounding box center [619, 105] width 121 height 12
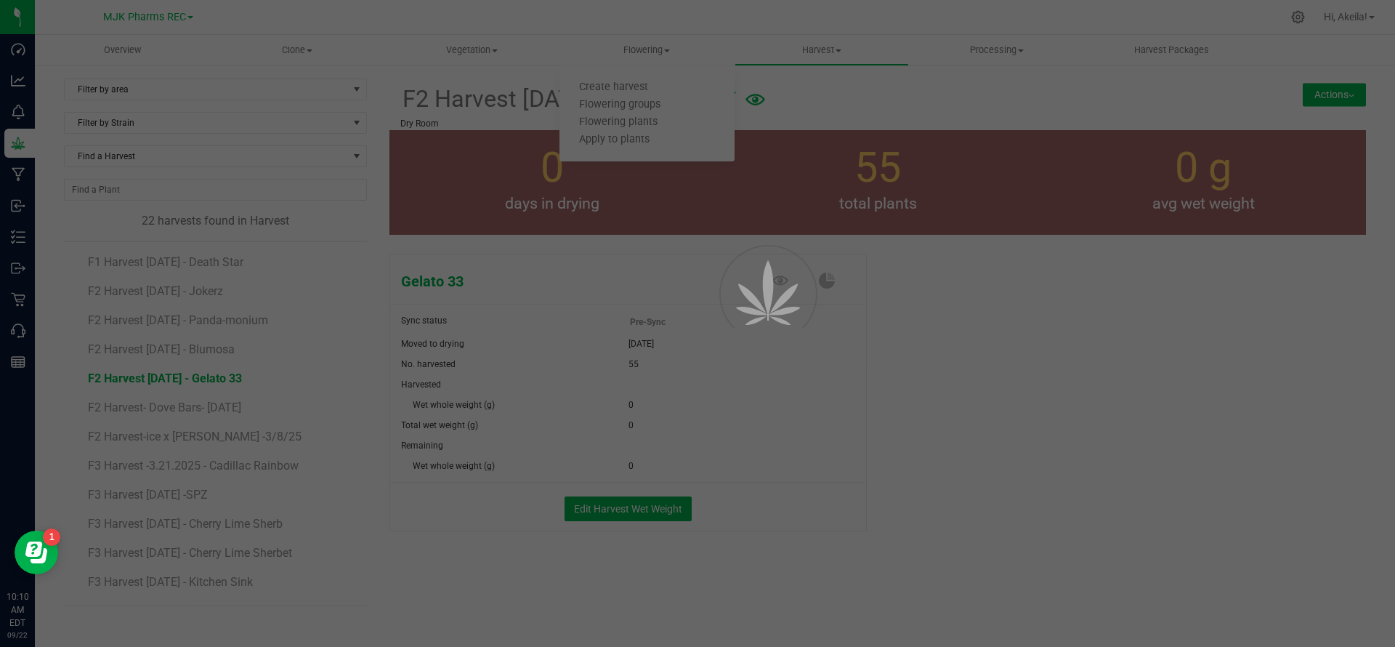
click at [641, 54] on div at bounding box center [697, 323] width 1395 height 647
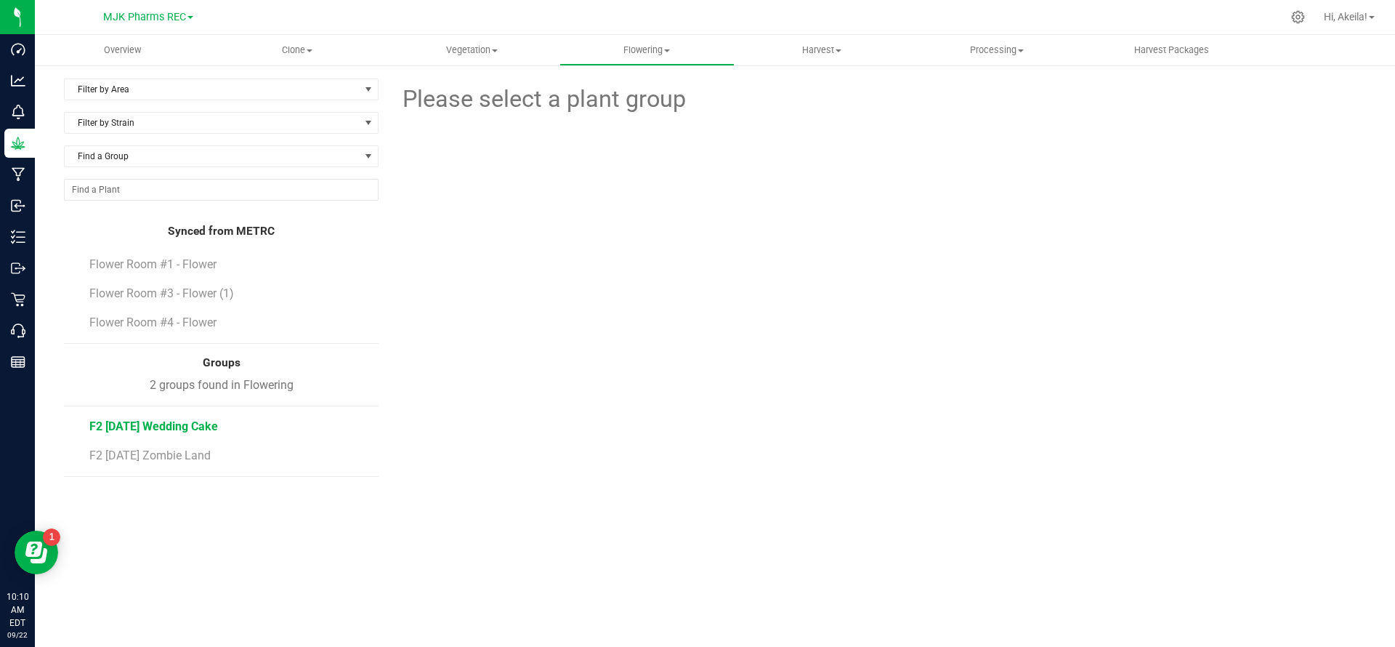
click at [179, 419] on span "F2 [DATE] Wedding Cake" at bounding box center [153, 426] width 129 height 14
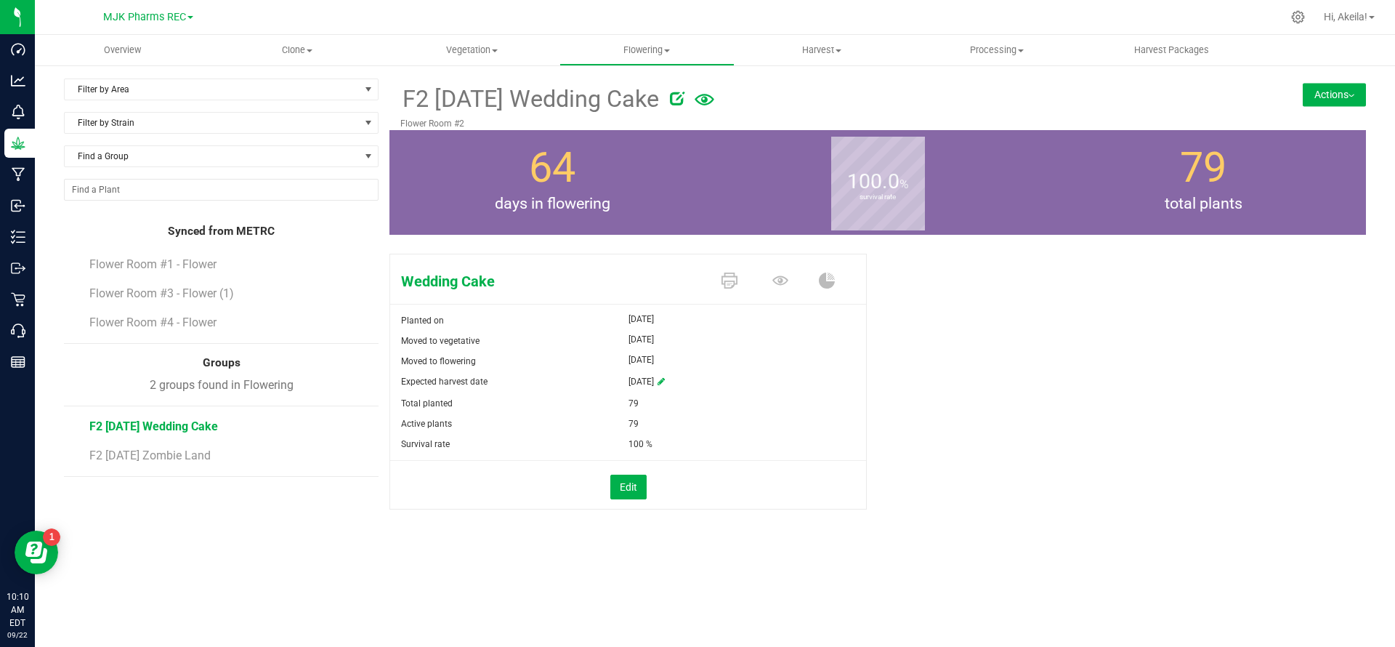
click at [1326, 92] on button "Actions" at bounding box center [1334, 94] width 63 height 23
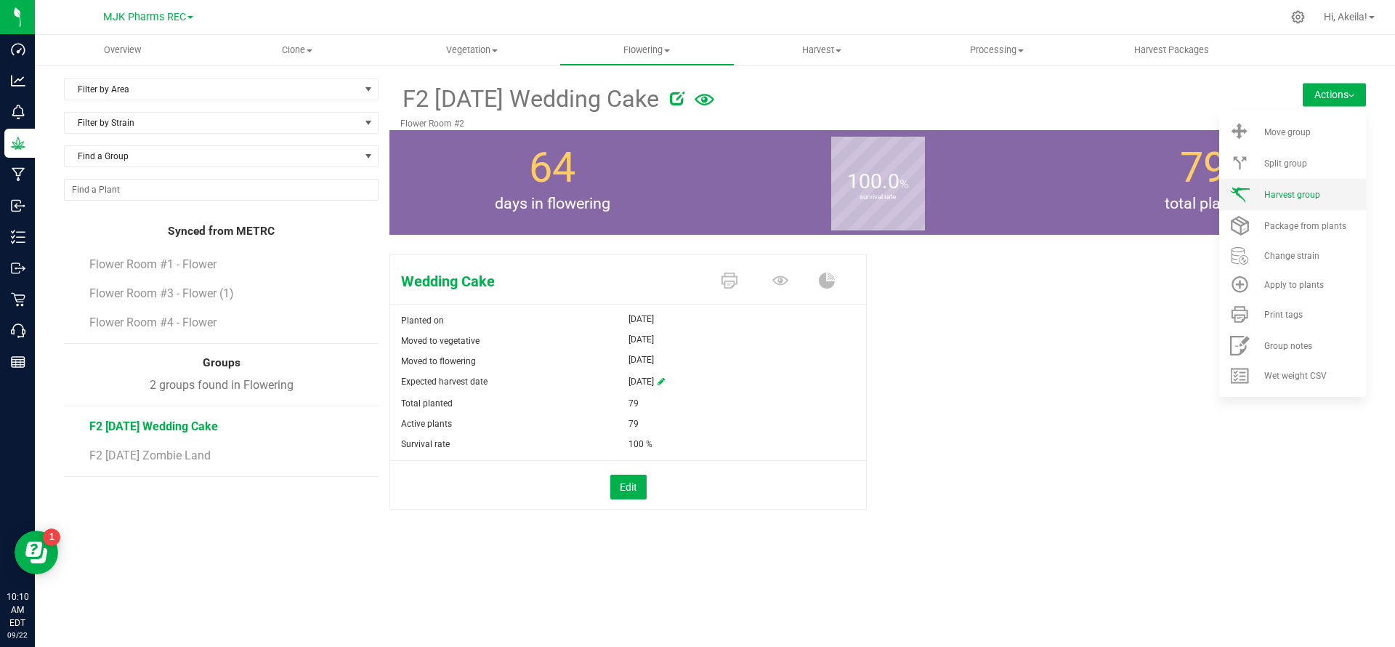
click at [1332, 190] on div "Harvest group" at bounding box center [1313, 195] width 99 height 10
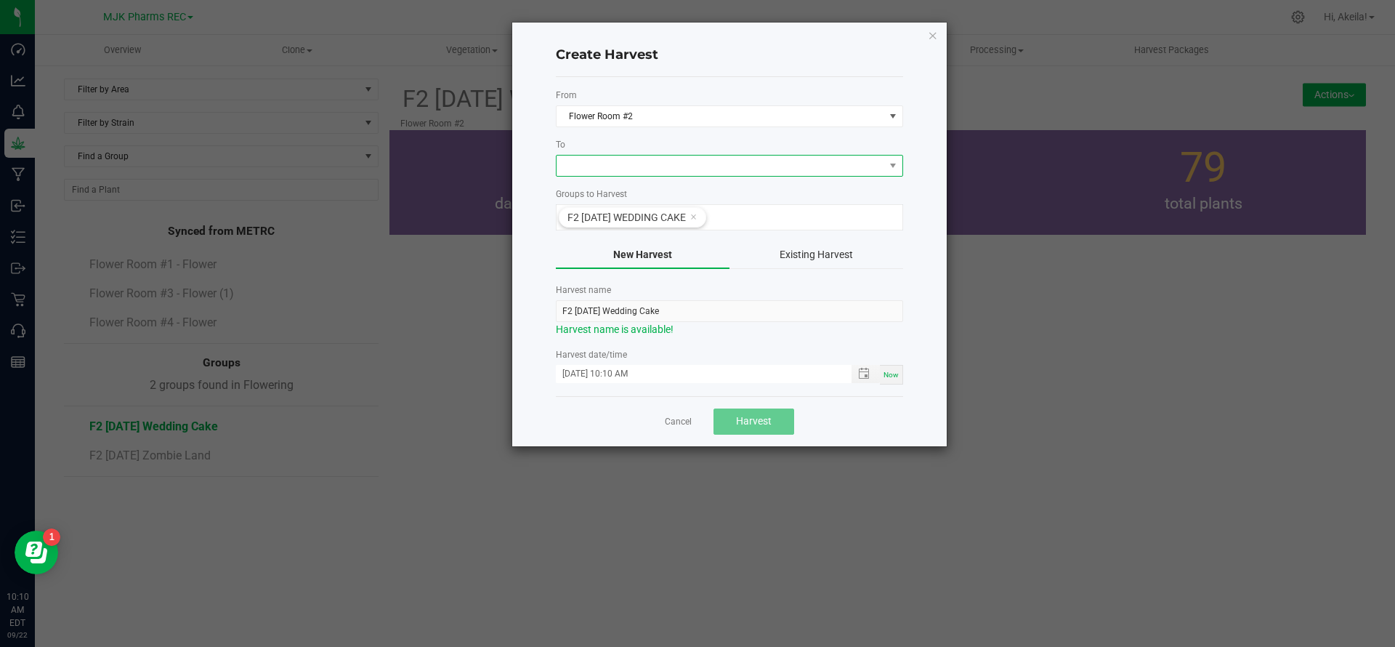
click at [662, 160] on span at bounding box center [721, 165] width 328 height 20
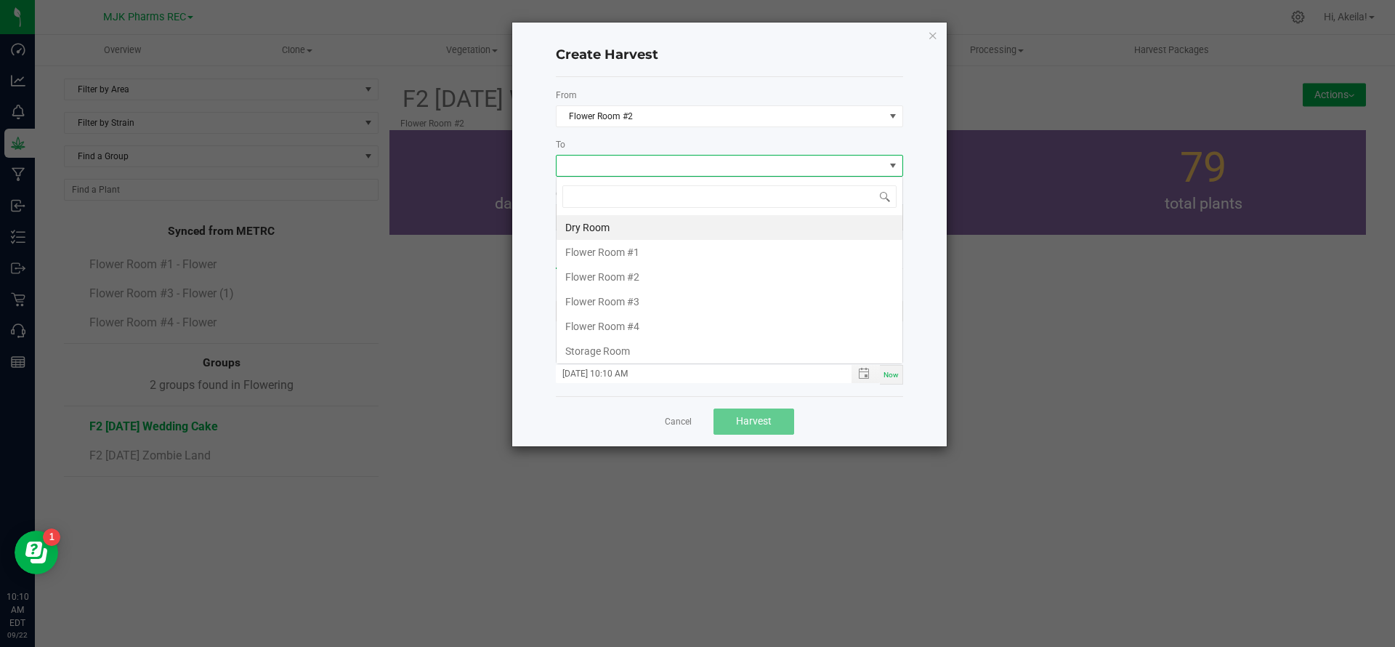
scroll to position [22, 347]
click at [634, 227] on li "Dry Room" at bounding box center [730, 227] width 346 height 25
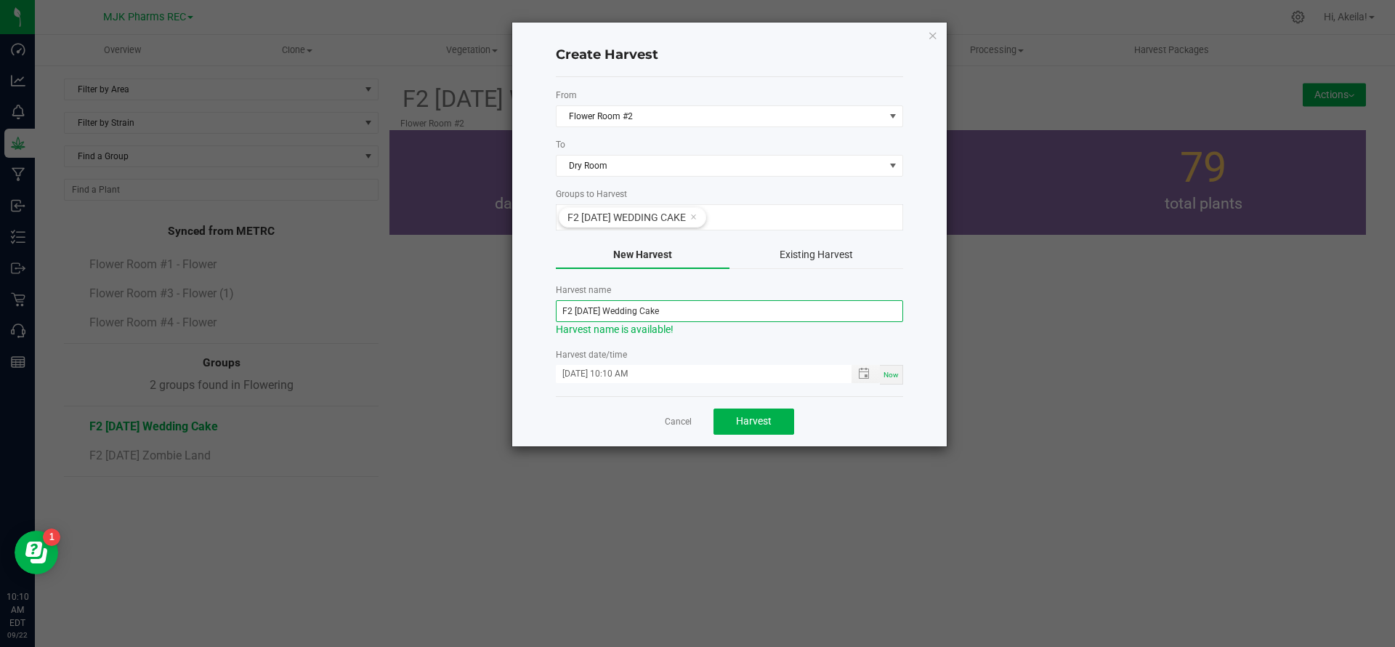
click at [645, 312] on input "F2 [DATE] Wedding Cake" at bounding box center [729, 311] width 347 height 22
click at [714, 317] on input "F2 Harvest [DATE] - Blumosa" at bounding box center [729, 311] width 347 height 22
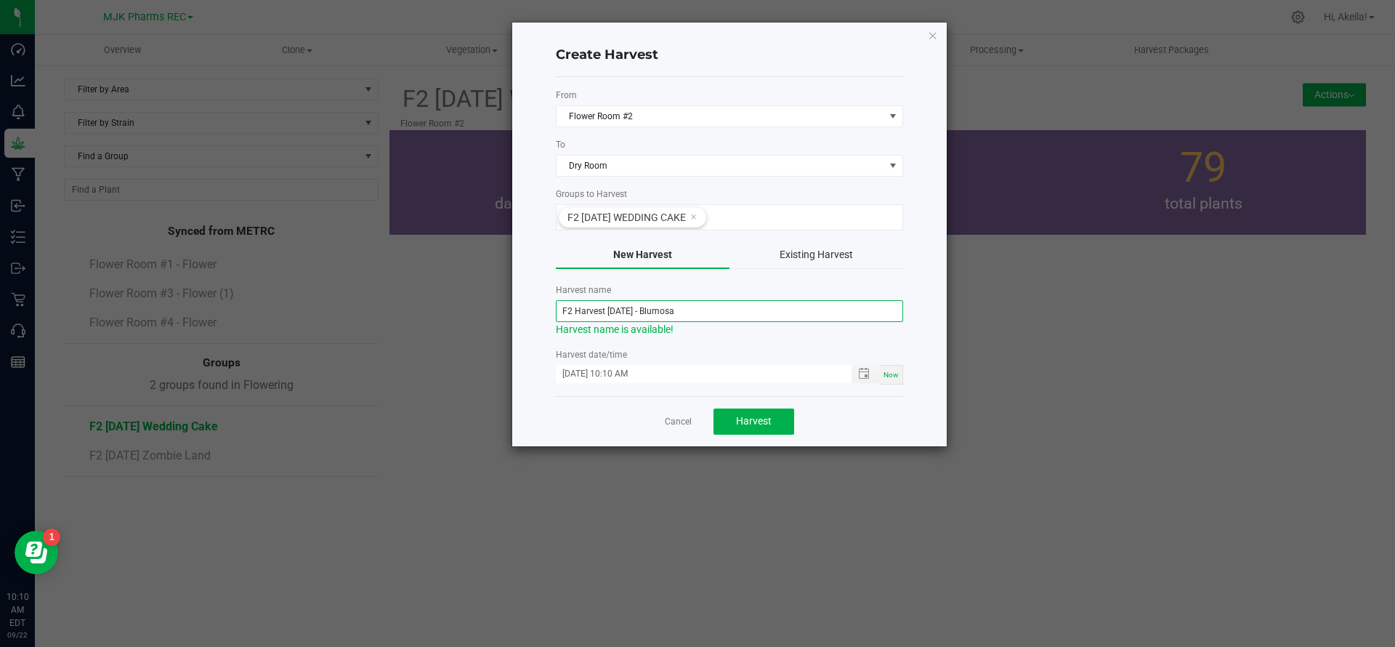
click at [714, 317] on input "F2 Harvest [DATE] - Blumosa" at bounding box center [729, 311] width 347 height 22
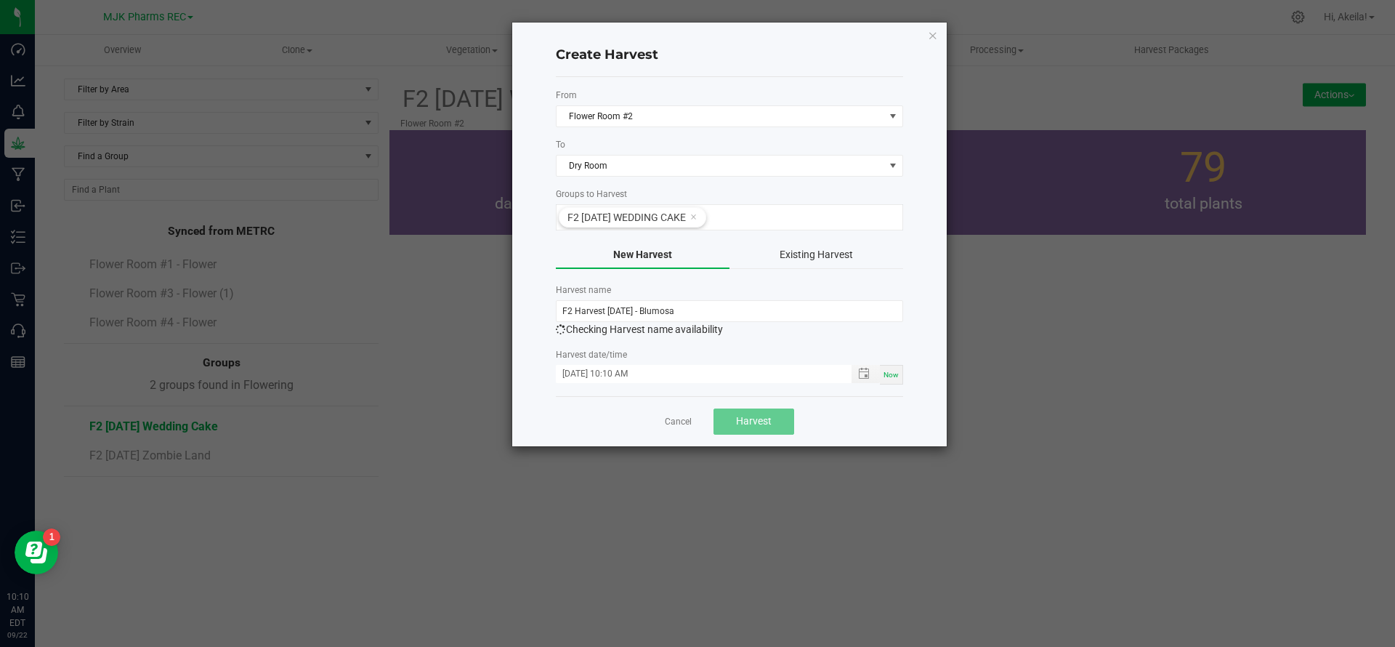
click at [714, 340] on form "From Flower Room #2 To Dry Room Groups to Harvest F2 [DATE] Wedding Cake New Ha…" at bounding box center [729, 237] width 347 height 296
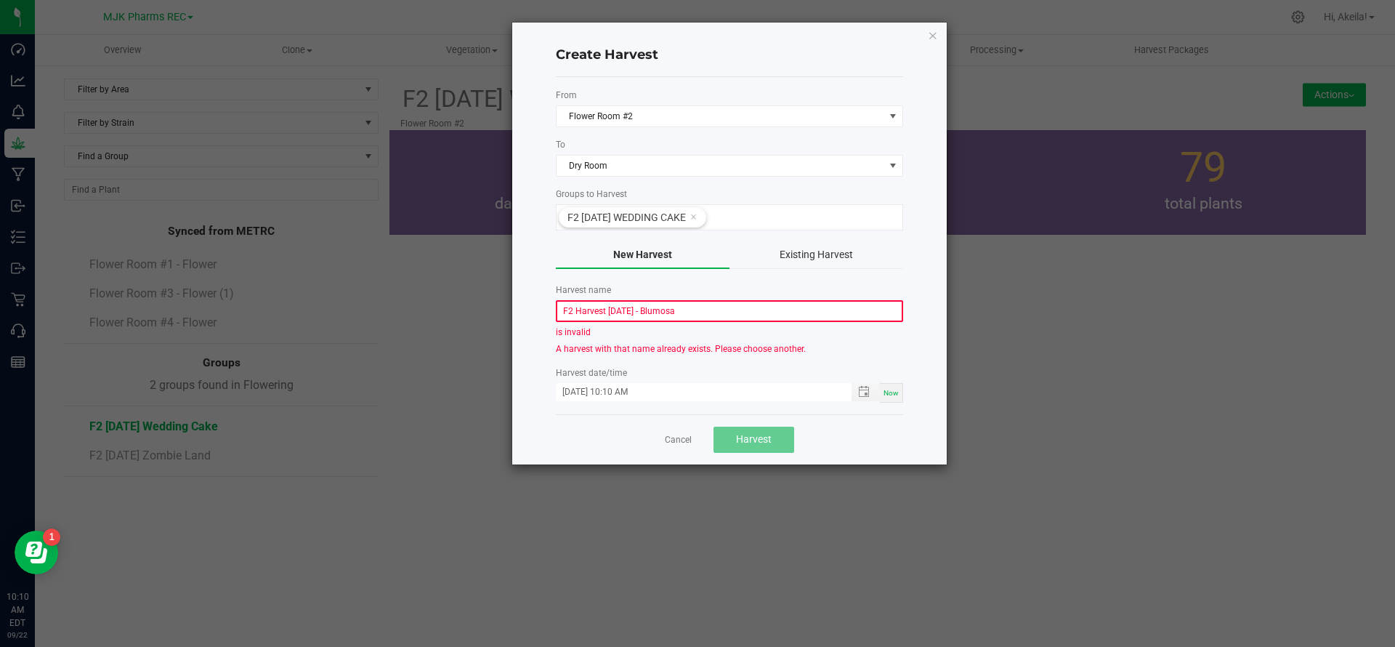
click at [716, 303] on input "F2 Harvest [DATE] - Blumosa" at bounding box center [729, 311] width 347 height 22
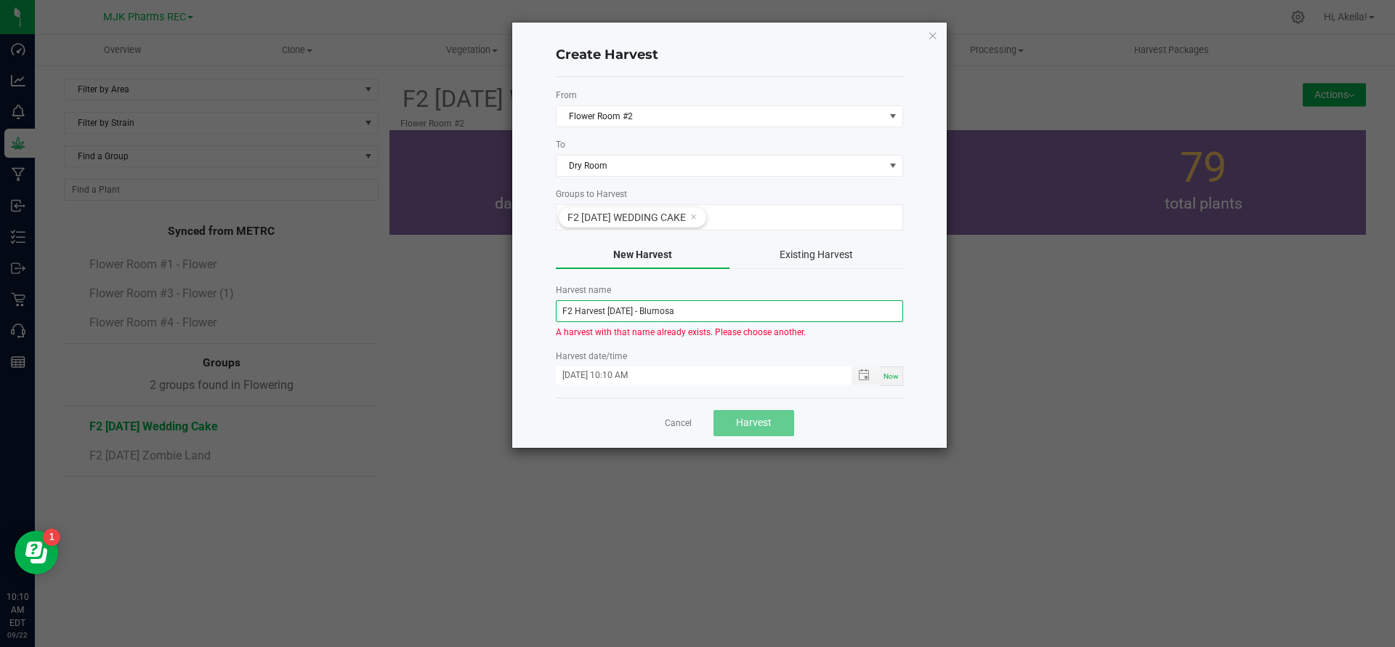
click at [716, 303] on input "F2 Harvest [DATE] - Blumosa" at bounding box center [729, 311] width 347 height 22
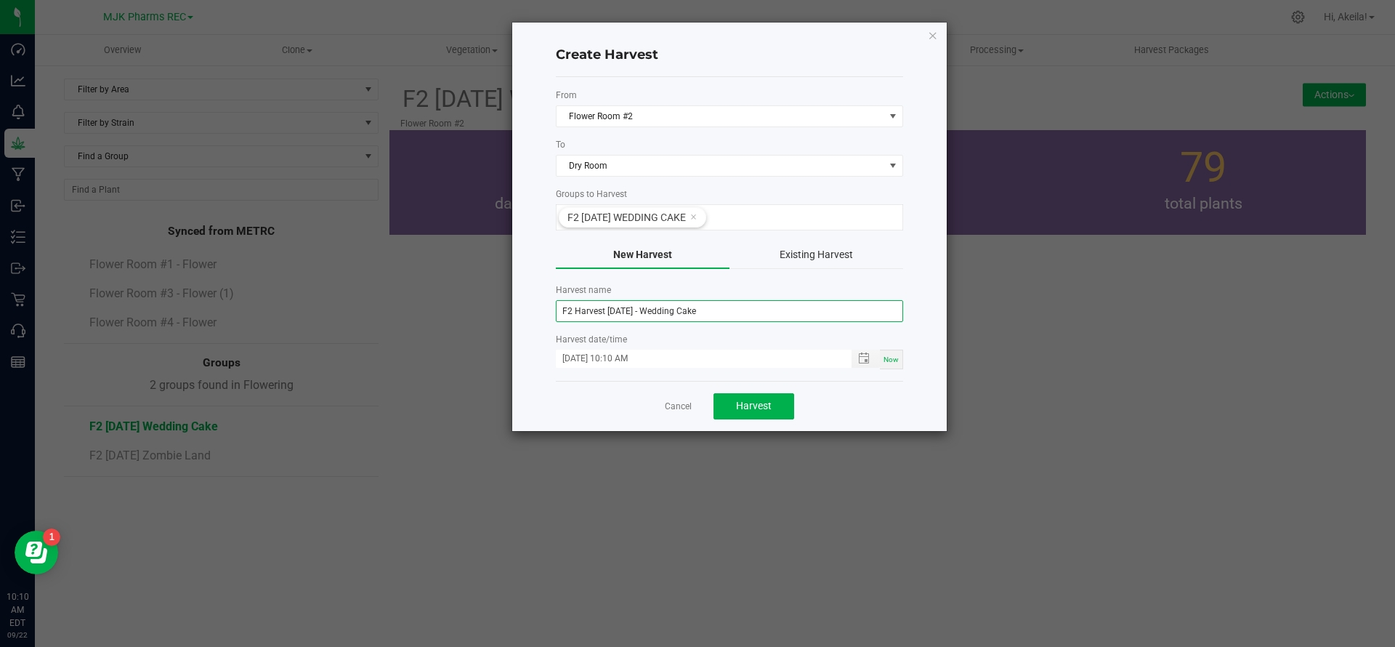
type input "F2 Harvest [DATE] - Wedding Cake"
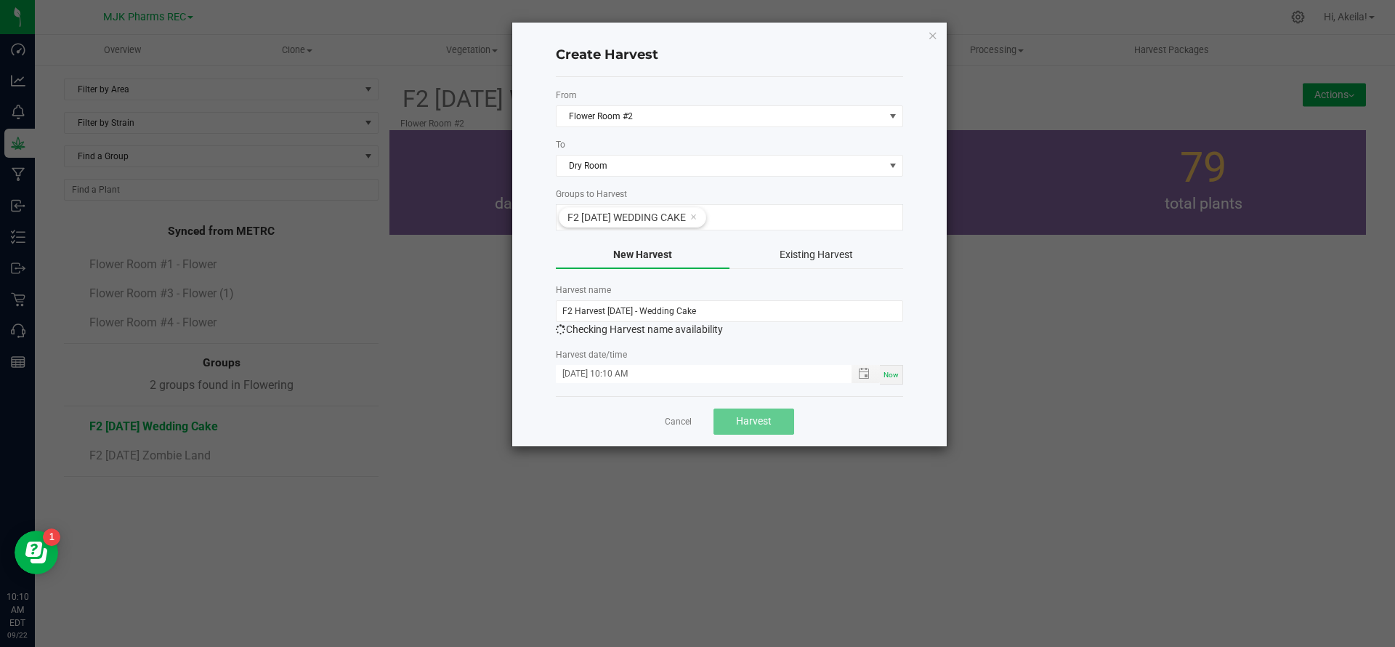
click at [896, 365] on div "Now" at bounding box center [891, 375] width 23 height 20
click at [751, 431] on button "Harvest" at bounding box center [754, 421] width 81 height 26
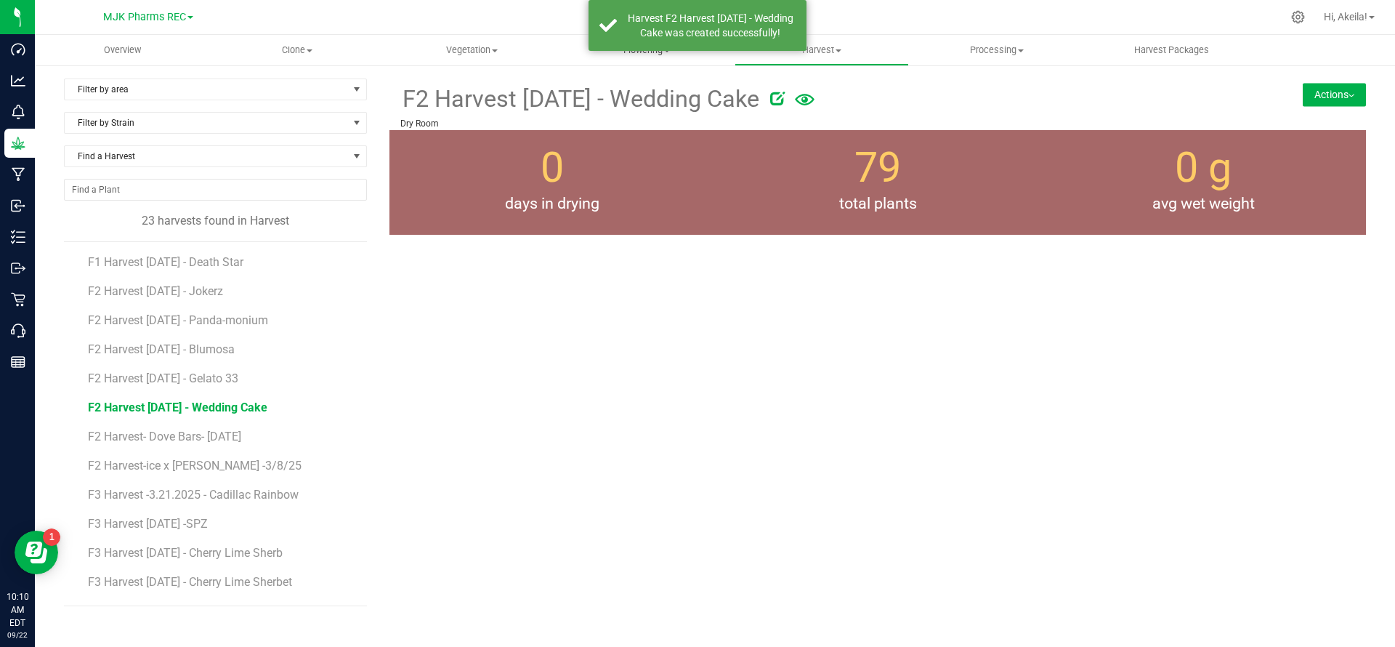
click at [644, 57] on uib-tab-heading "Flowering Create harvest Flowering groups Flowering plants Apply to plants" at bounding box center [647, 50] width 174 height 29
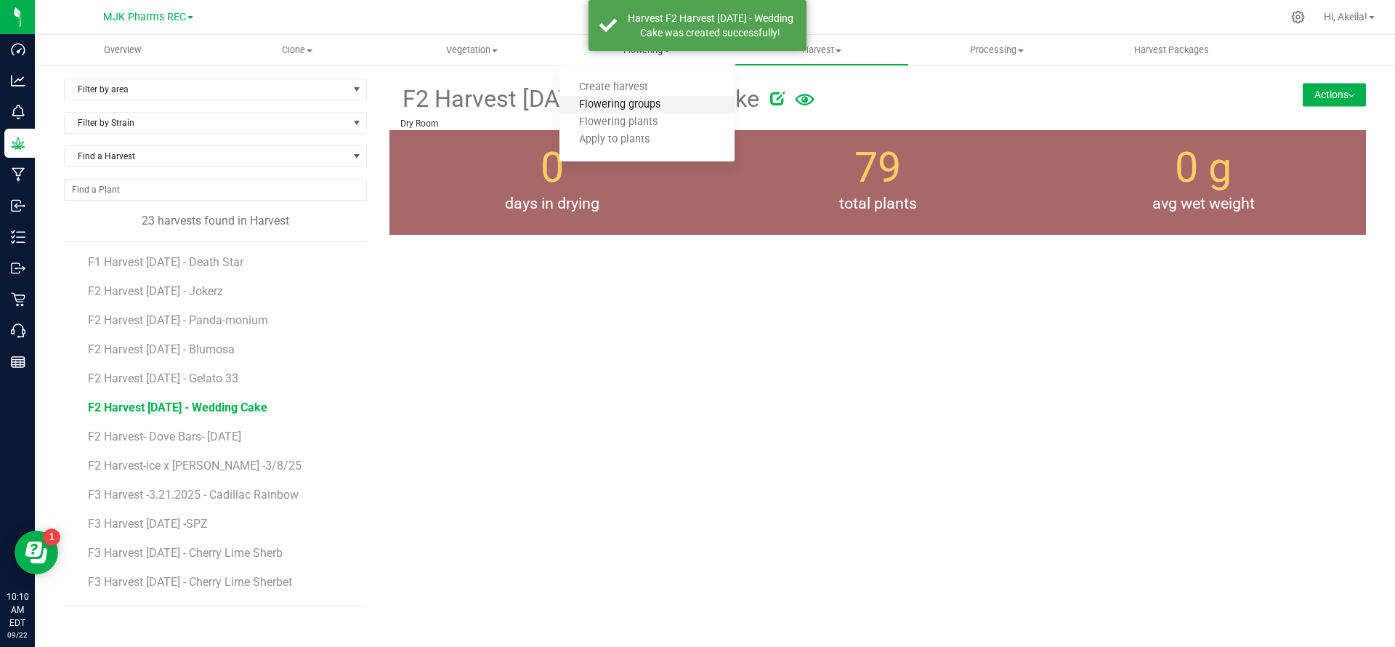
click at [633, 107] on span "Flowering groups" at bounding box center [619, 105] width 121 height 12
